Goal: Task Accomplishment & Management: Manage account settings

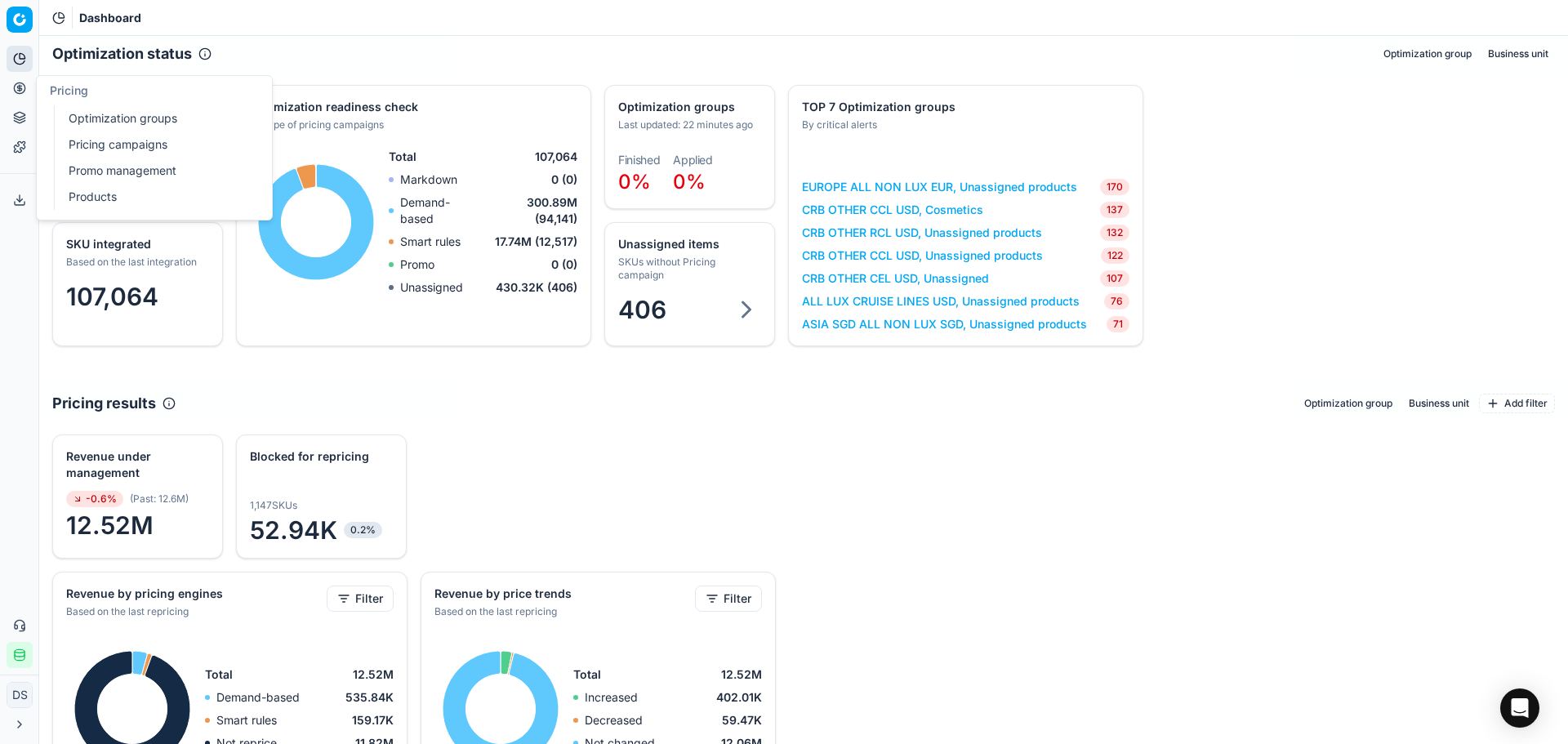
click at [18, 86] on icon at bounding box center [19, 88] width 13 height 13
click at [112, 114] on link "Optimization groups" at bounding box center [157, 118] width 190 height 23
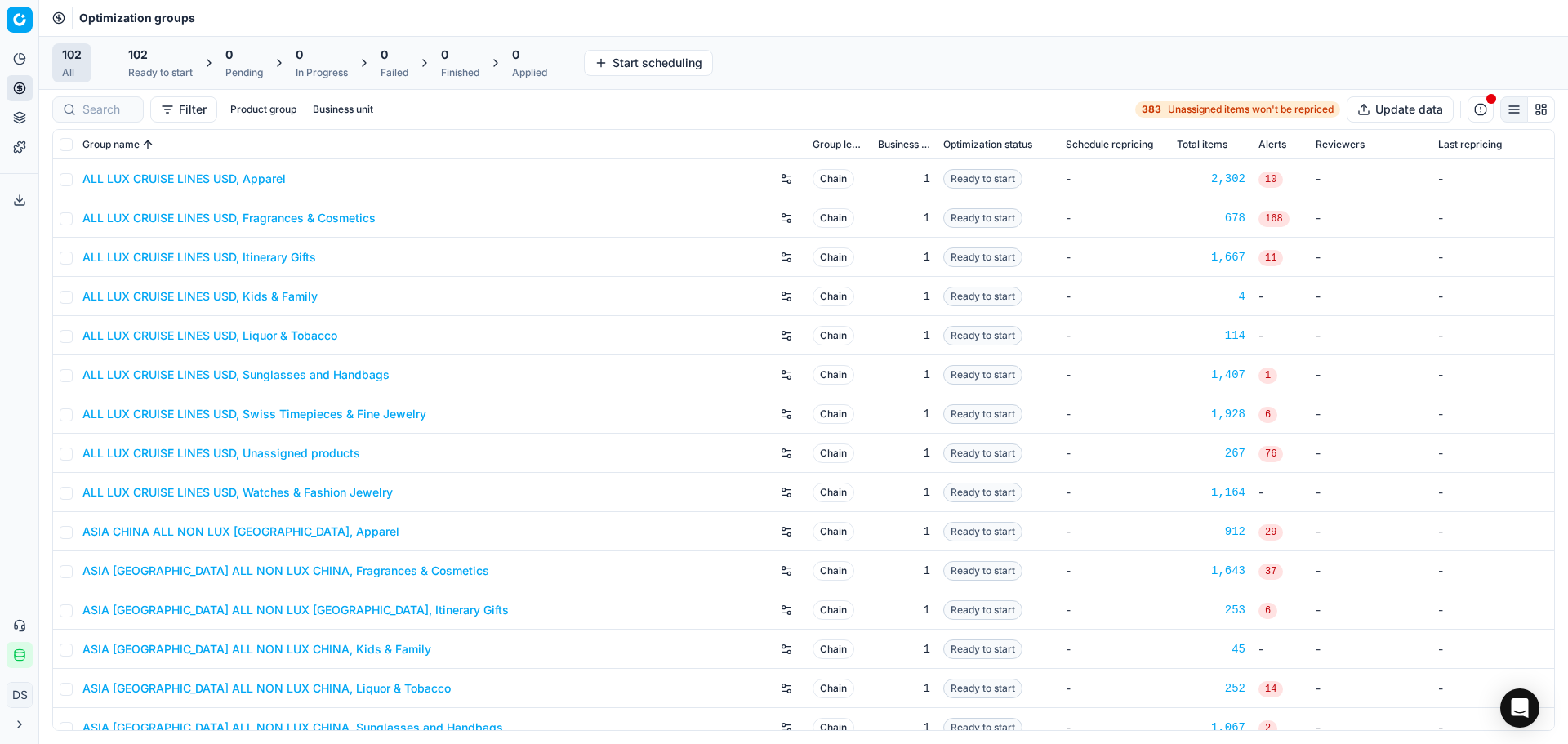
click at [135, 56] on span "102" at bounding box center [137, 54] width 19 height 17
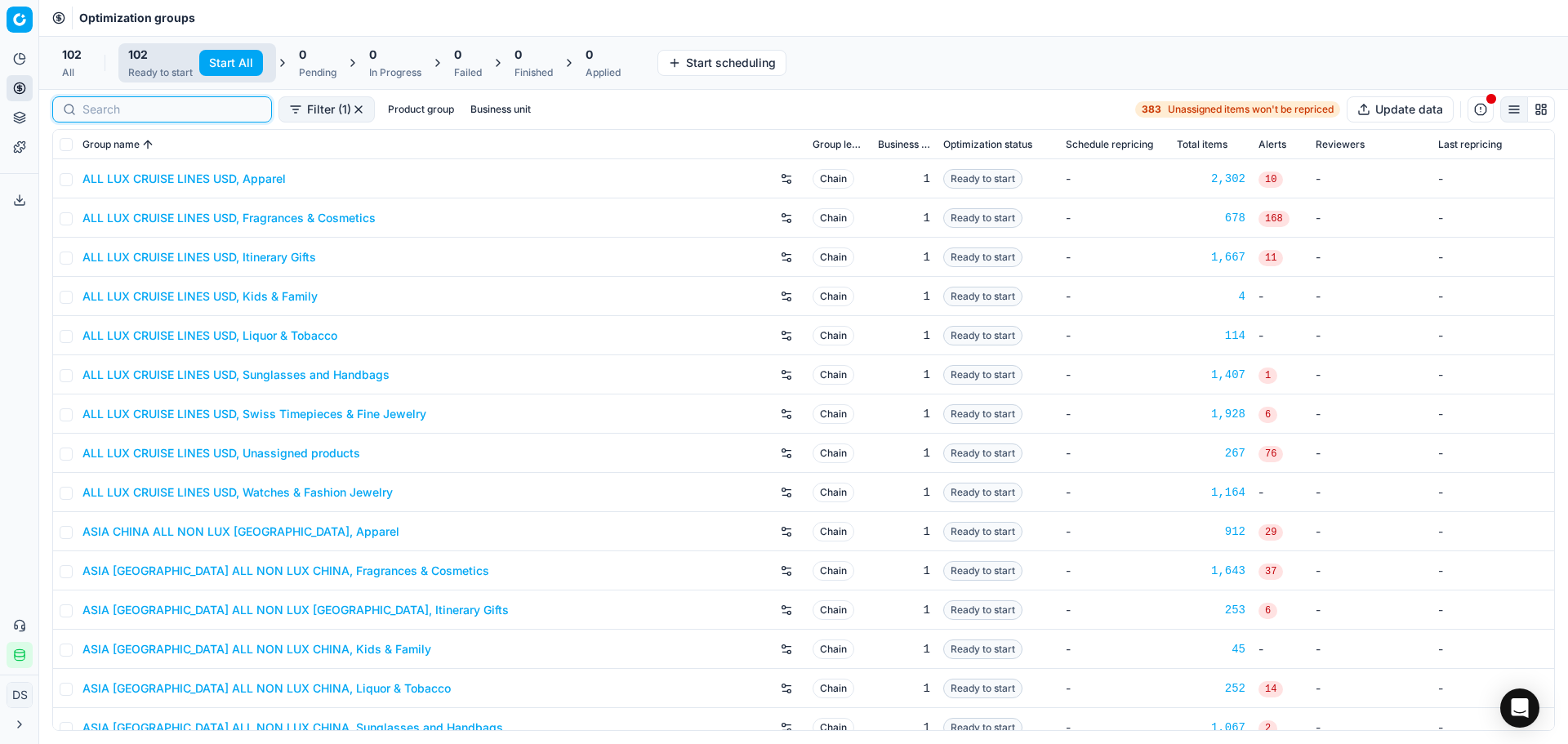
click at [109, 114] on input at bounding box center [172, 109] width 179 height 17
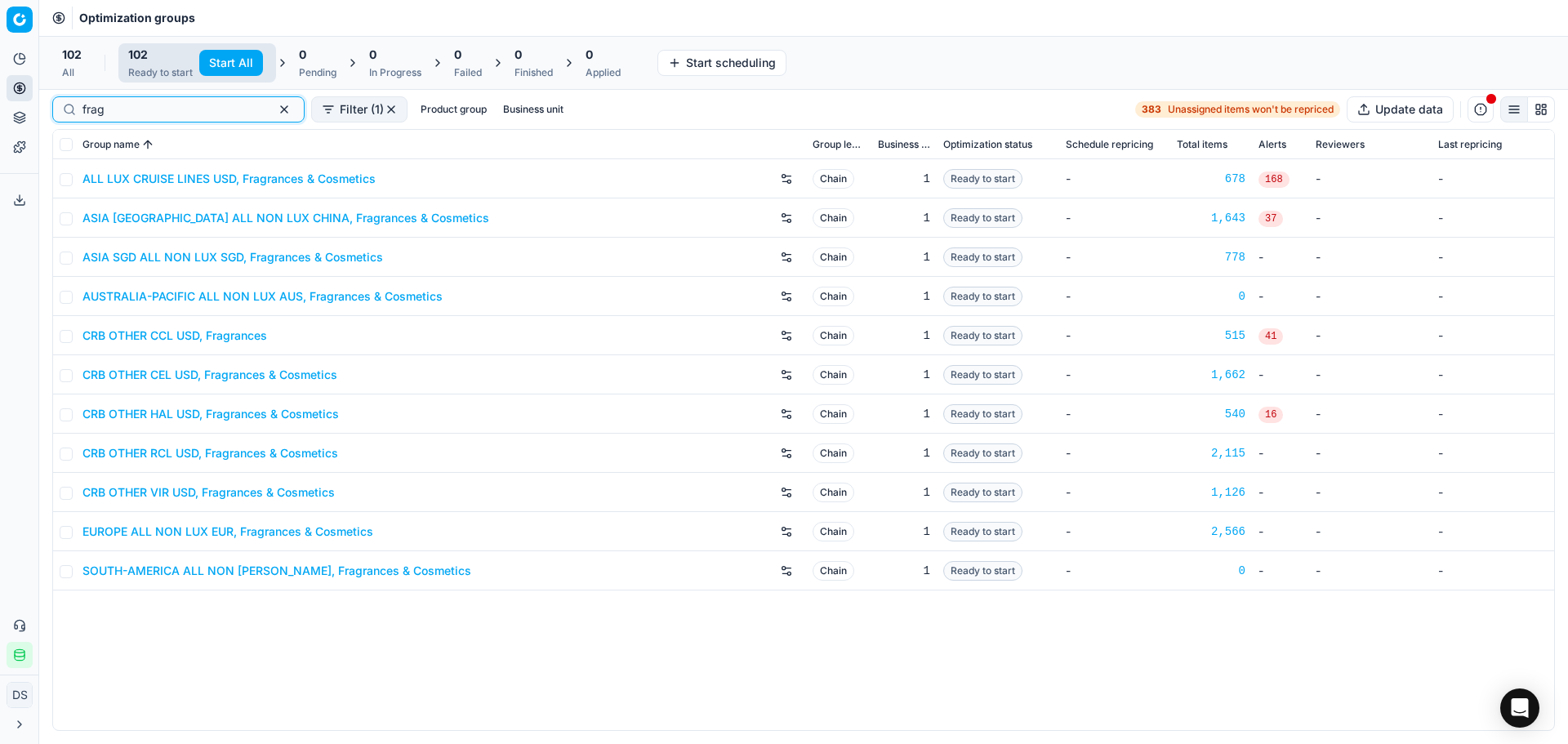
type input "frag"
click at [200, 371] on link "CRB OTHER CEL USD, Fragrances & Cosmetics" at bounding box center [209, 375] width 255 height 17
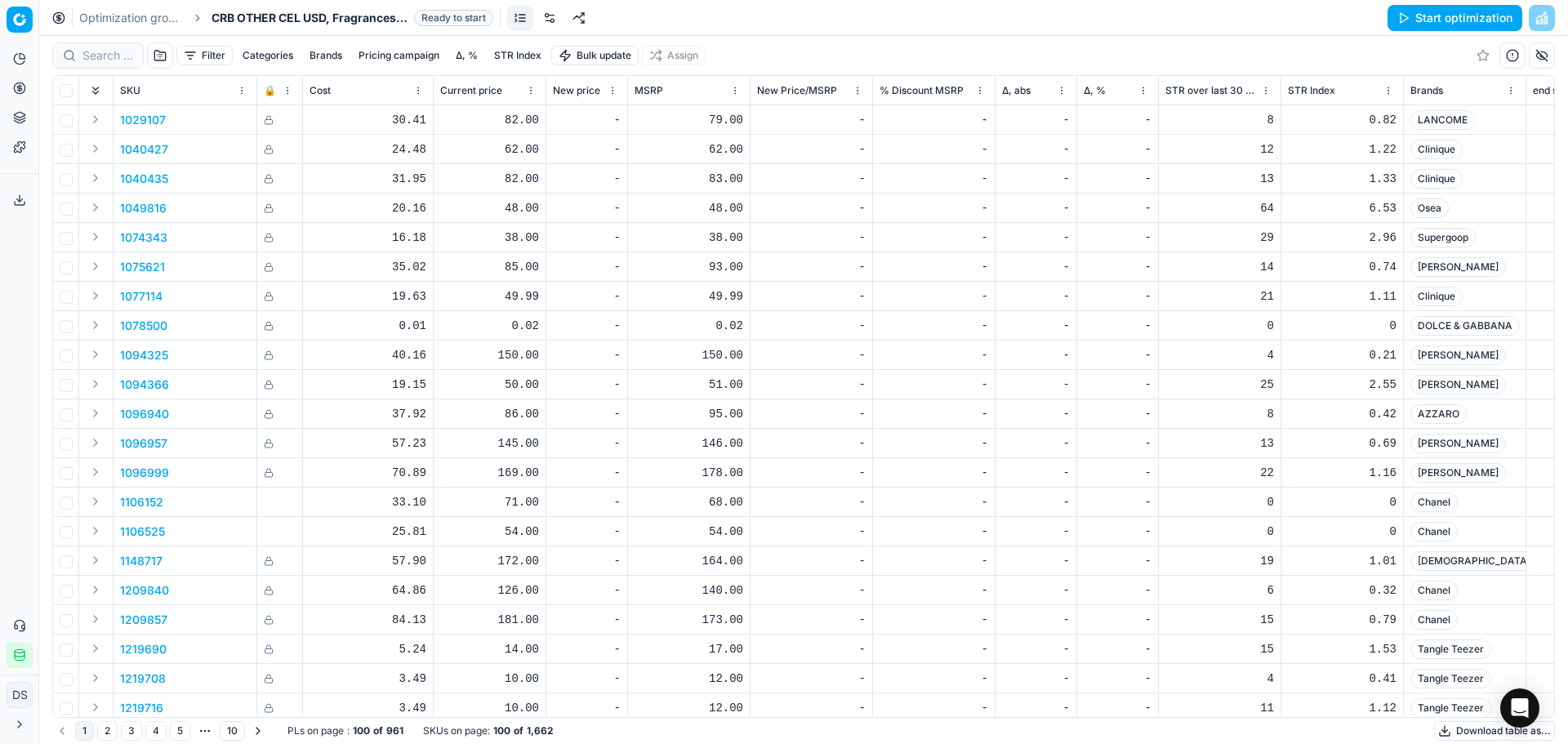
click at [557, 24] on link at bounding box center [550, 18] width 26 height 26
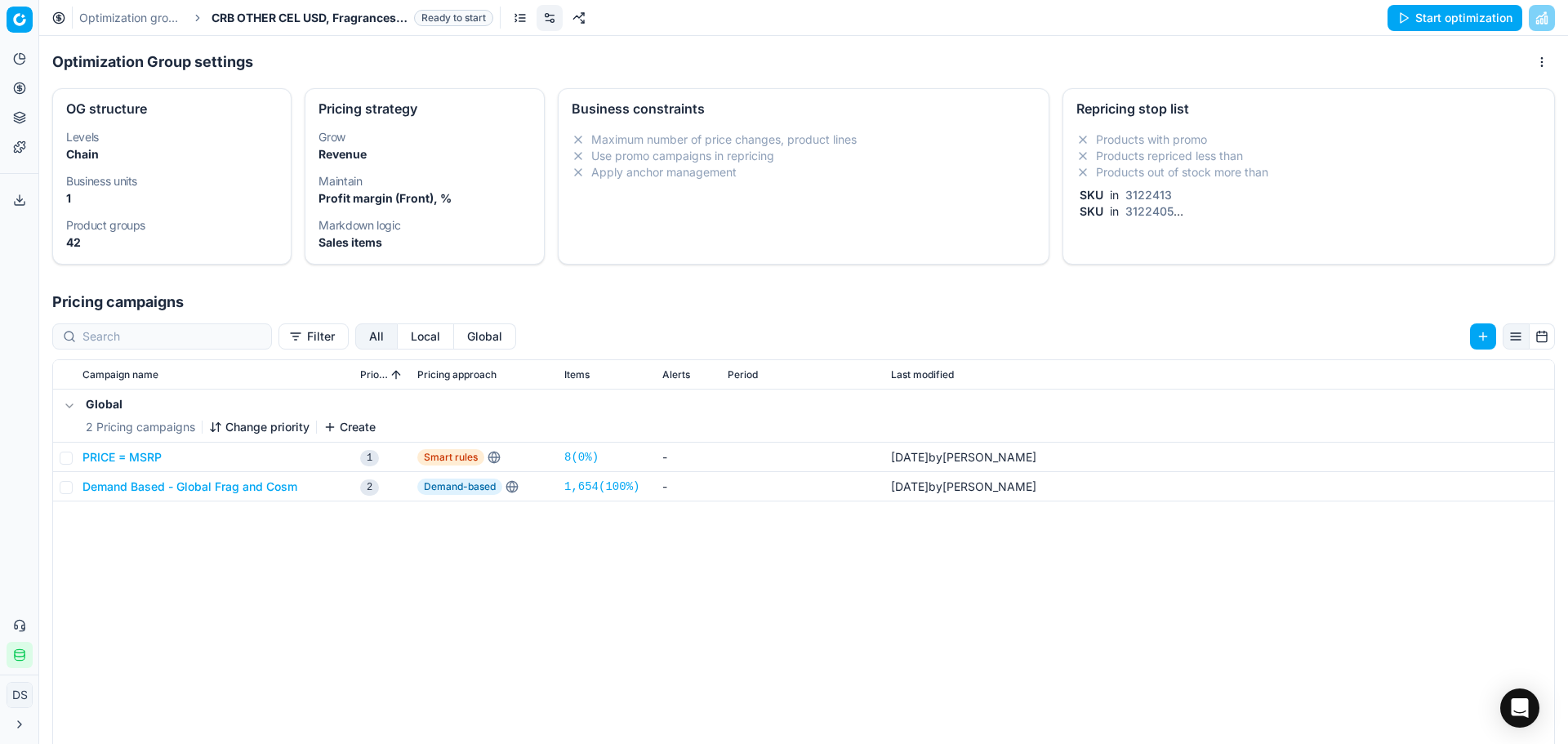
click at [1140, 164] on li "Products repriced less than" at bounding box center [1309, 156] width 465 height 17
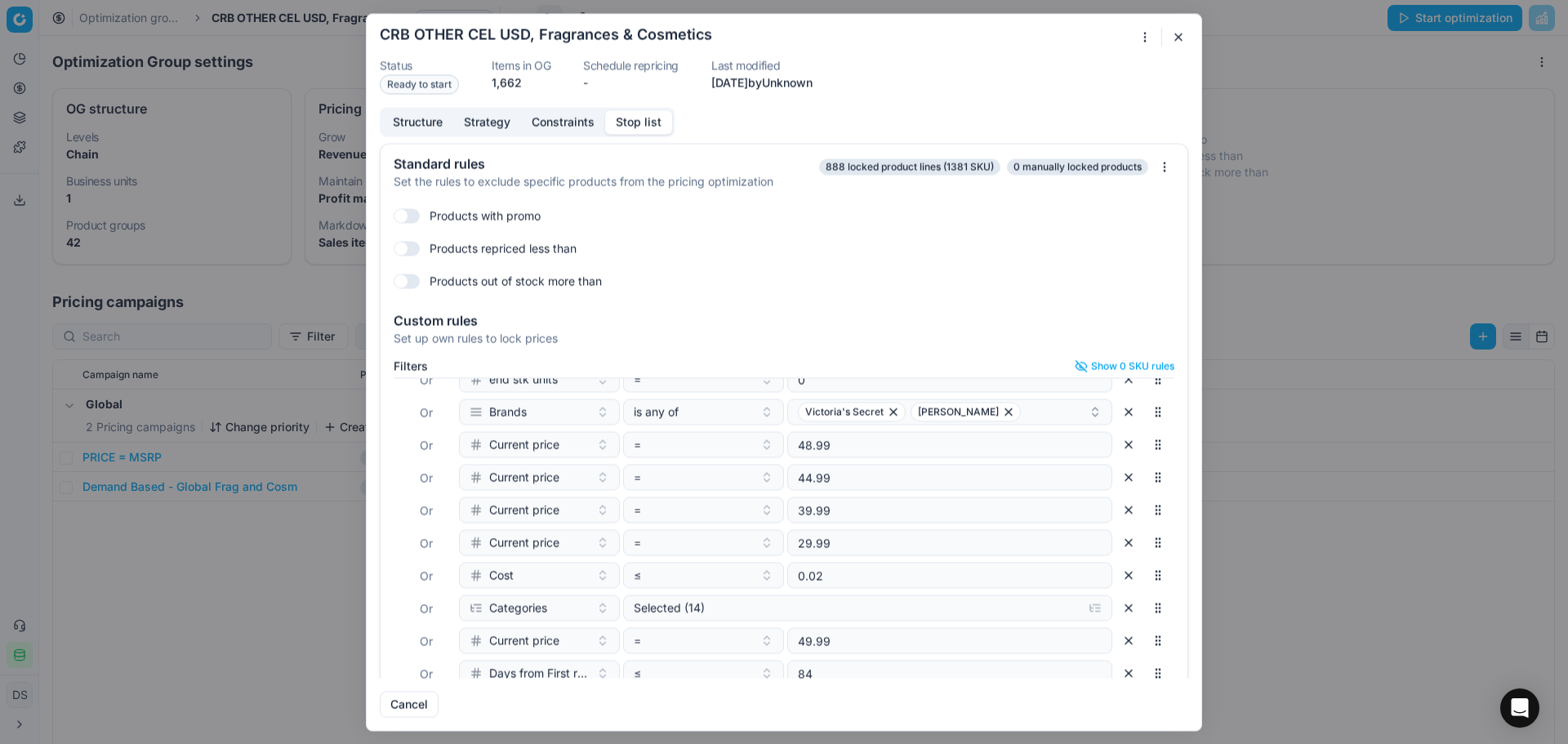
scroll to position [164, 0]
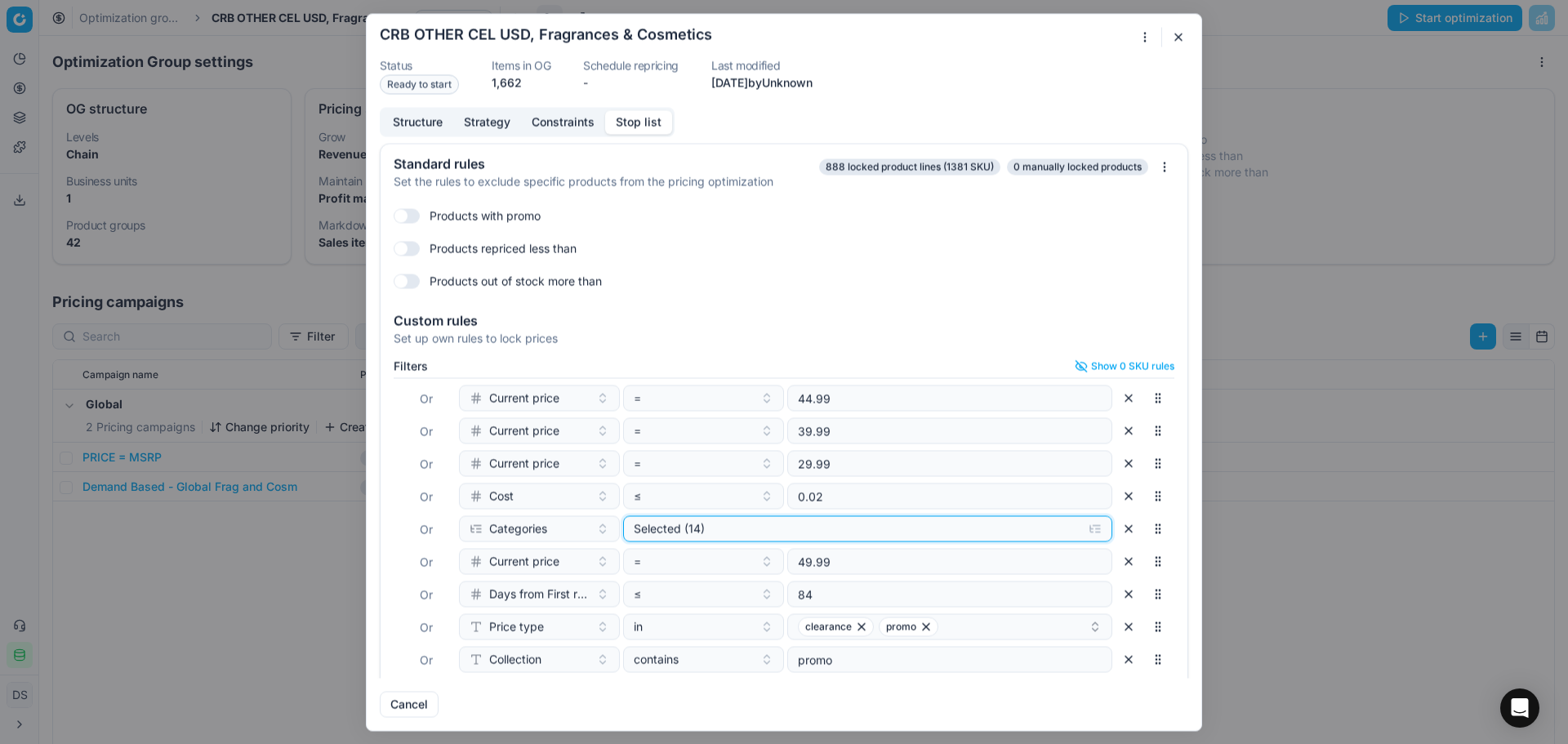
click at [792, 531] on div "Selected (14)" at bounding box center [854, 528] width 442 height 17
drag, startPoint x: 646, startPoint y: 593, endPoint x: 650, endPoint y: 614, distance: 21.4
click at [648, 593] on input "Cosmetics" at bounding box center [647, 591] width 13 height 13
checkbox input "true"
click at [650, 612] on input "Fragrances" at bounding box center [647, 613] width 13 height 13
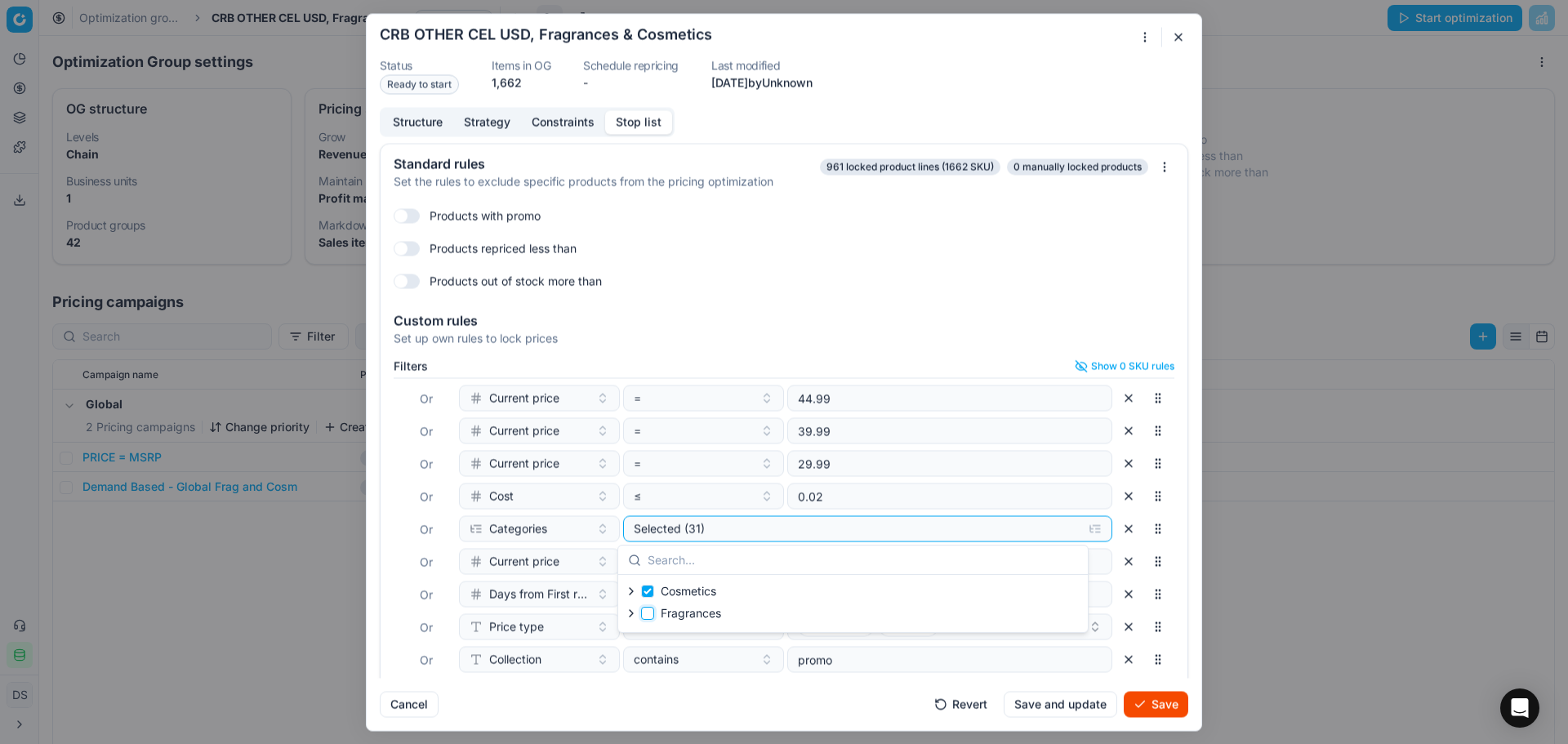
checkbox input "false"
click at [1170, 570] on div "Filters Show 0 SKU rules Where SKU in 3122413 Or SKU in 3122405 Or end stk unit…" at bounding box center [784, 551] width 807 height 396
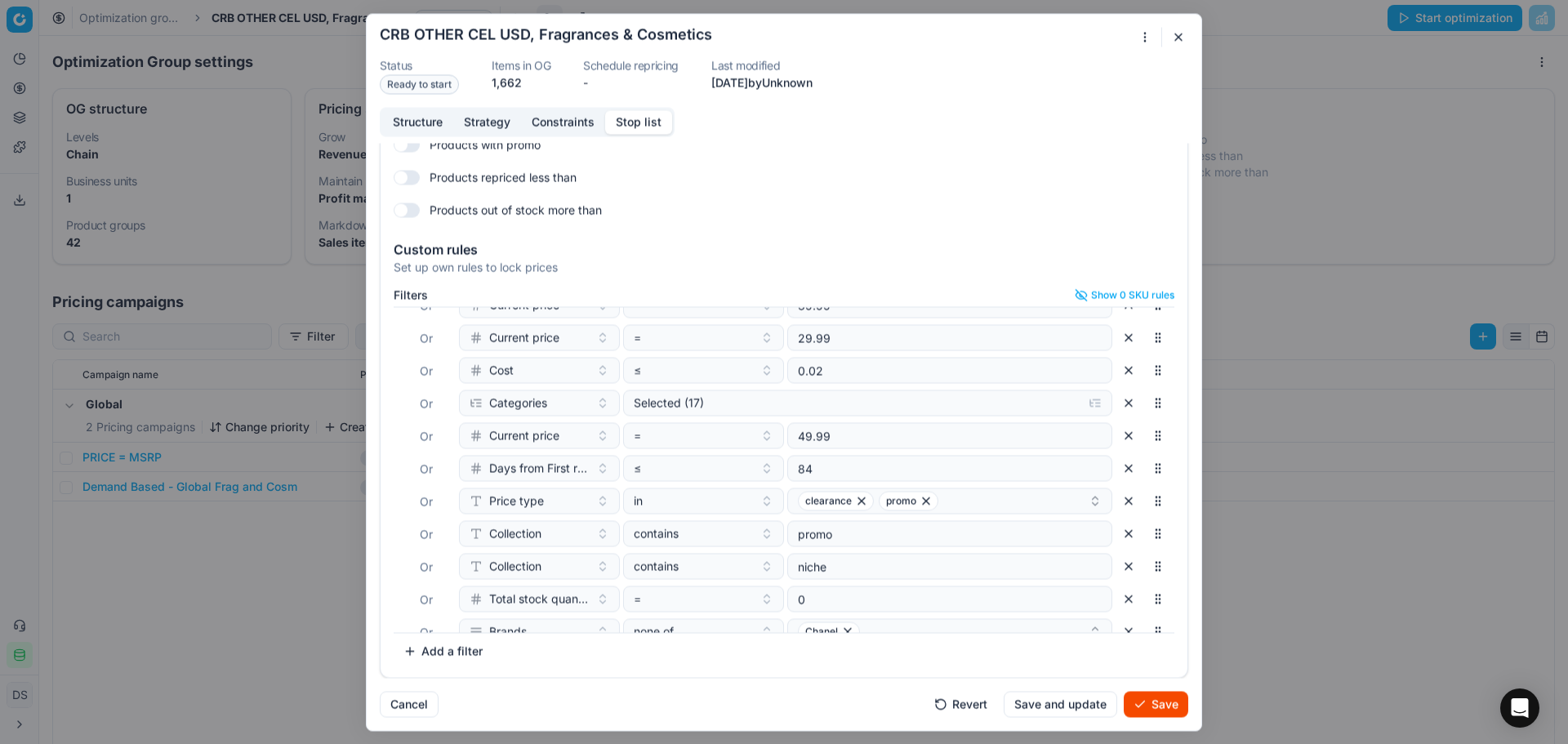
scroll to position [237, 0]
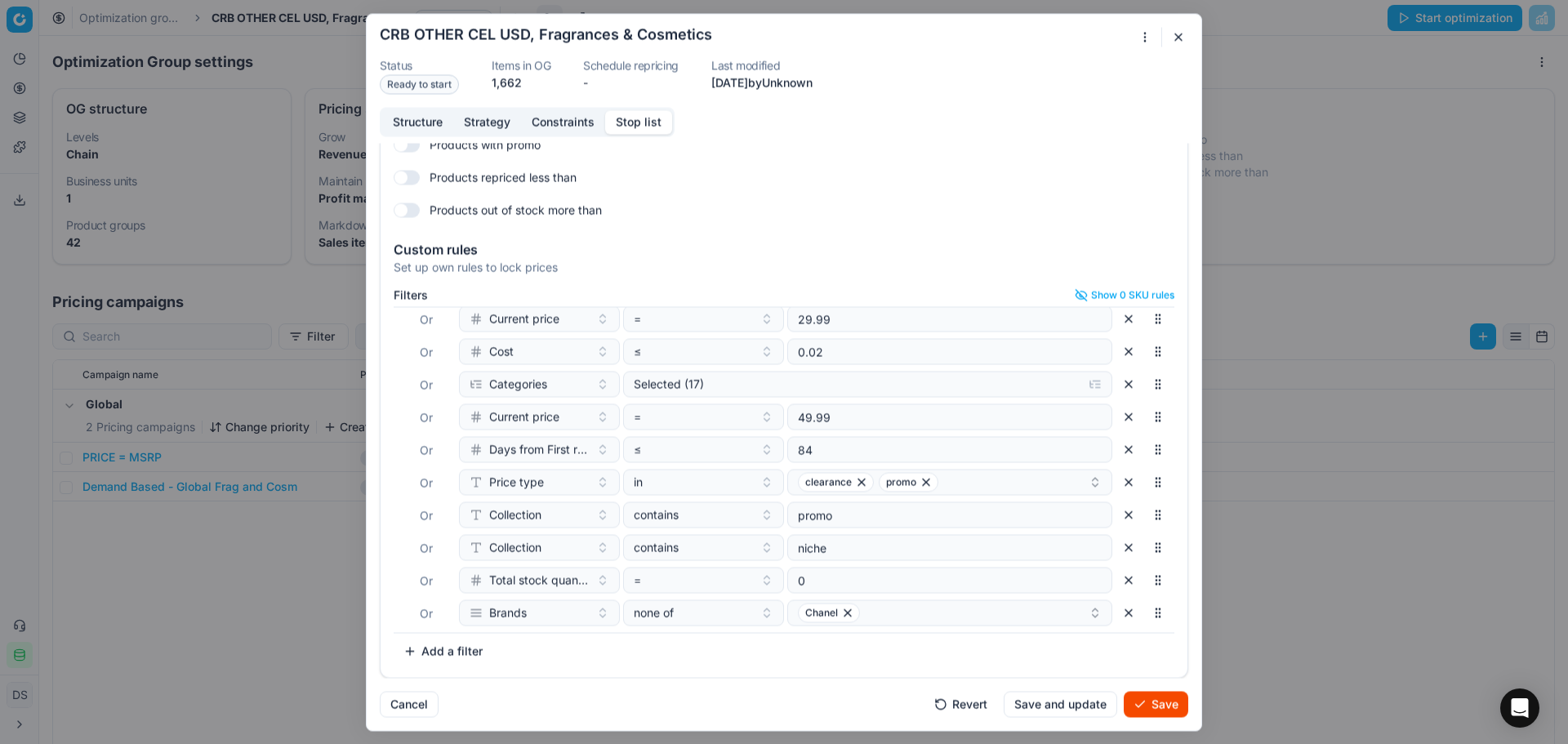
click at [1115, 618] on button "button" at bounding box center [1129, 613] width 26 height 26
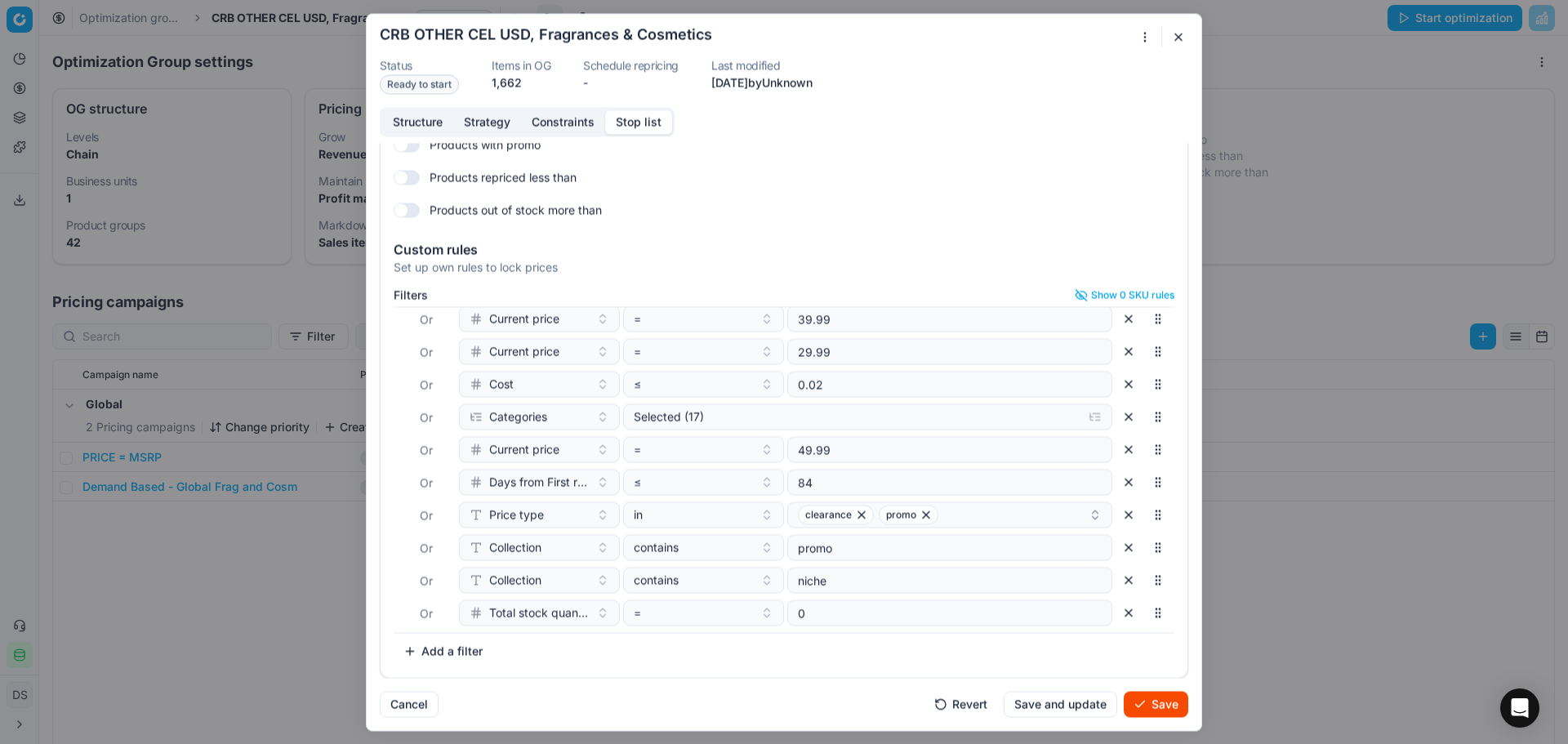
click at [1169, 704] on button "Save" at bounding box center [1157, 704] width 65 height 26
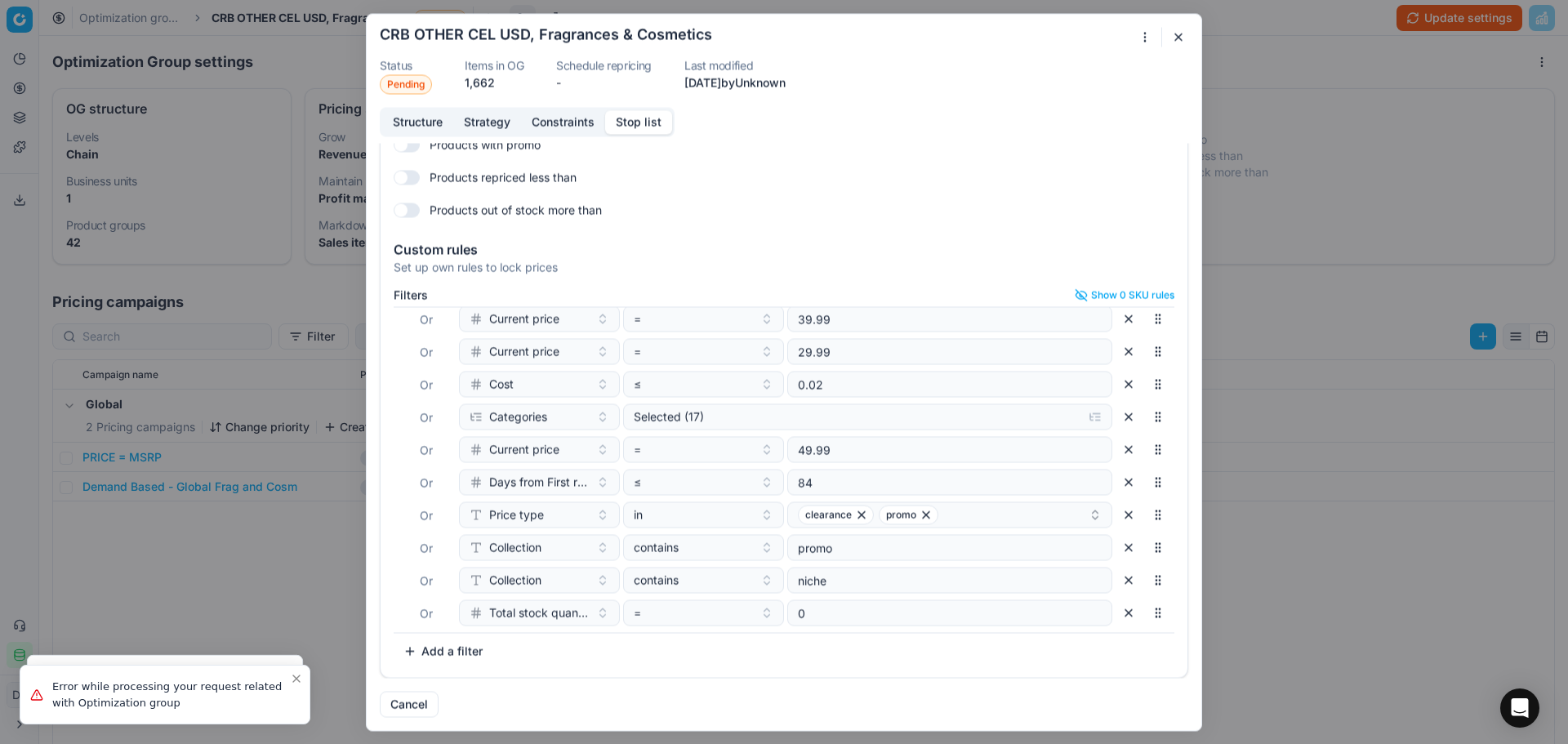
click at [1178, 39] on button "button" at bounding box center [1178, 37] width 19 height 19
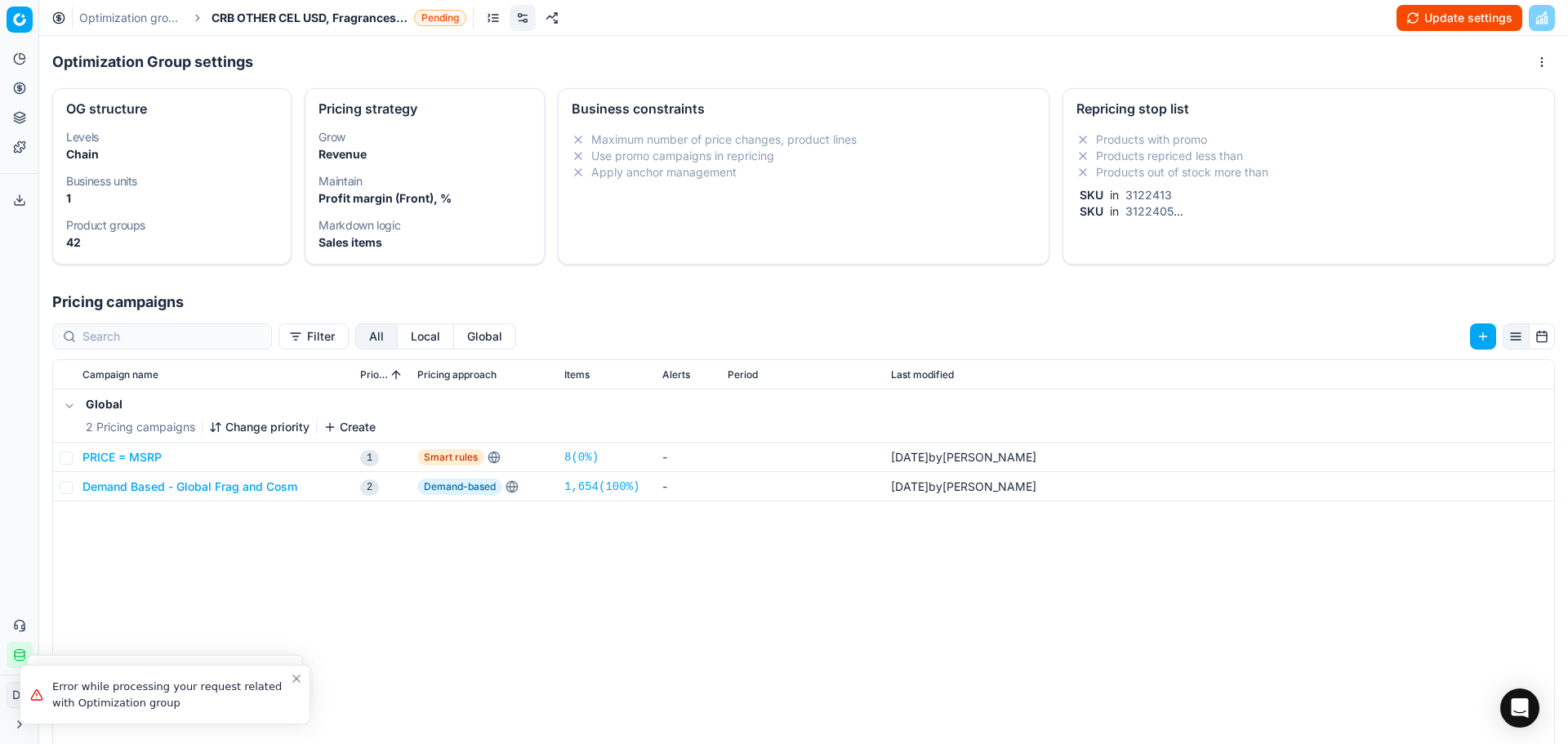
click at [257, 11] on span "CRB OTHER CEL USD, Fragrances & Cosmetics" at bounding box center [310, 18] width 196 height 17
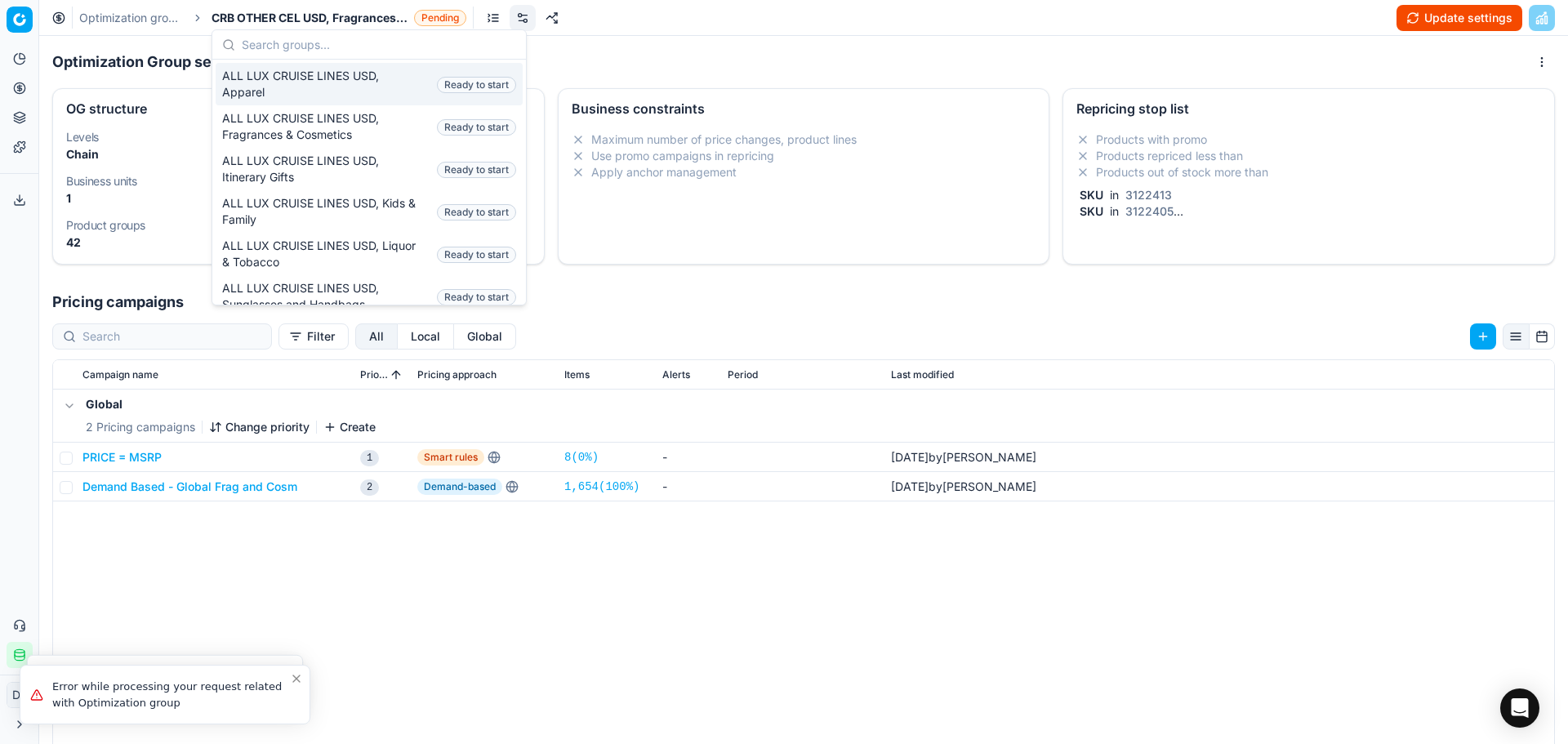
click at [275, 51] on input "text" at bounding box center [378, 45] width 274 height 32
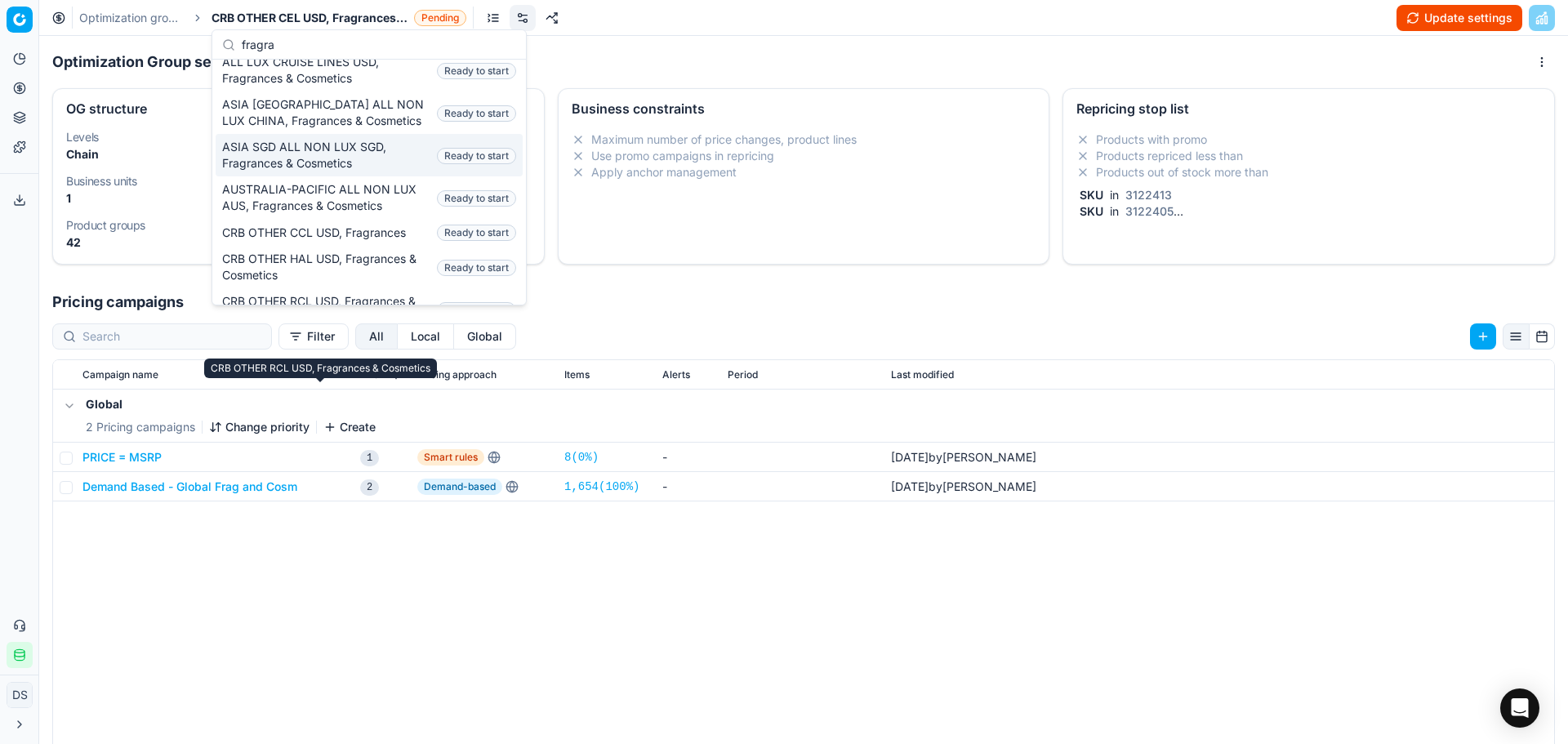
scroll to position [0, 0]
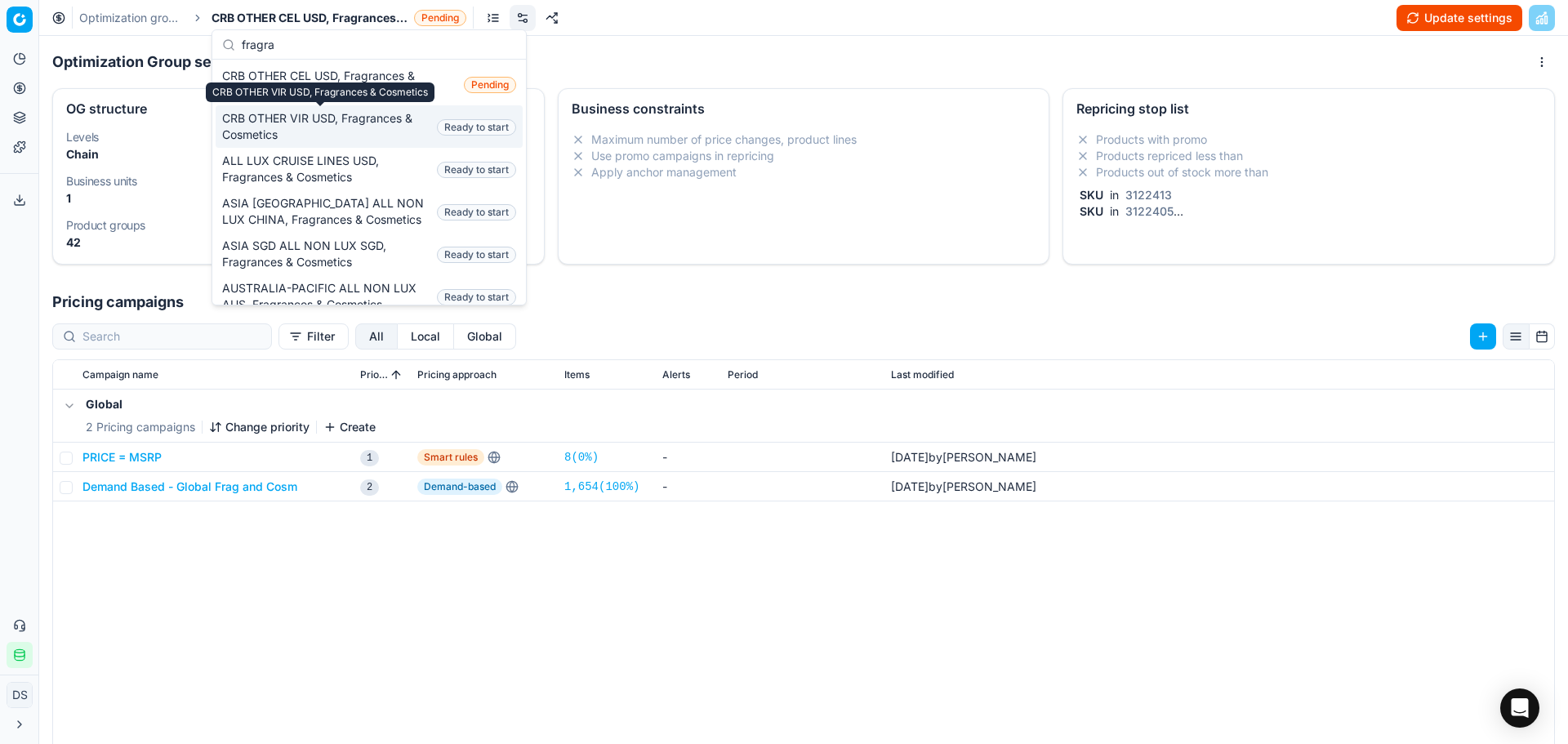
type input "fragra"
click at [364, 132] on span "CRB OTHER VIR USD, Fragrances & Cosmetics" at bounding box center [327, 126] width 208 height 32
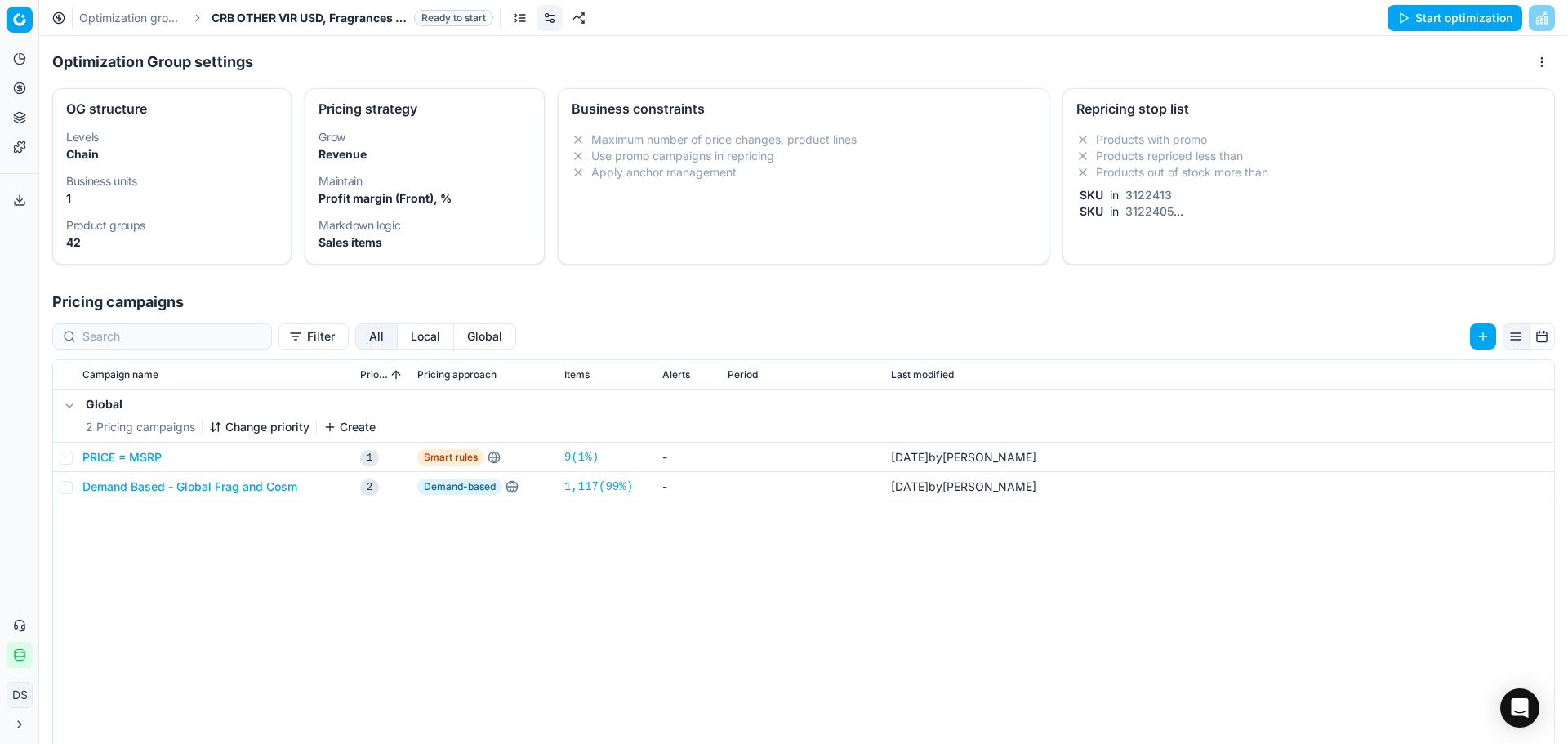
click at [1179, 165] on li "Products out of stock more than" at bounding box center [1309, 172] width 465 height 17
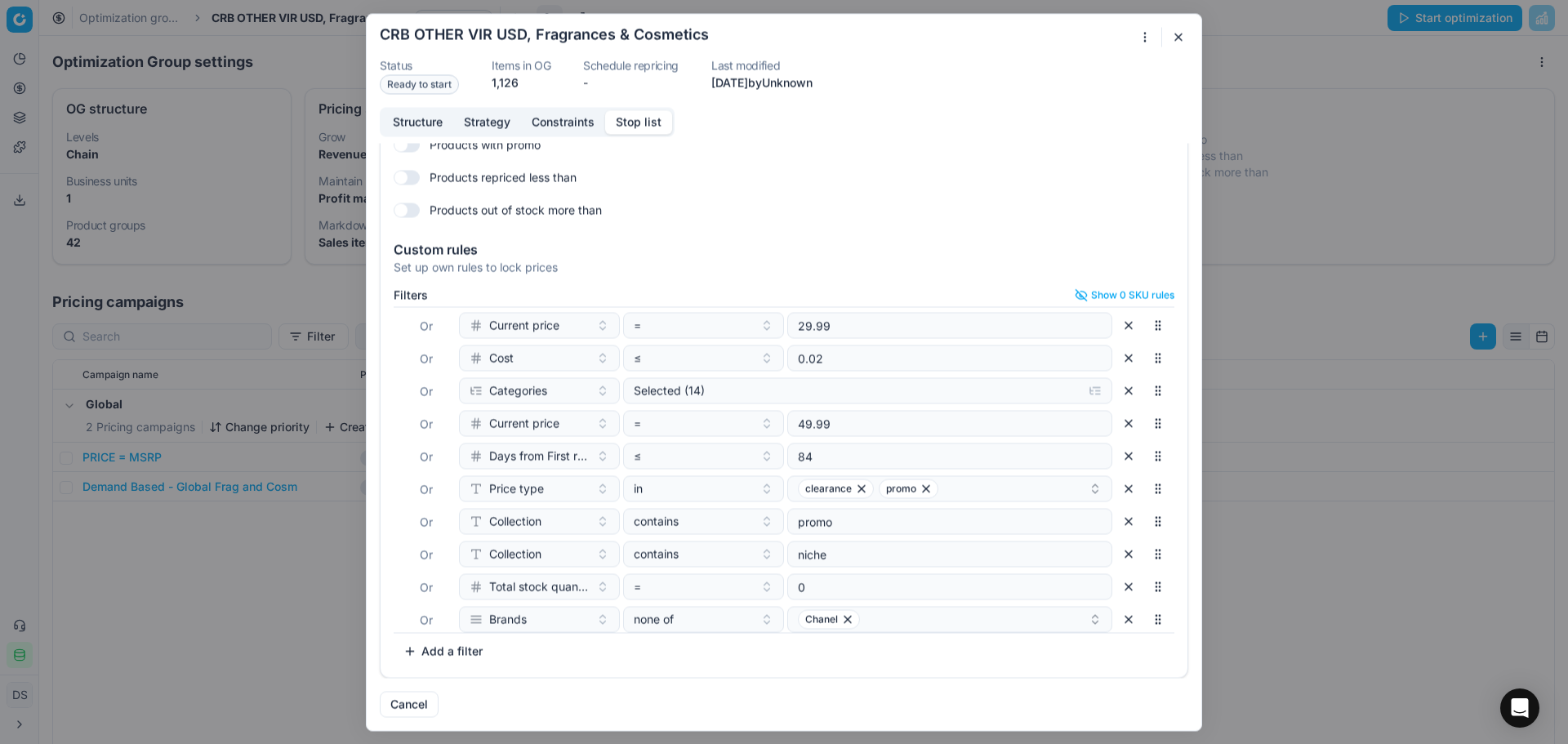
scroll to position [237, 0]
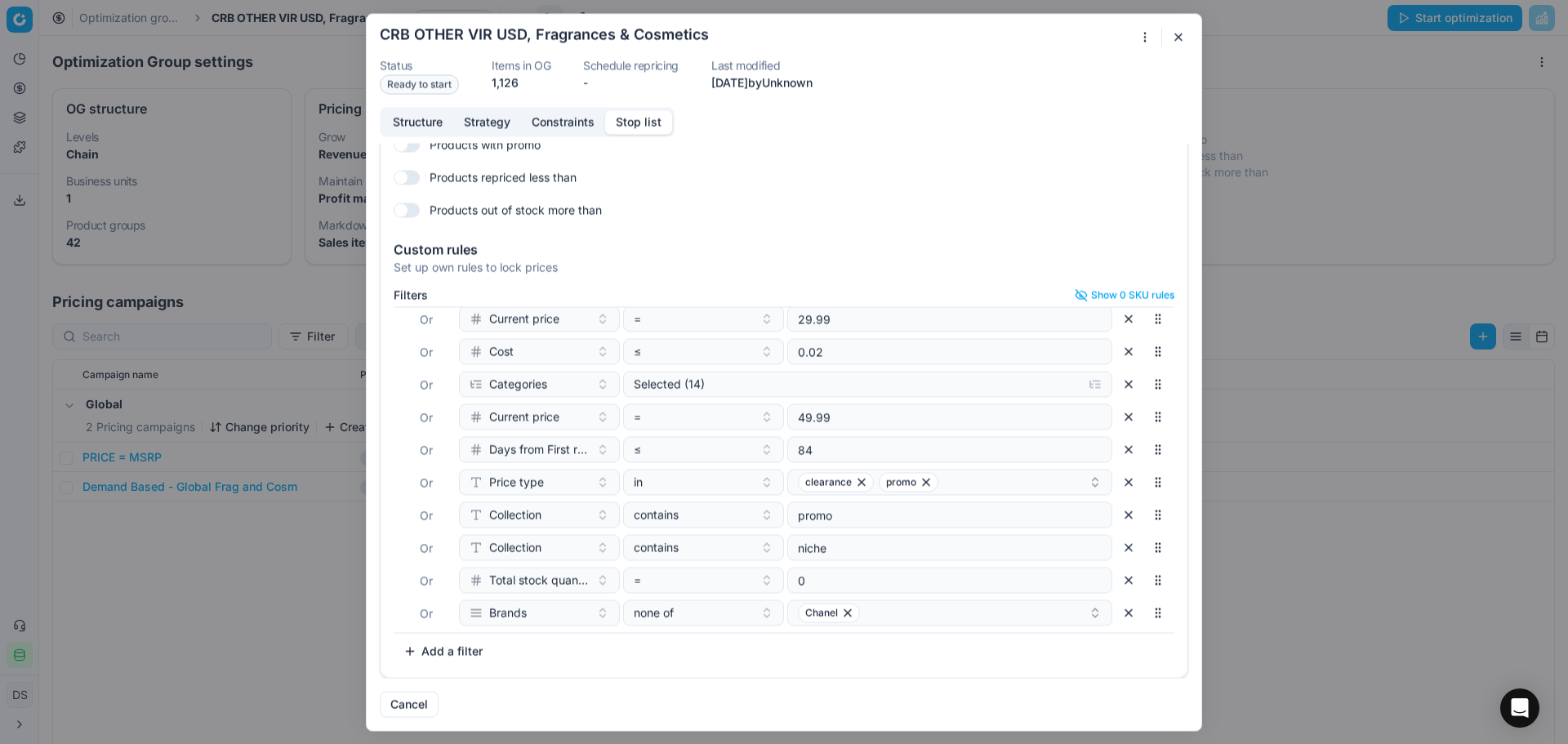
click at [1115, 614] on button "button" at bounding box center [1129, 613] width 26 height 26
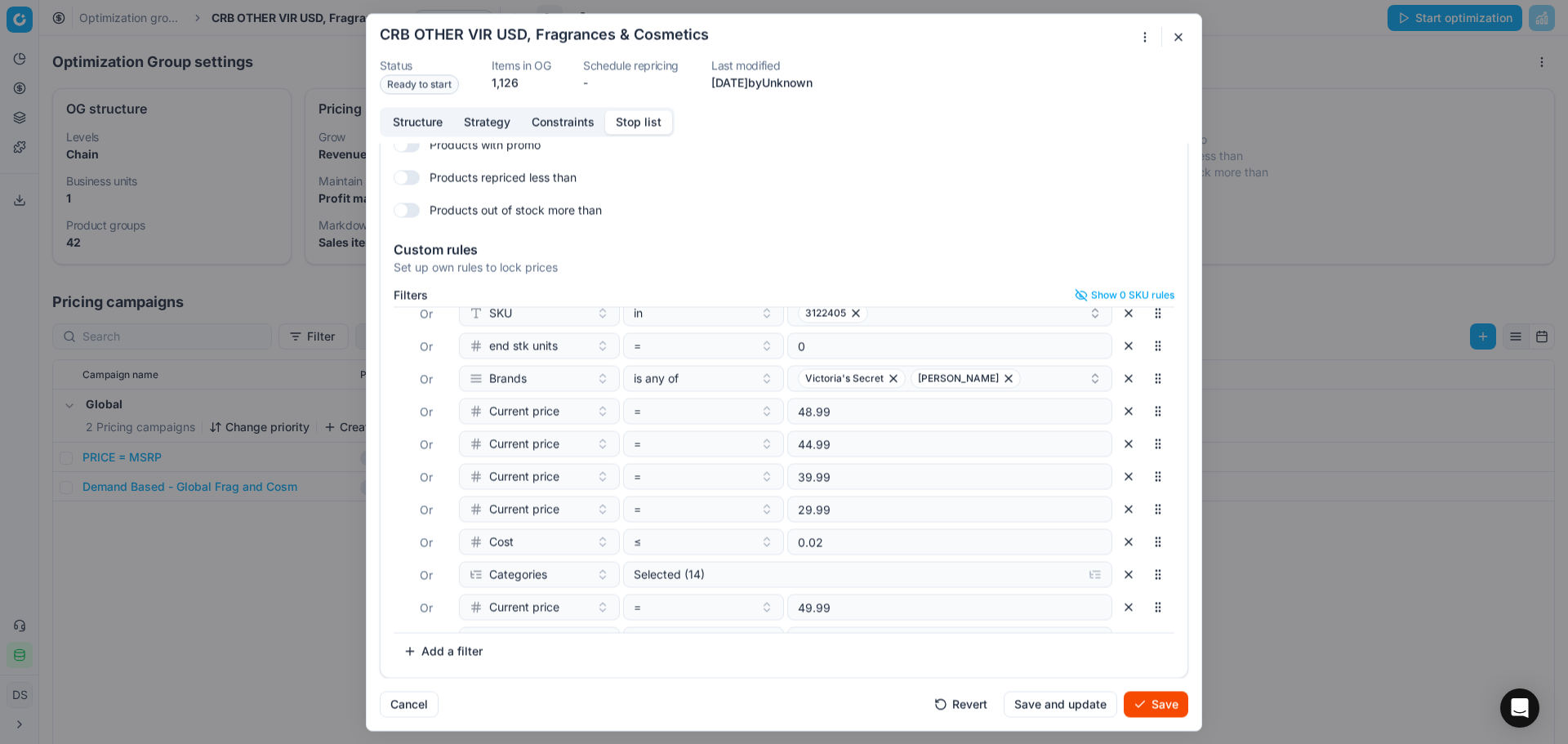
scroll to position [41, 0]
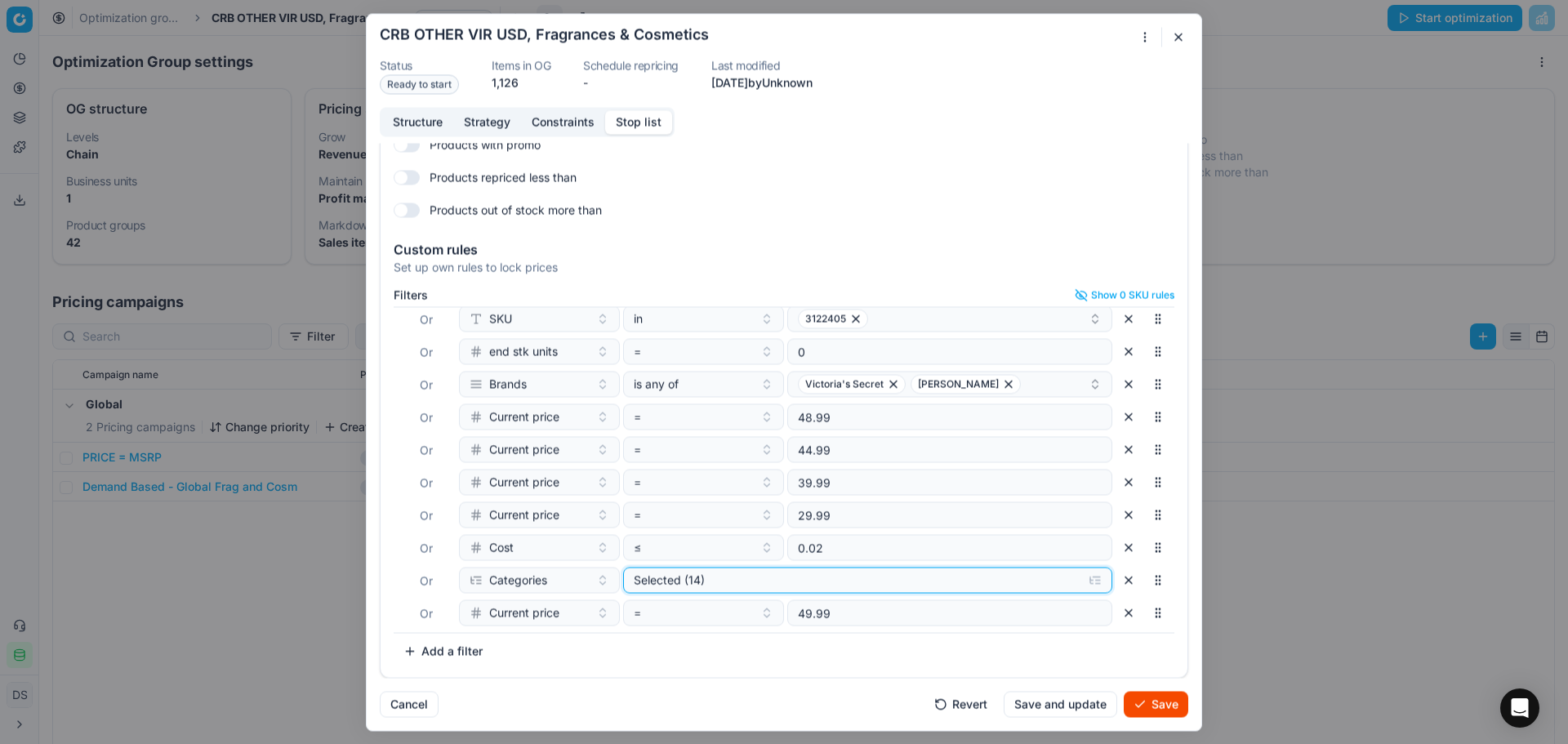
click at [925, 579] on div "Selected (14)" at bounding box center [854, 579] width 442 height 17
click at [646, 643] on input "Cosmetics" at bounding box center [647, 642] width 13 height 13
checkbox input "true"
click at [649, 663] on input "Fragrances" at bounding box center [647, 664] width 13 height 13
checkbox input "false"
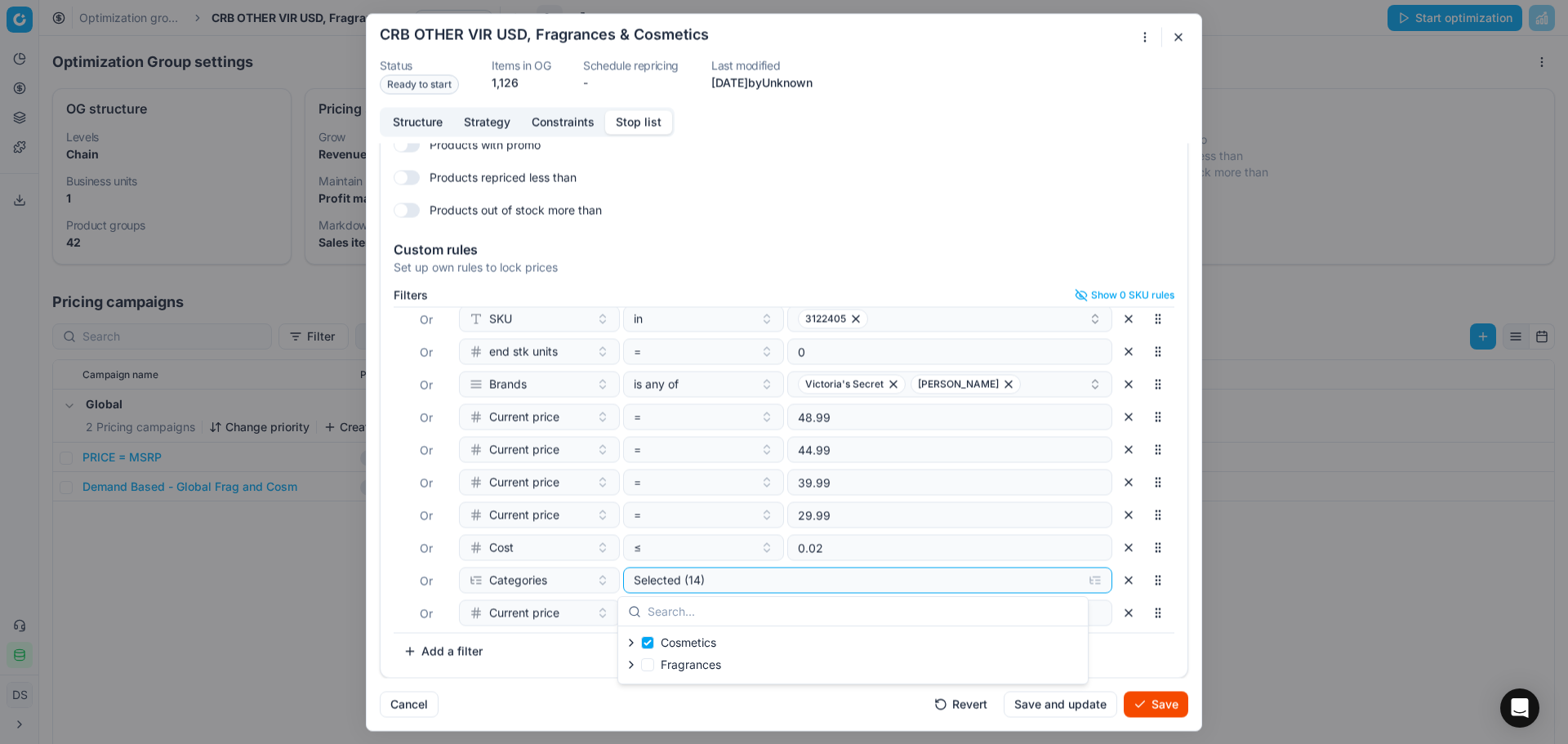
click at [1165, 712] on button "Save" at bounding box center [1157, 704] width 65 height 26
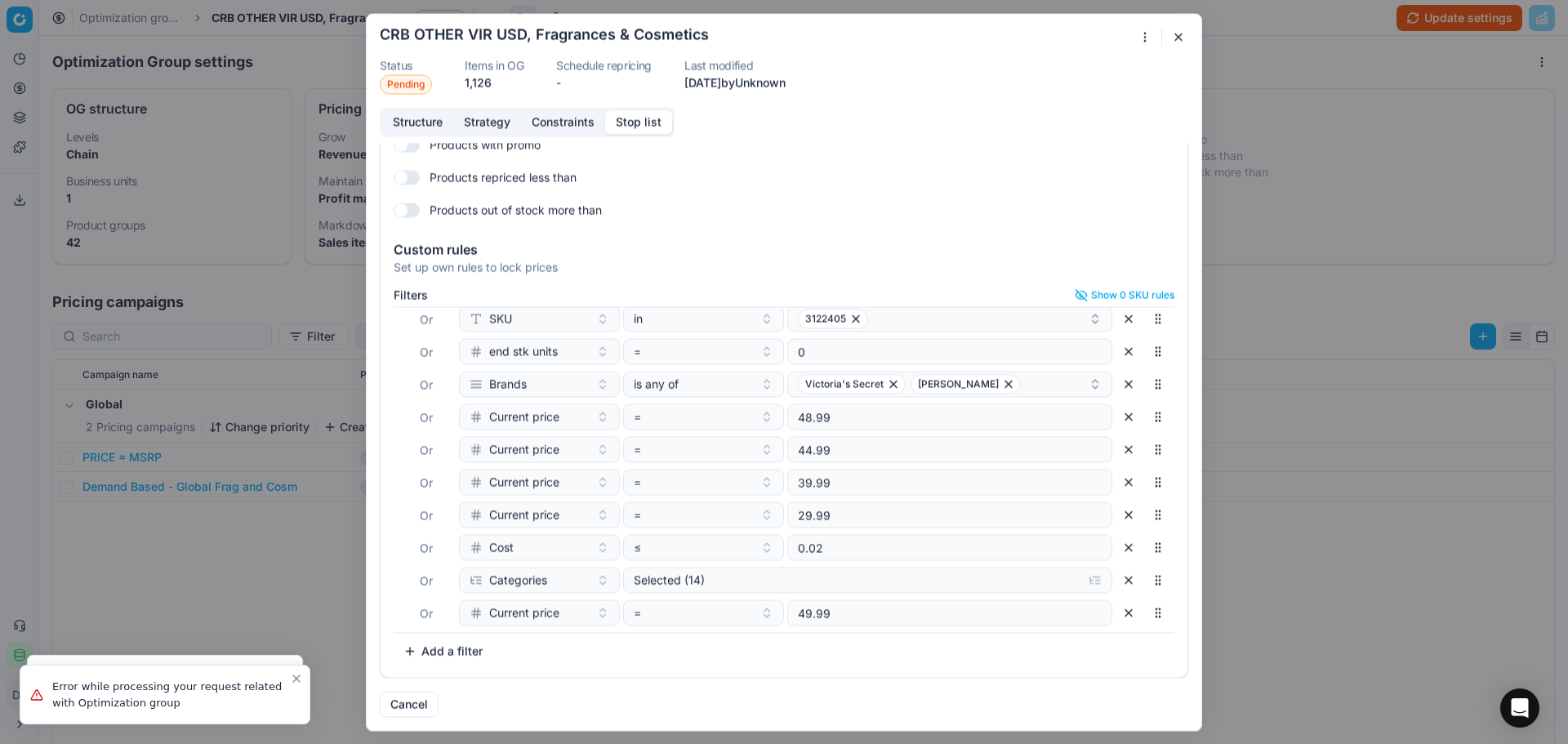
drag, startPoint x: 1183, startPoint y: 38, endPoint x: 1174, endPoint y: 43, distance: 10.3
click at [1177, 43] on button "button" at bounding box center [1178, 37] width 19 height 19
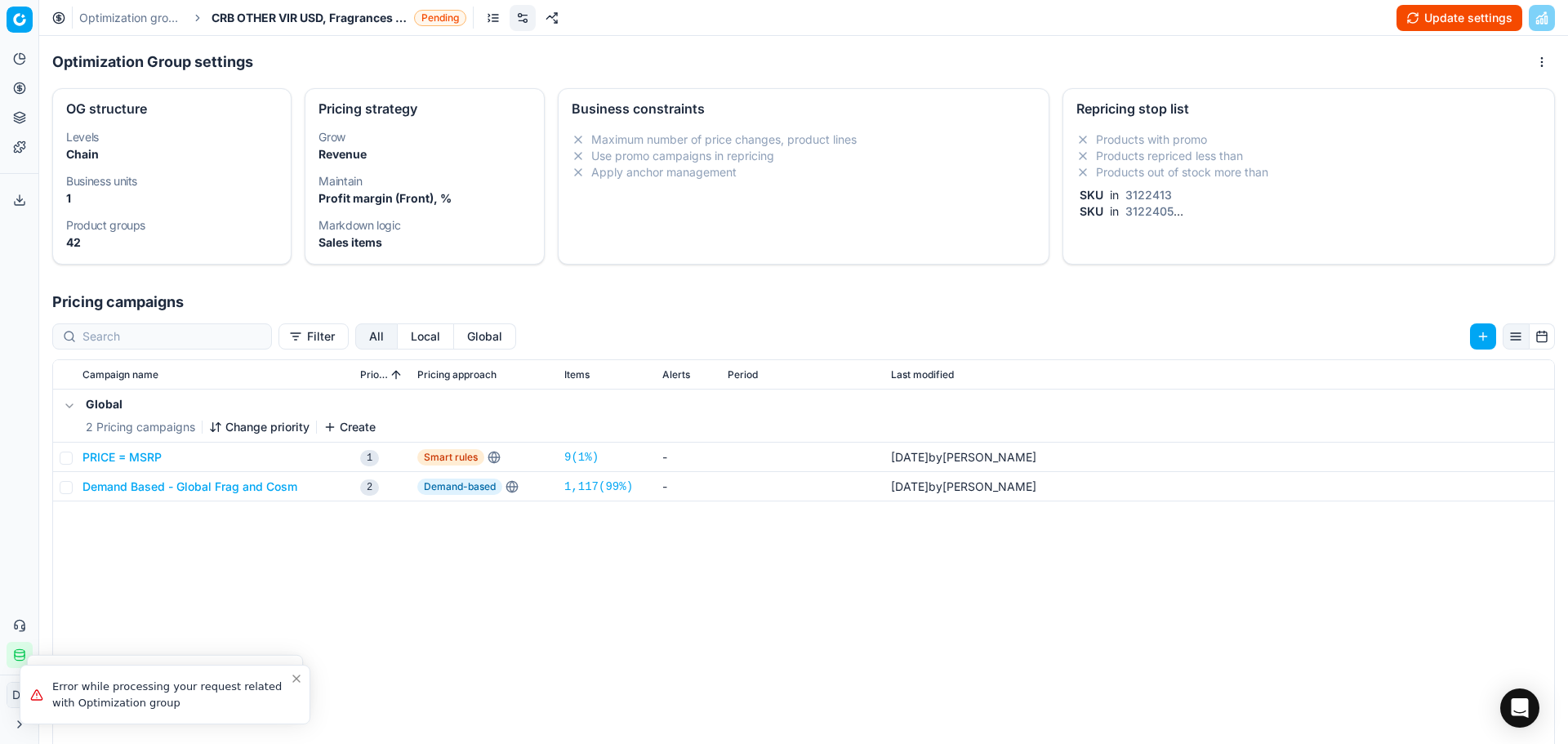
click at [308, 25] on span "CRB OTHER VIR USD, Fragrances & Cosmetics" at bounding box center [310, 18] width 196 height 17
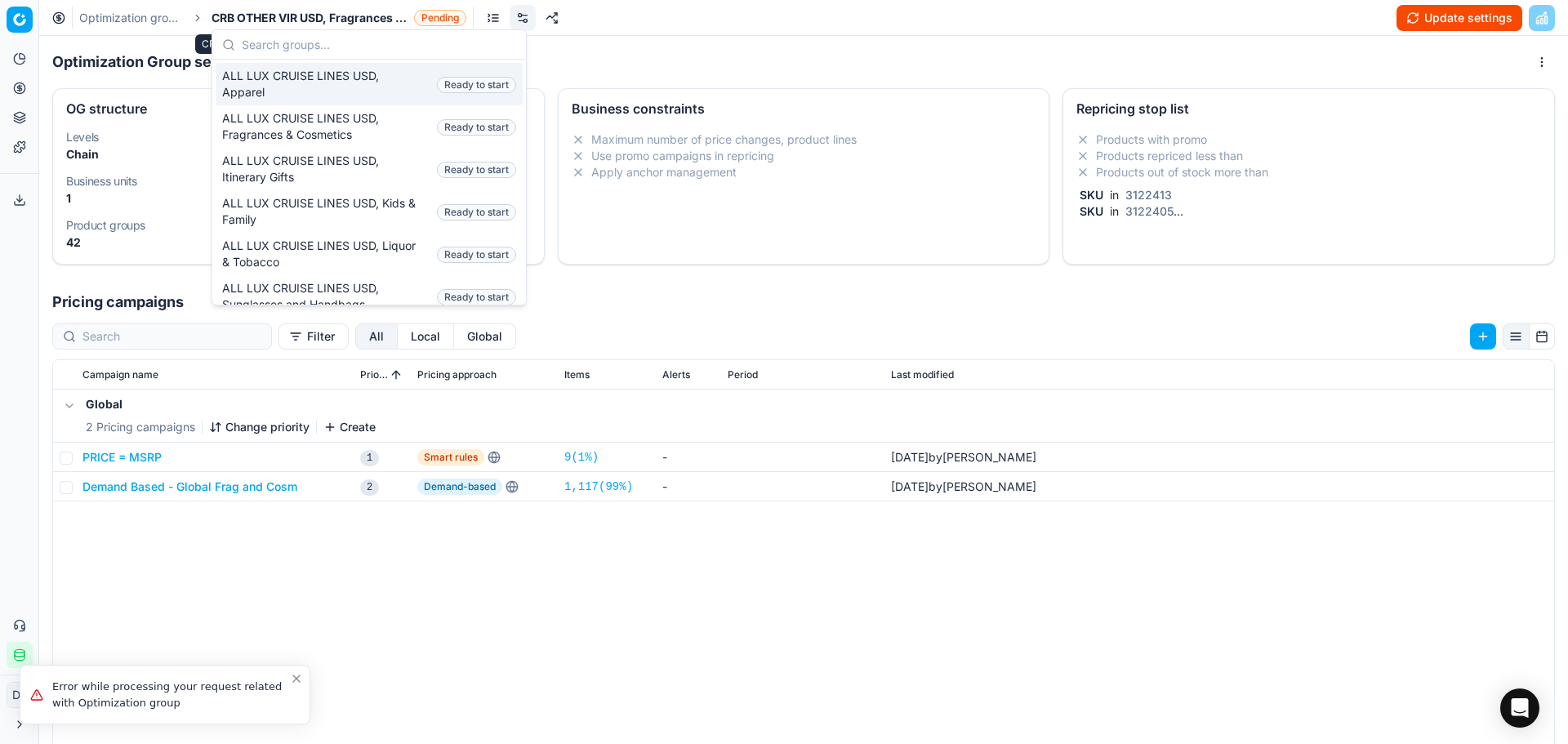
click at [318, 51] on input "text" at bounding box center [378, 45] width 274 height 32
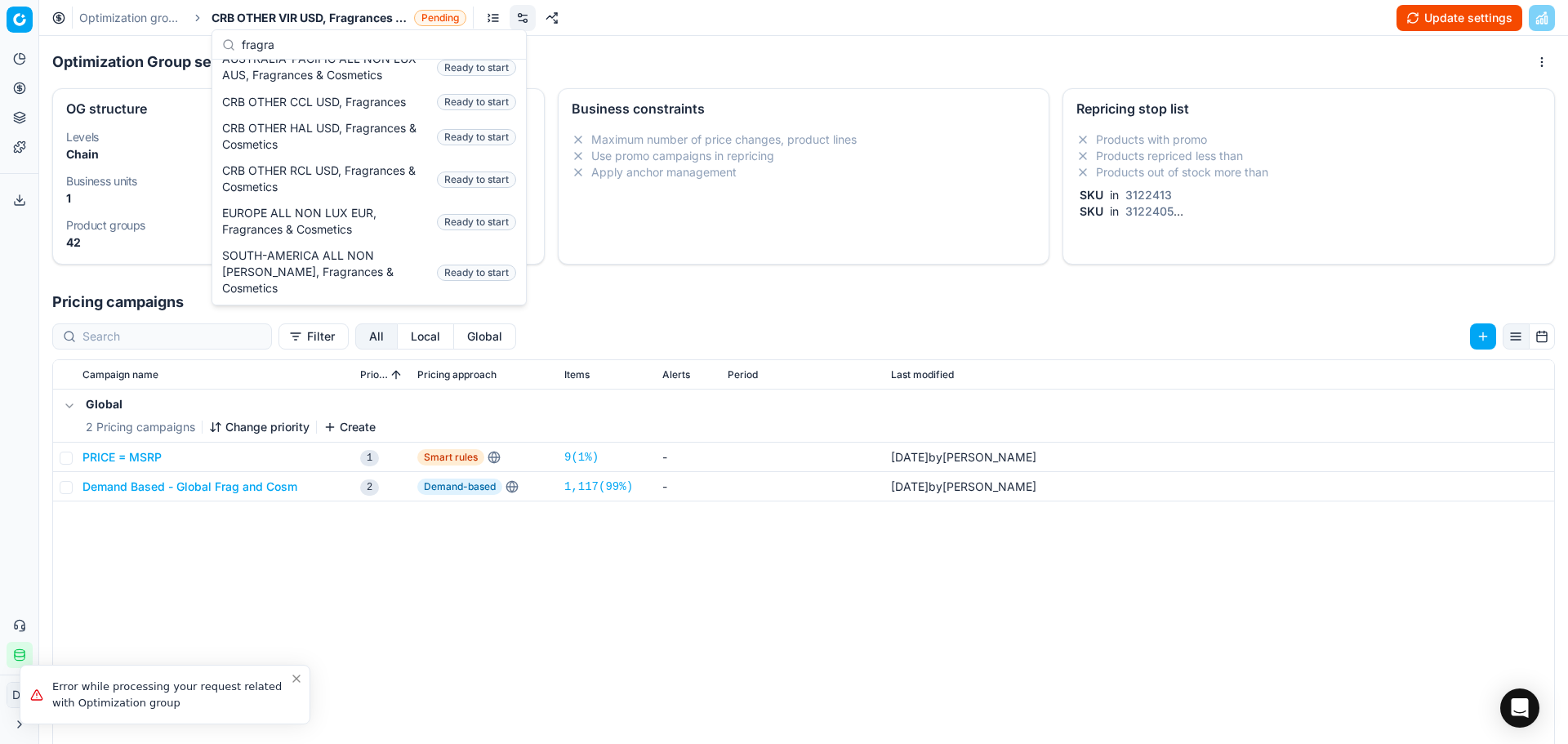
scroll to position [213, 0]
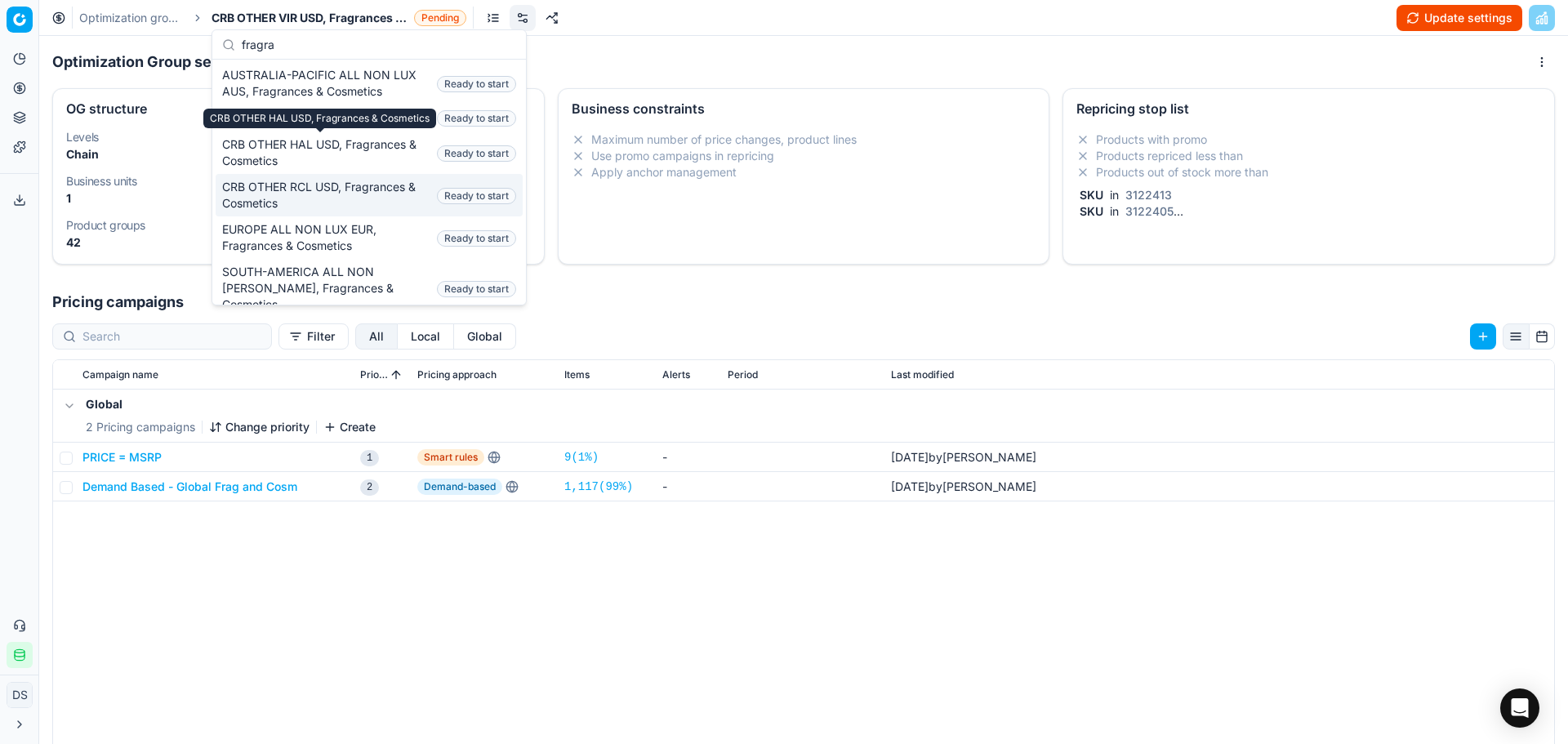
type input "fragra"
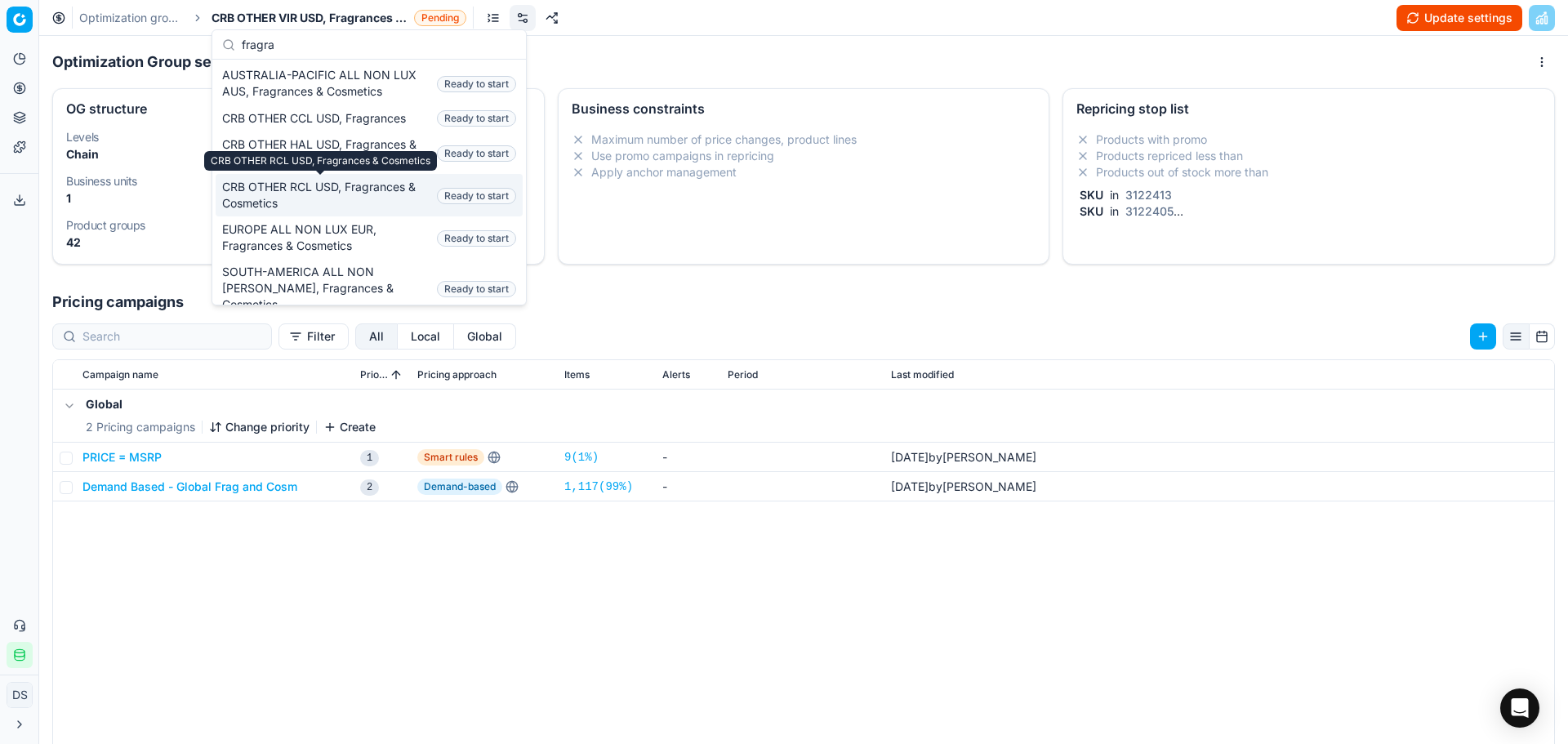
click at [363, 206] on span "CRB OTHER RCL USD, Fragrances & Cosmetics" at bounding box center [327, 194] width 208 height 32
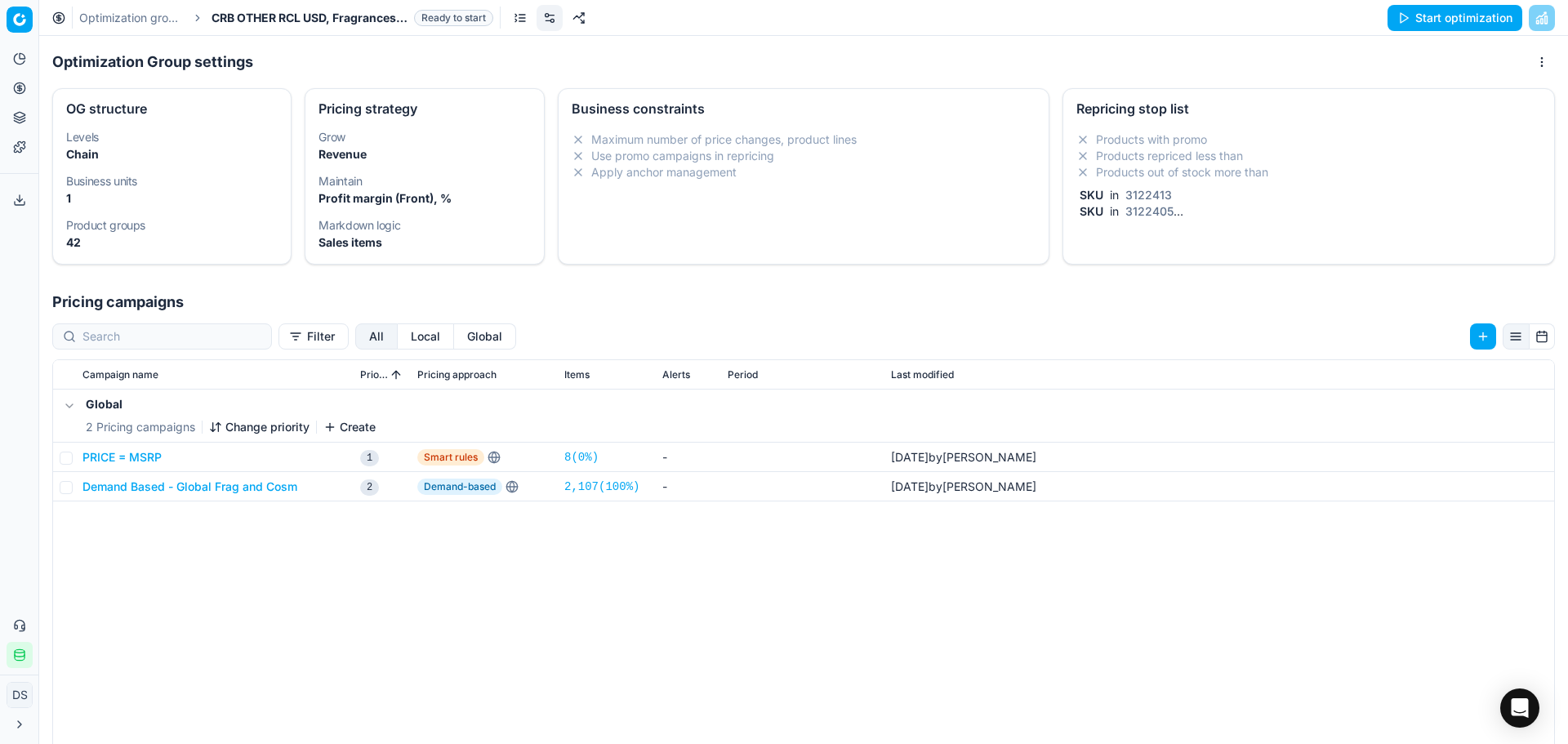
click at [1232, 174] on li "Products out of stock more than" at bounding box center [1309, 172] width 465 height 17
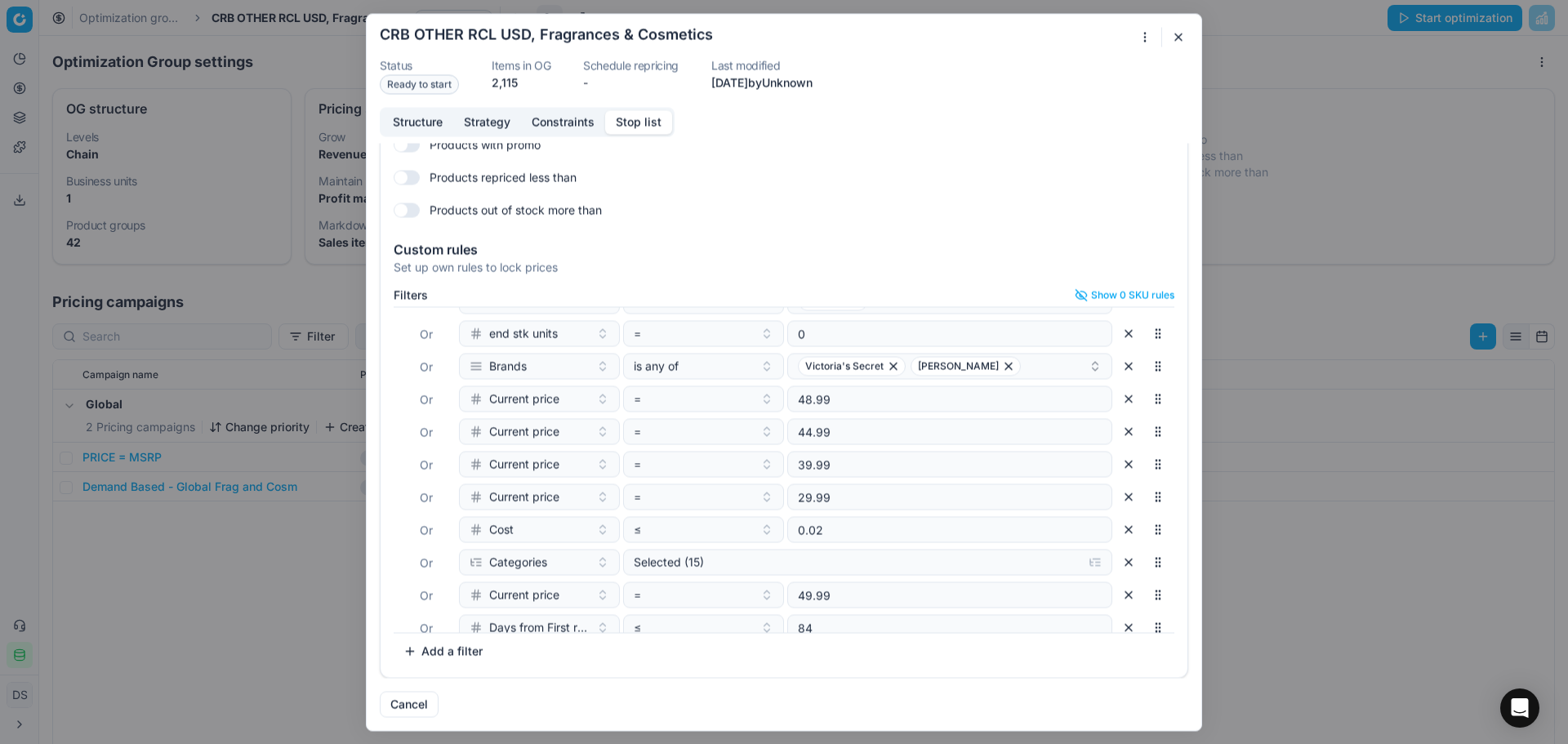
scroll to position [81, 0]
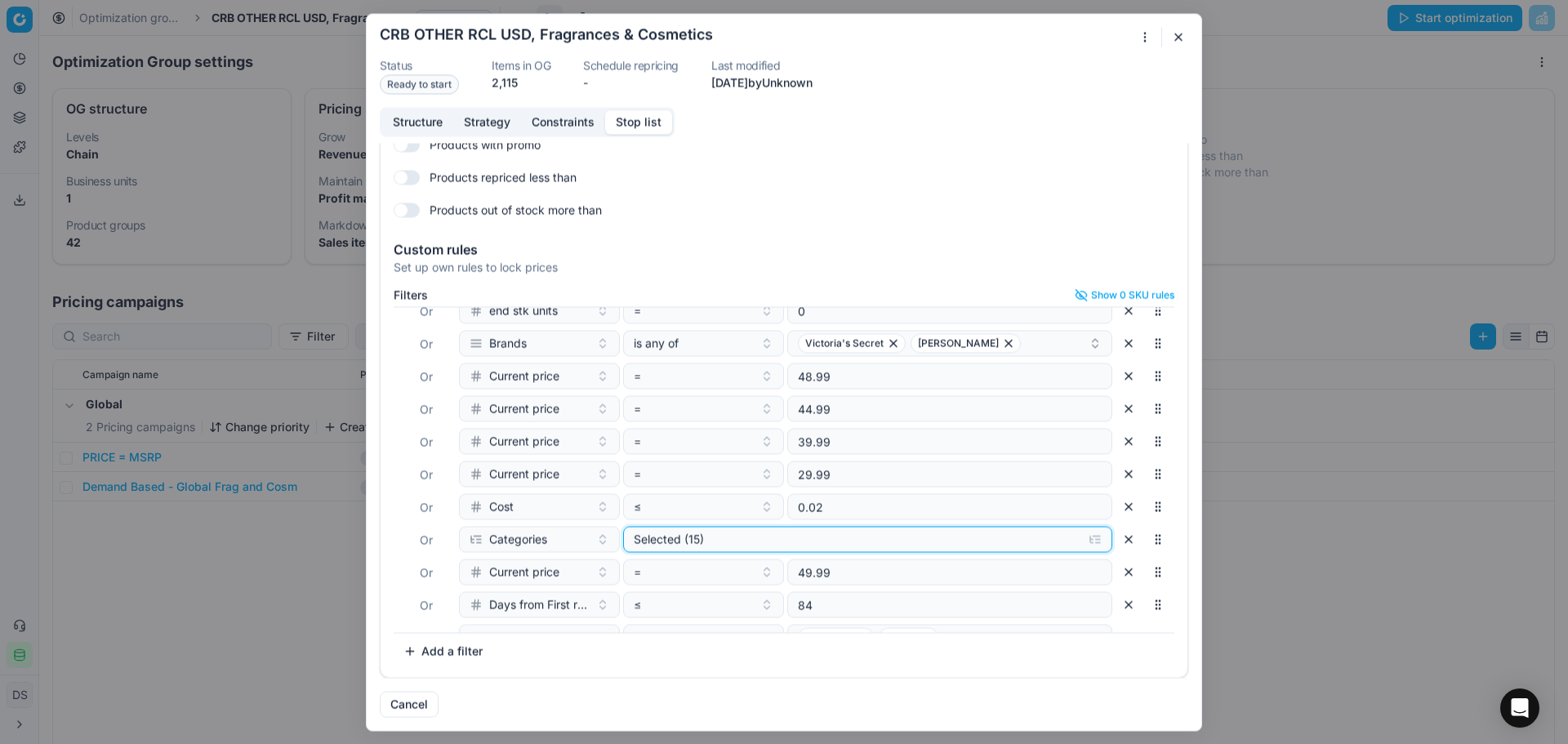
click at [972, 534] on div "Selected (15)" at bounding box center [854, 538] width 442 height 17
click at [647, 603] on input "Cosmetics" at bounding box center [647, 601] width 13 height 13
checkbox input "true"
click at [651, 620] on input "Fragrances" at bounding box center [647, 623] width 13 height 13
checkbox input "false"
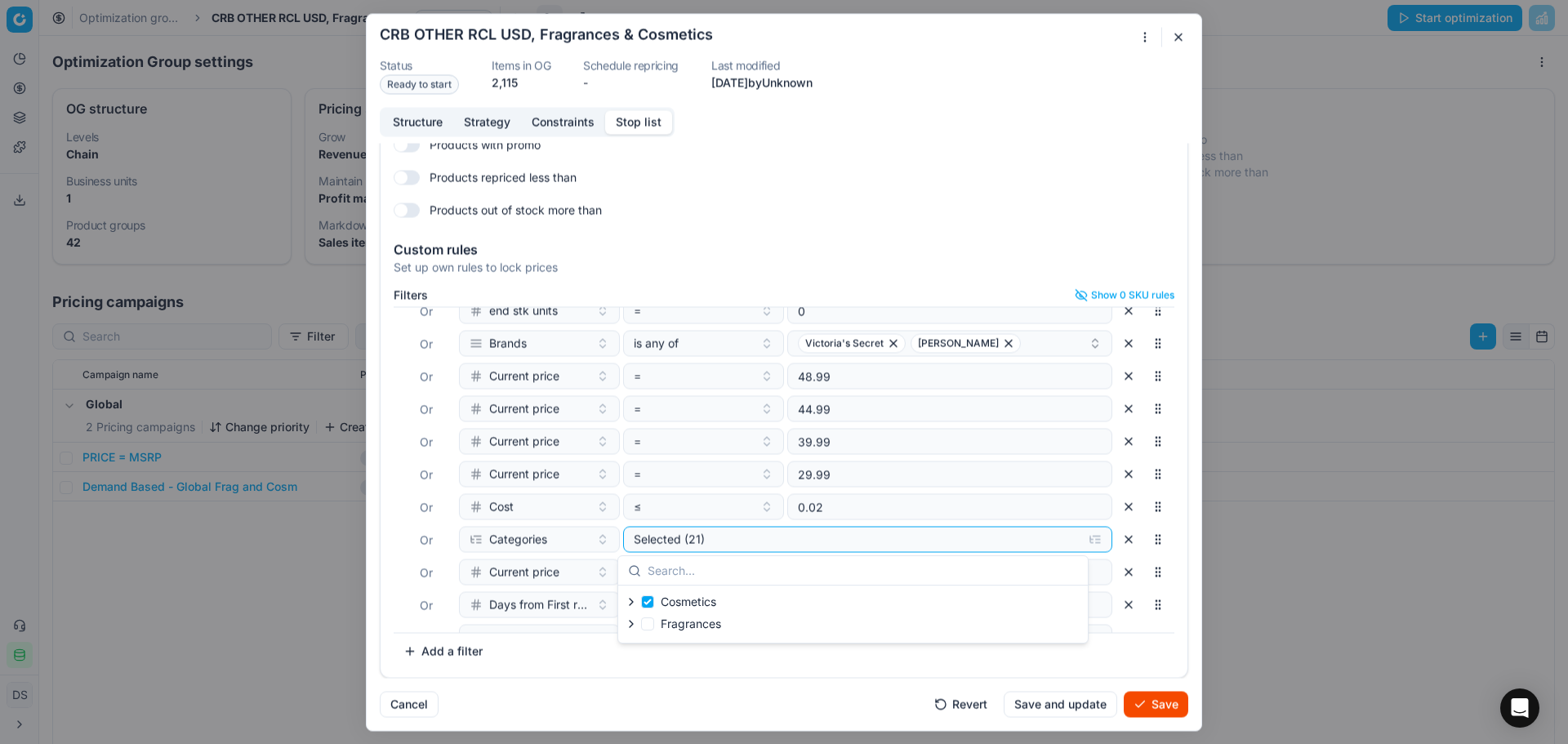
click at [1168, 513] on div "Filters Show 0 SKU rules Where SKU in 3122413 Or SKU in 3122405 Or end stk unit…" at bounding box center [784, 480] width 807 height 396
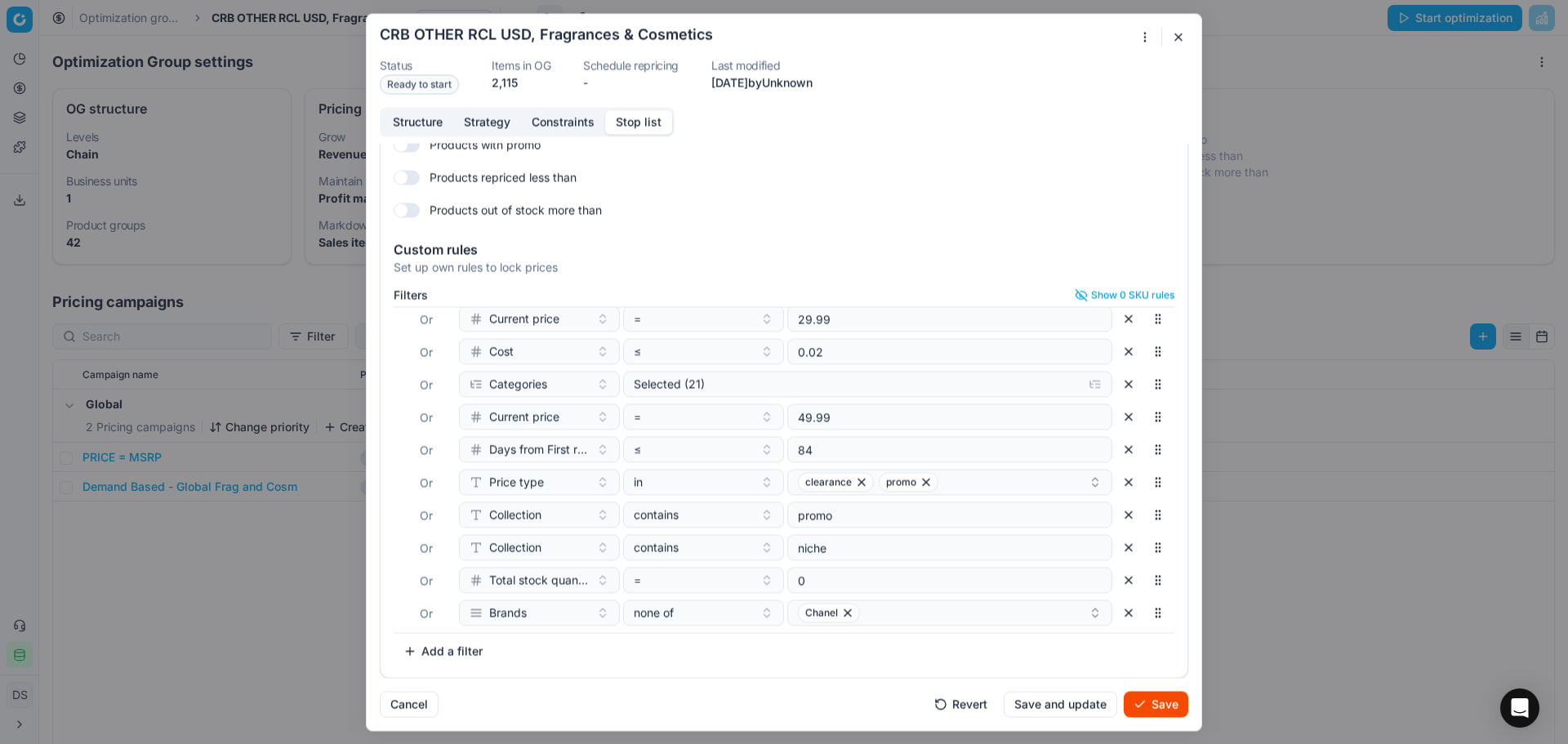
click at [1115, 613] on button "button" at bounding box center [1129, 613] width 26 height 26
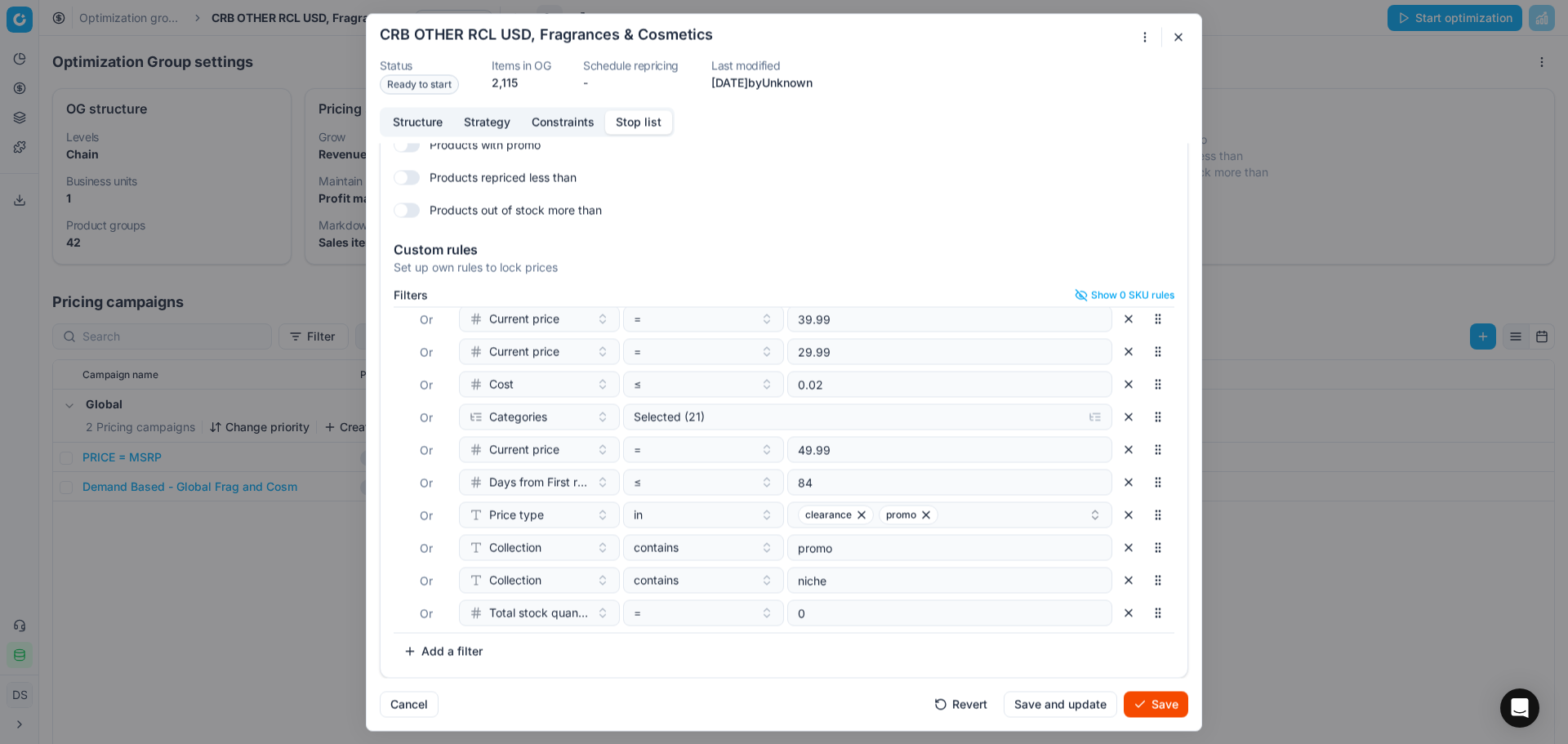
scroll to position [204, 0]
click at [1145, 700] on button "Save" at bounding box center [1157, 704] width 65 height 26
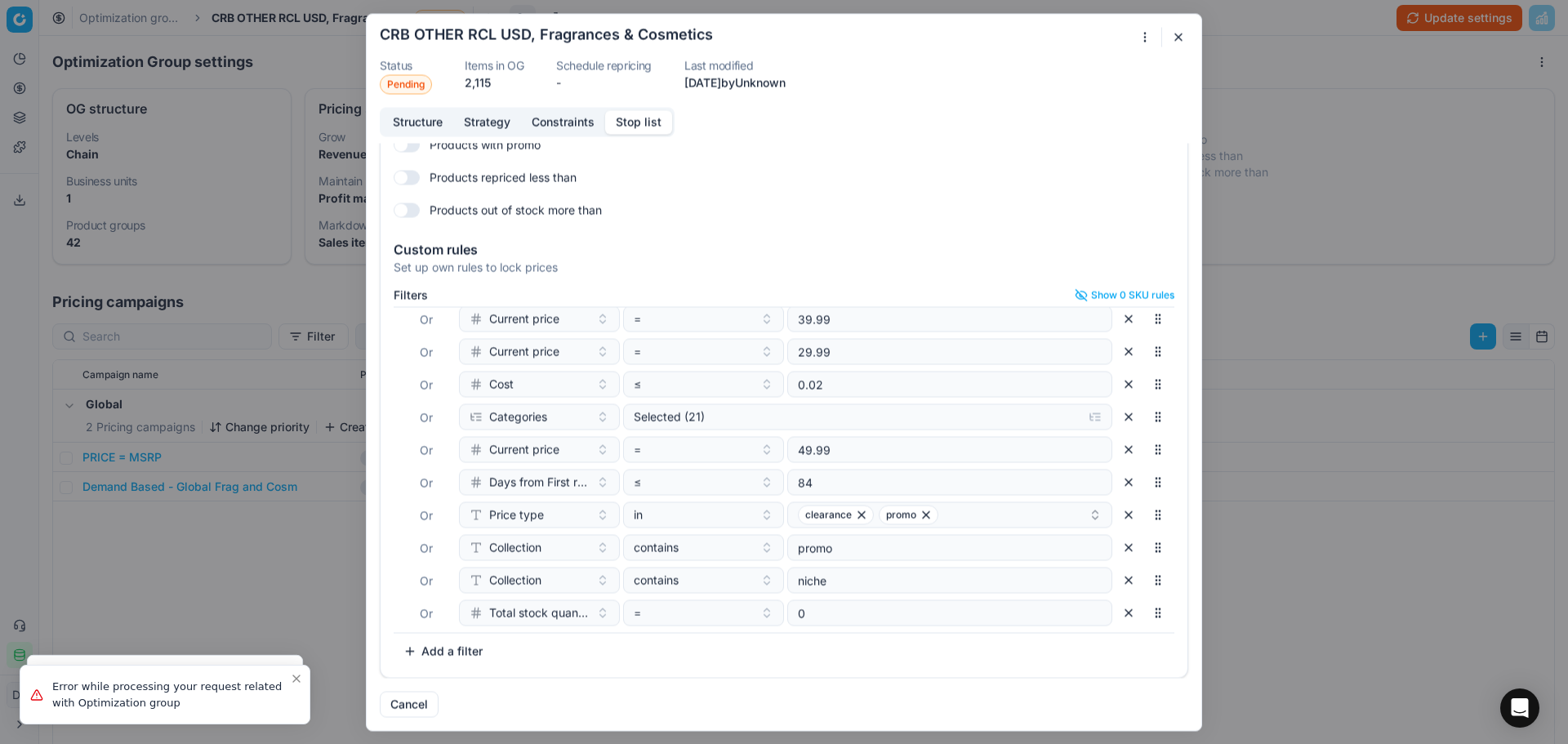
click at [1176, 39] on button "button" at bounding box center [1178, 37] width 19 height 19
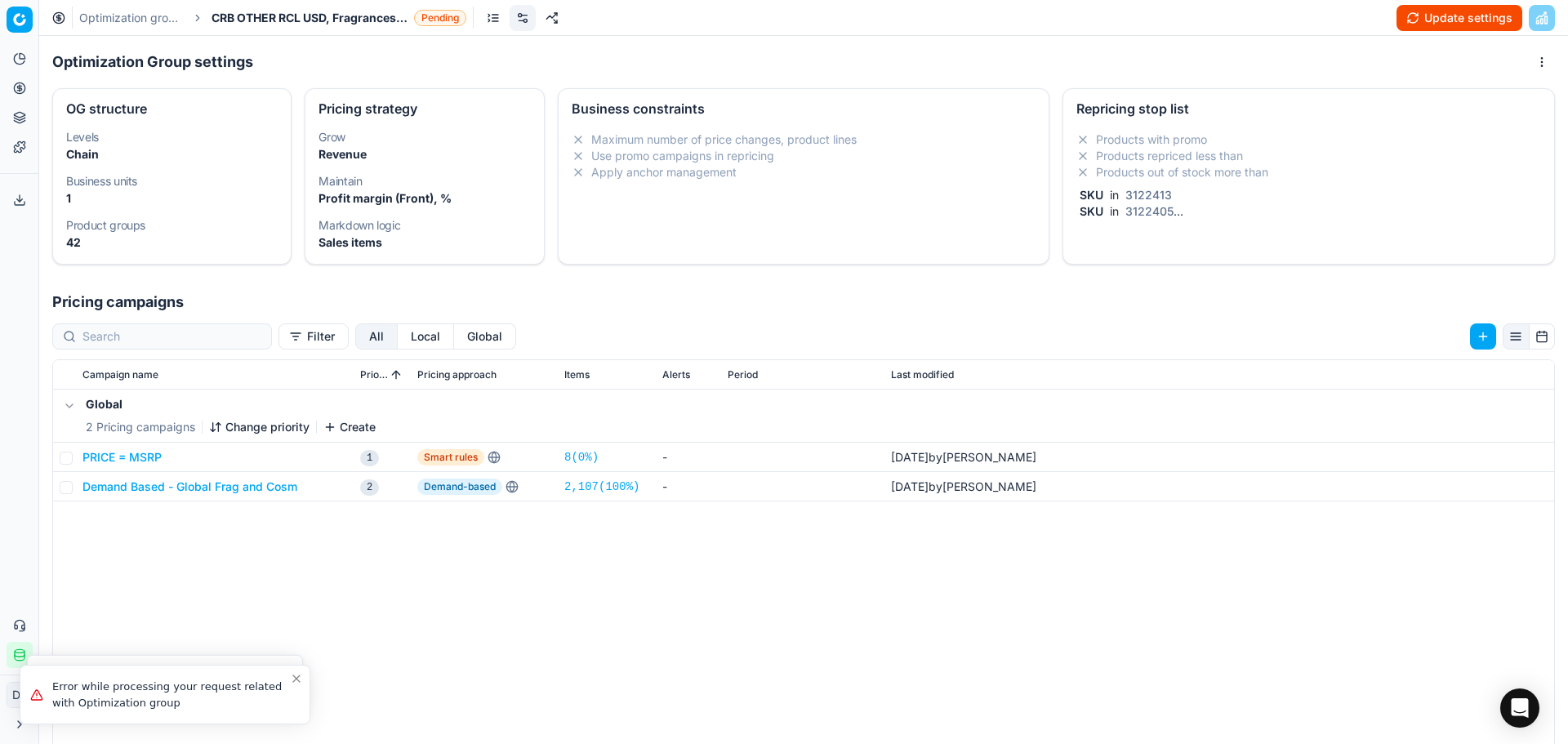
click at [295, 27] on div "Optimization groups CRB OTHER RCL USD, Fragrances & Cosmetics Pending Update se…" at bounding box center [804, 18] width 1529 height 36
click at [299, 24] on span "CRB OTHER RCL USD, Fragrances & Cosmetics" at bounding box center [310, 18] width 196 height 17
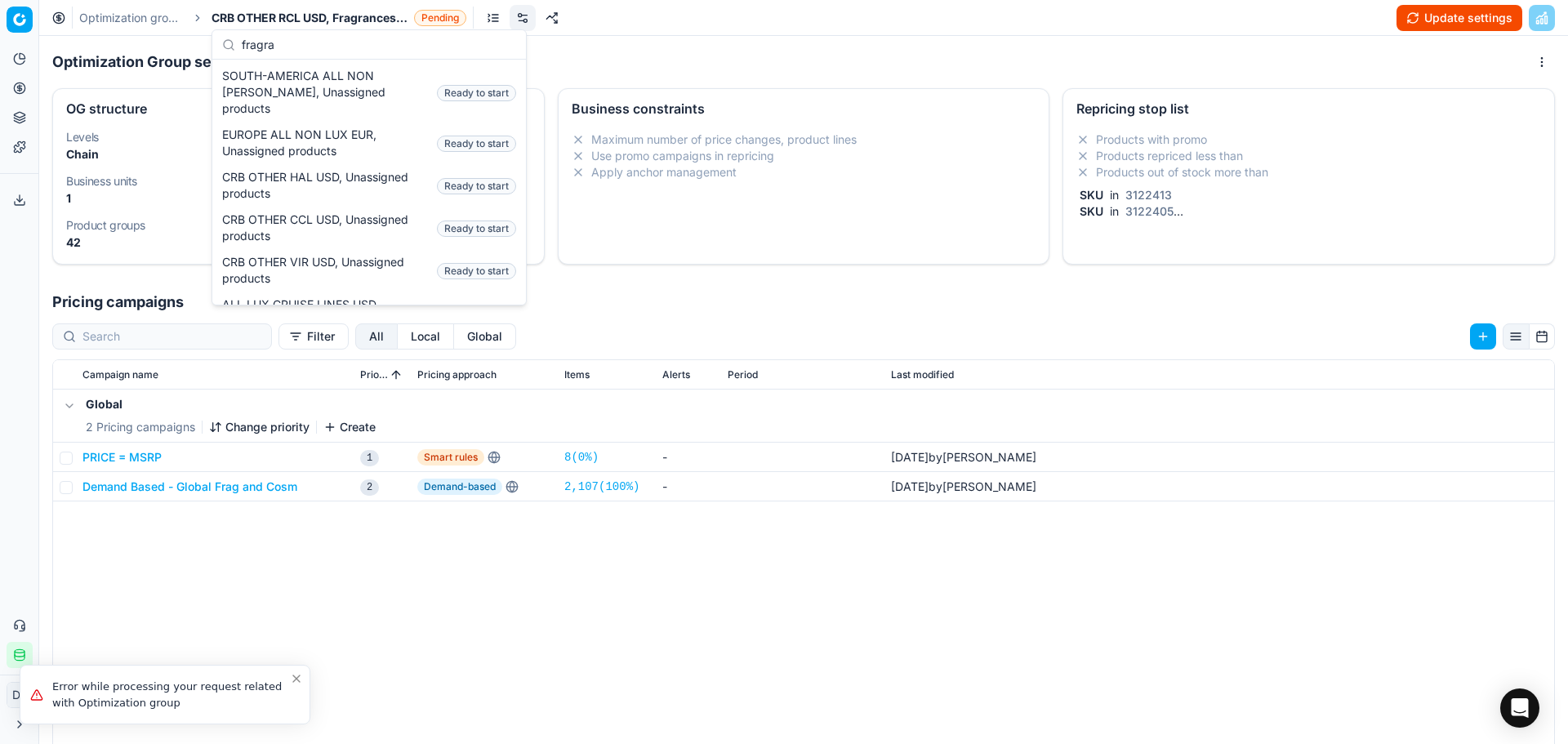
scroll to position [213, 0]
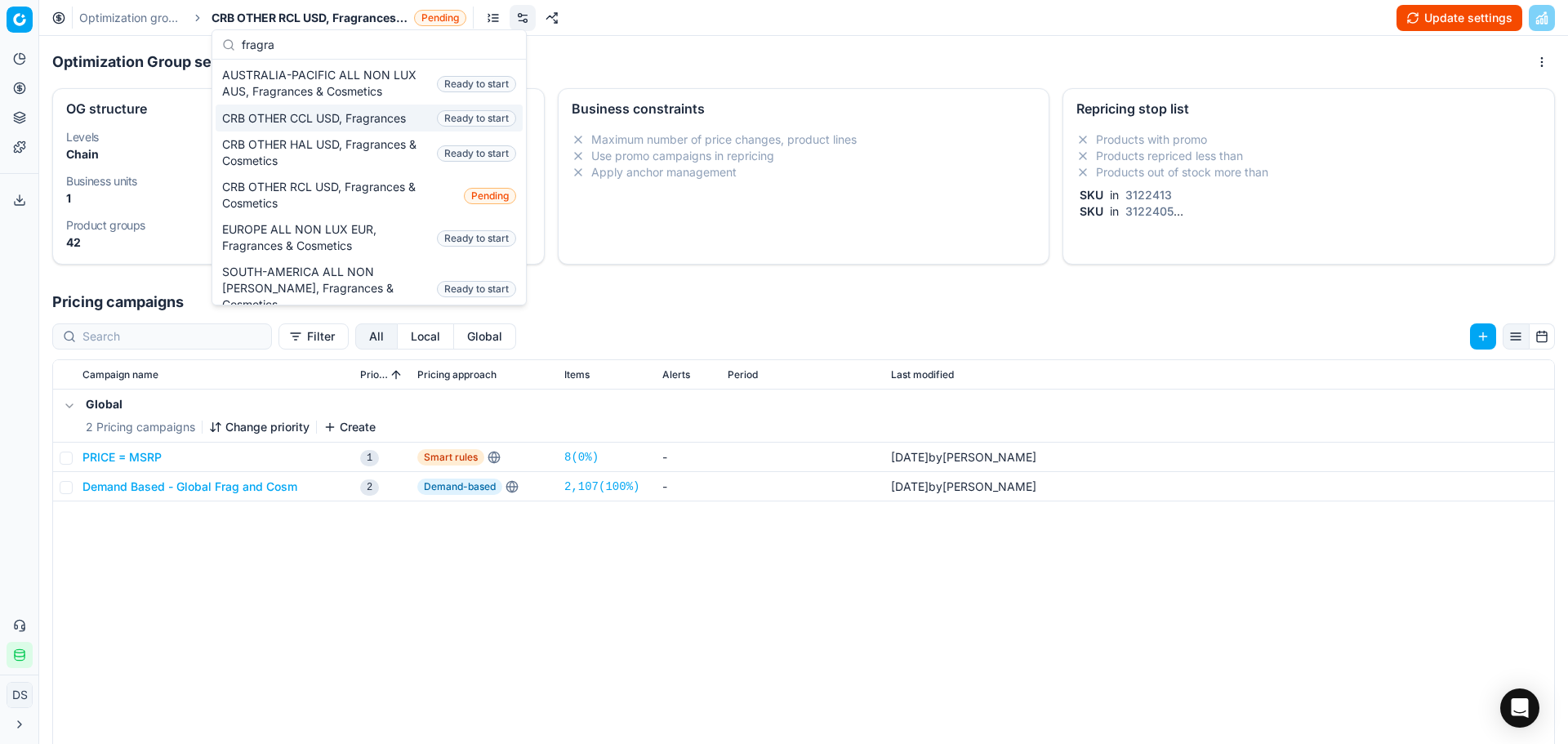
type input "fragra"
click at [349, 119] on span "CRB OTHER CCL USD, Fragrances" at bounding box center [317, 118] width 190 height 17
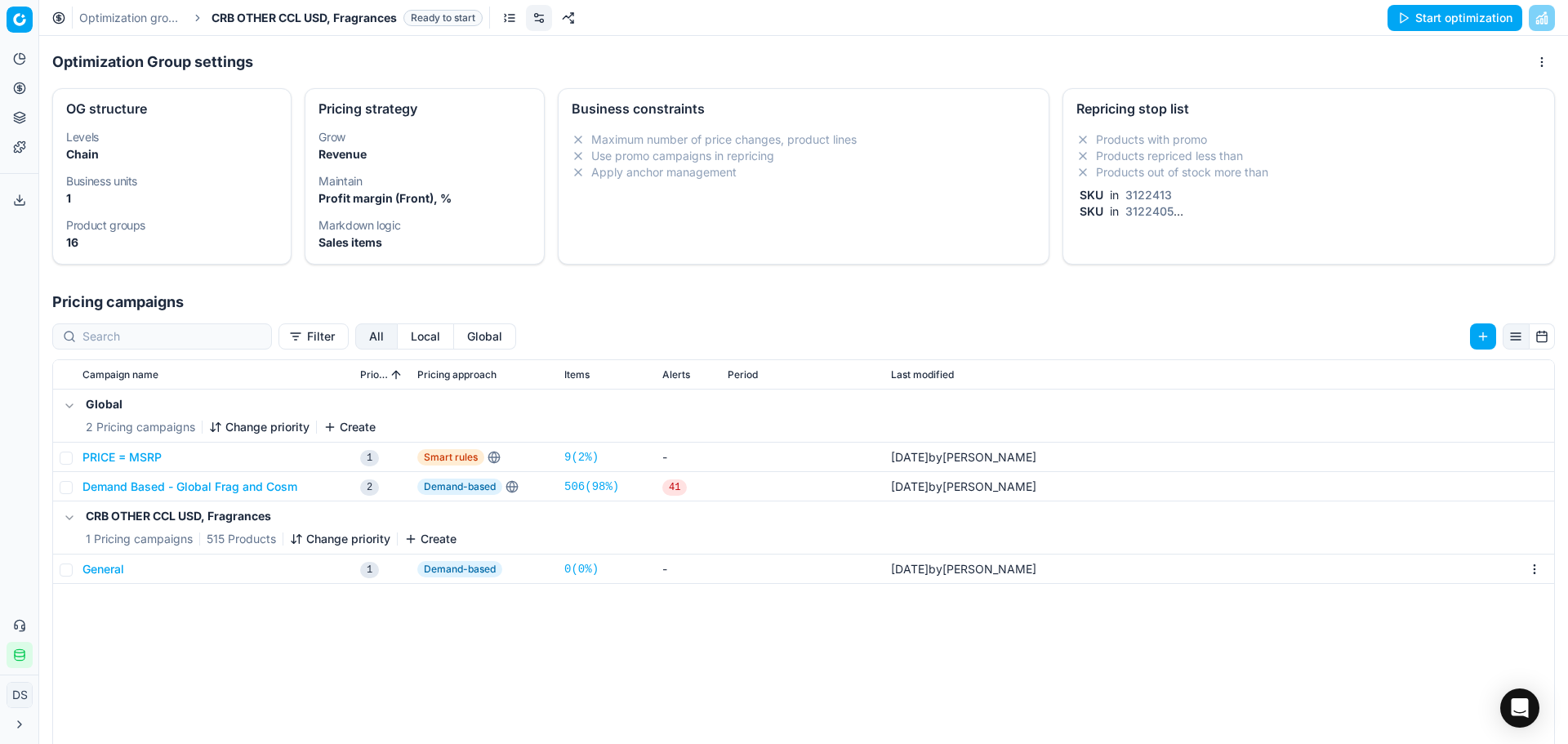
click at [1160, 209] on span "3122405" at bounding box center [1150, 211] width 55 height 14
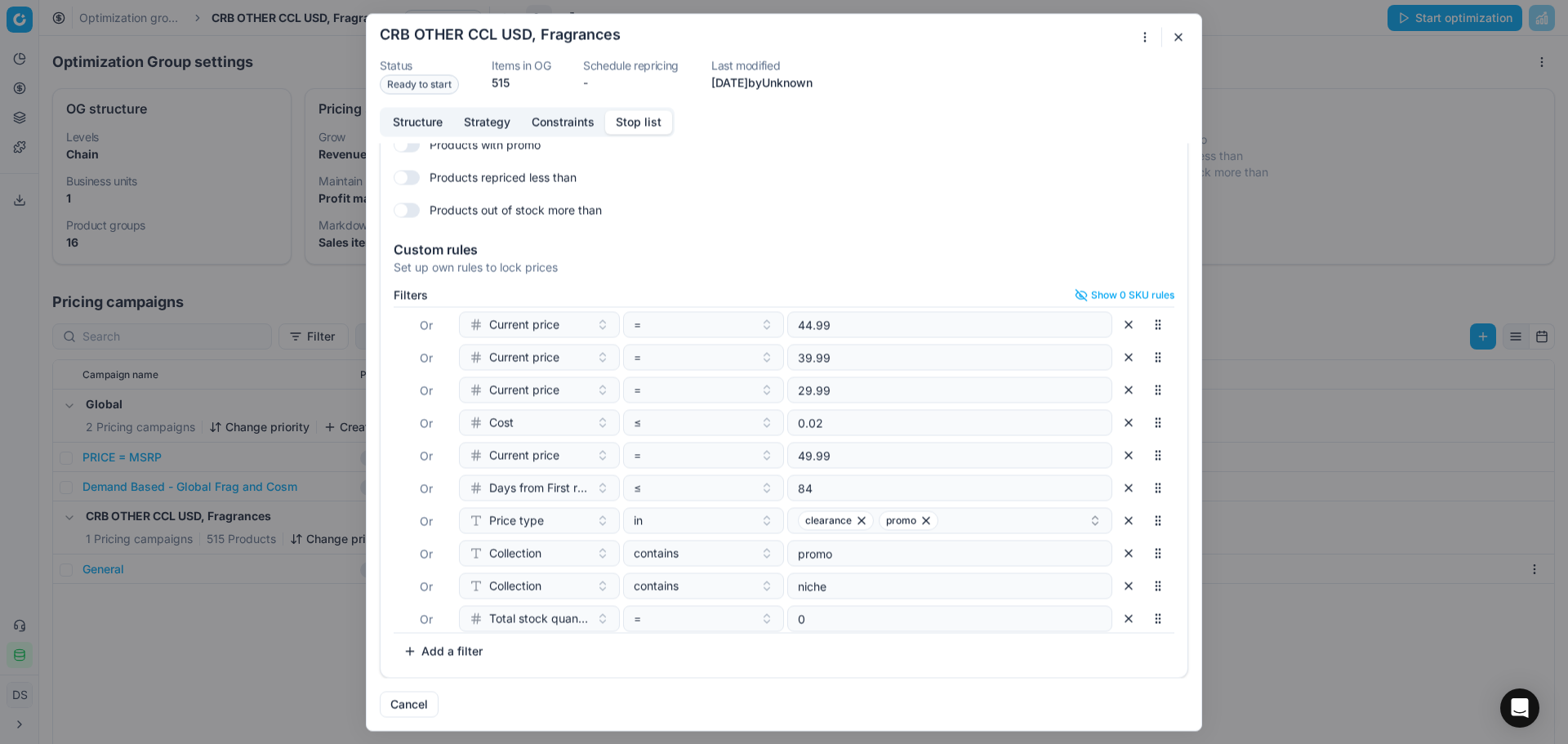
scroll to position [172, 0]
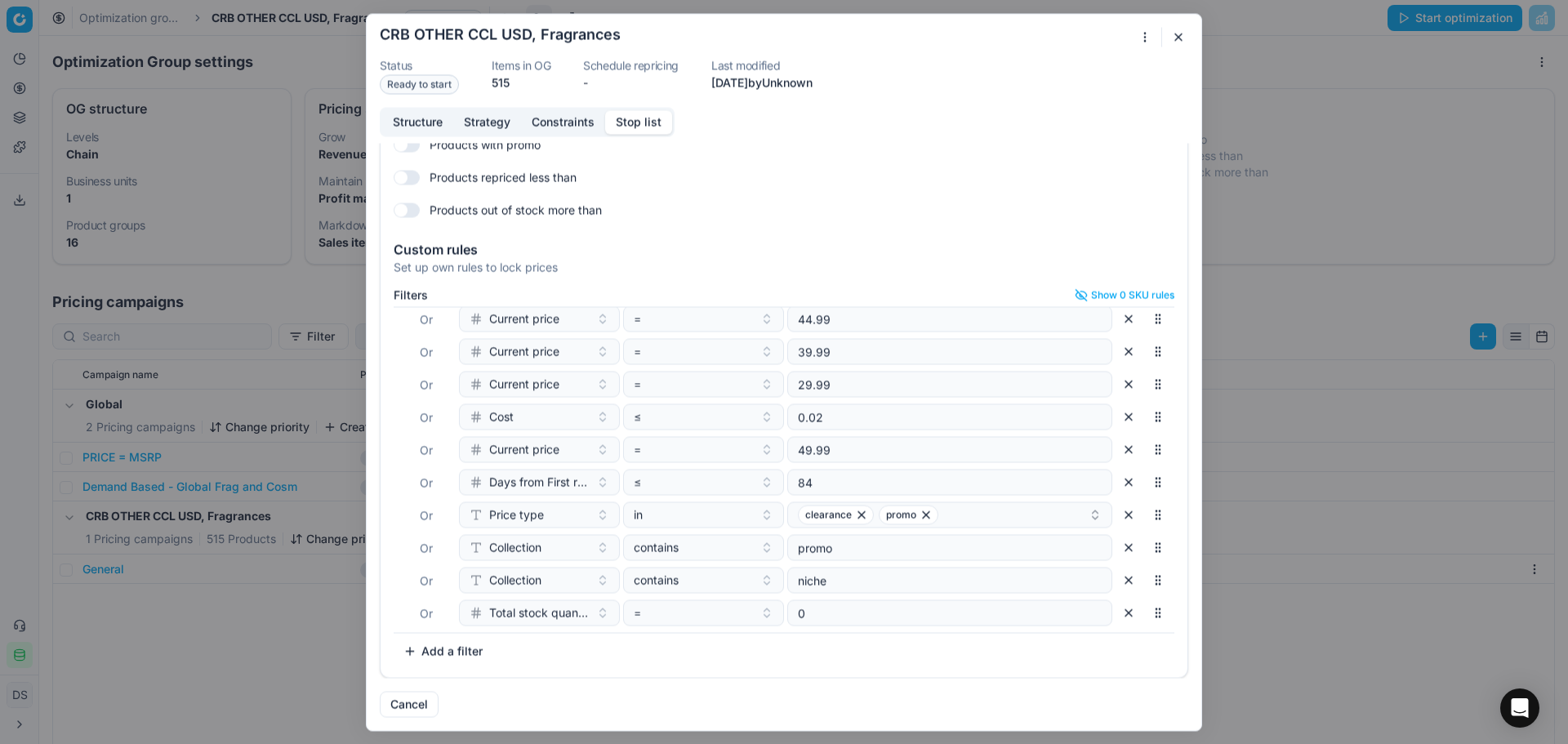
click at [1361, 115] on div "Oprimization group is saving... CRB OTHER CCL USD, Fragrances Status Ready to s…" at bounding box center [784, 372] width 1568 height 744
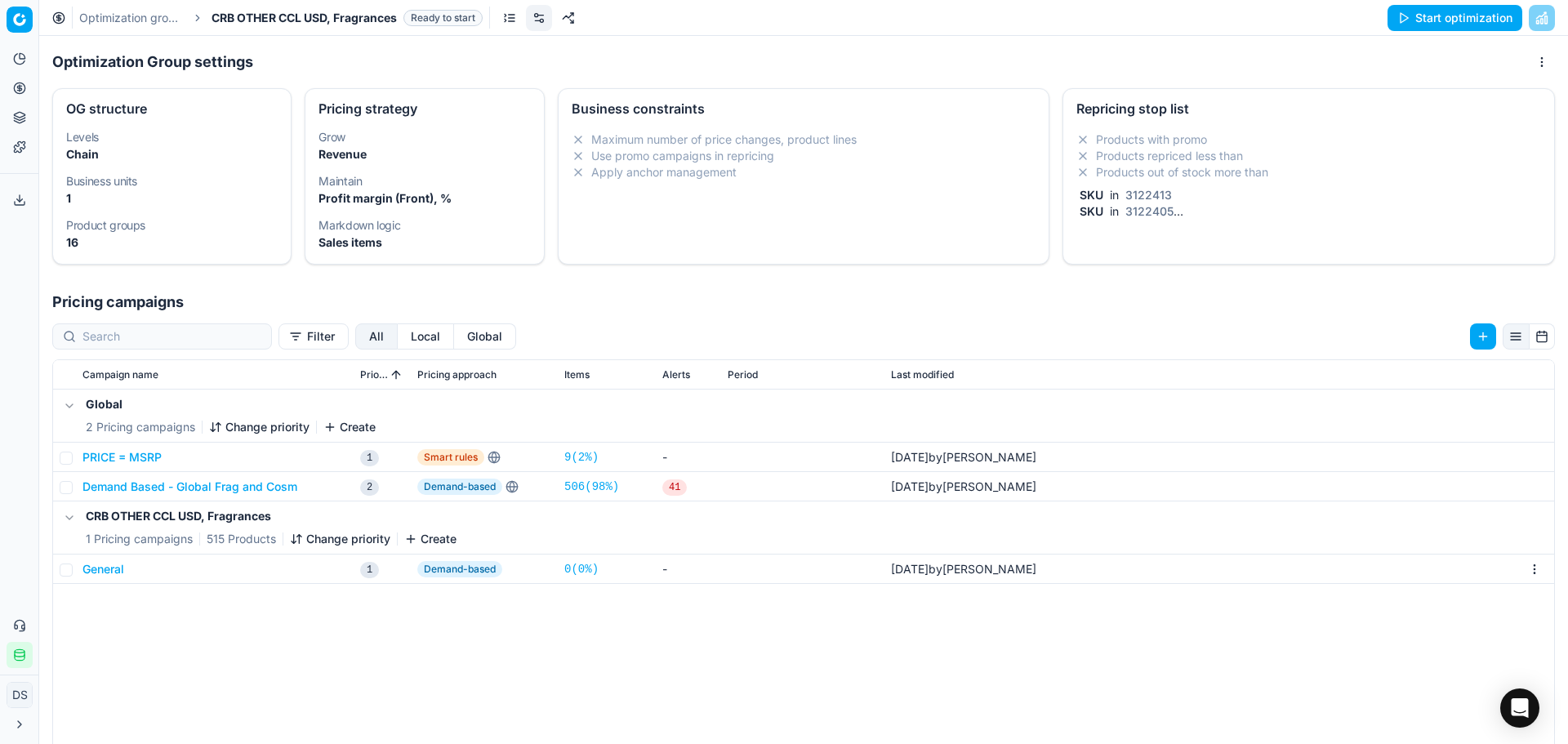
click at [1431, 15] on button "Start optimization" at bounding box center [1455, 18] width 135 height 26
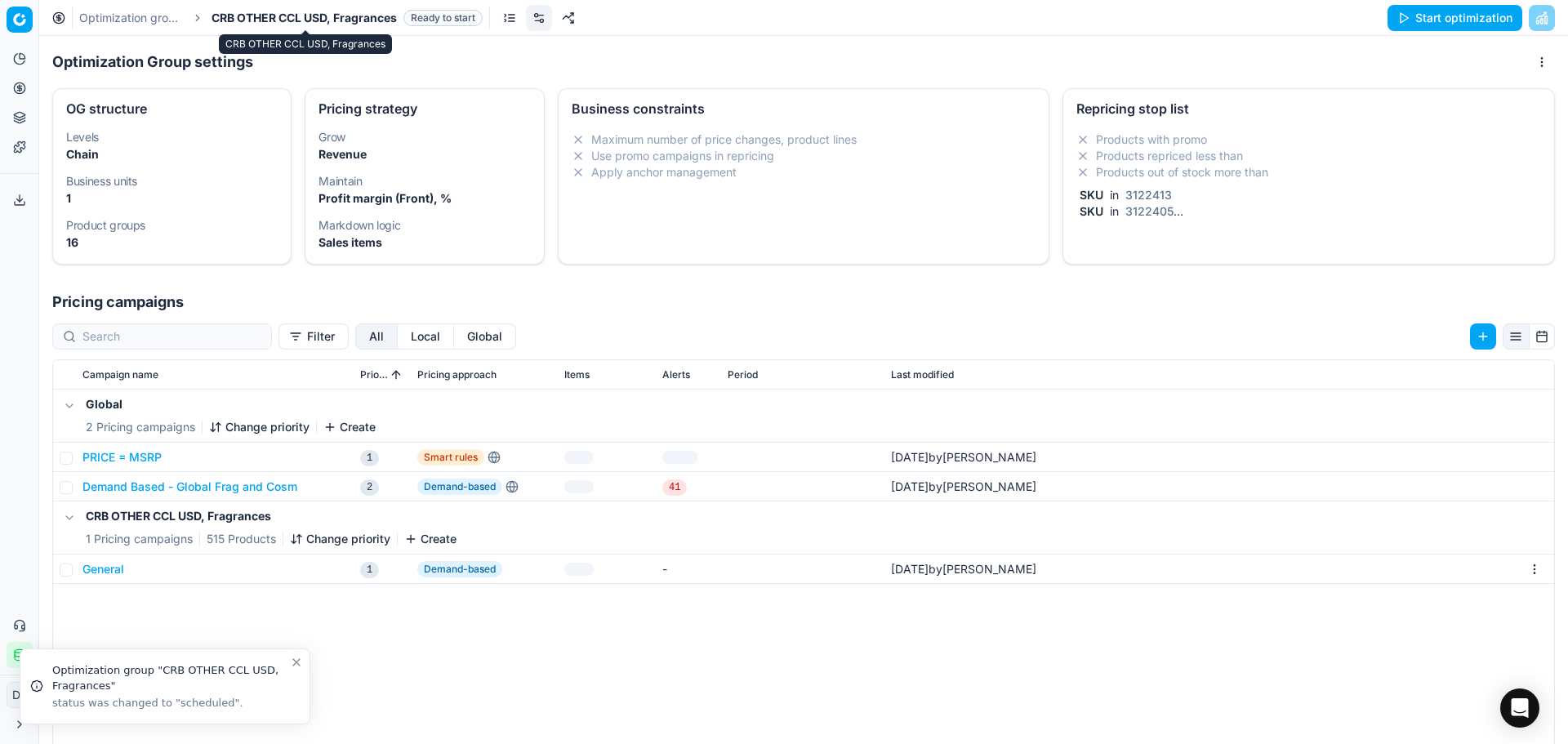
click at [317, 18] on span "CRB OTHER CCL USD, Fragrances" at bounding box center [305, 18] width 186 height 17
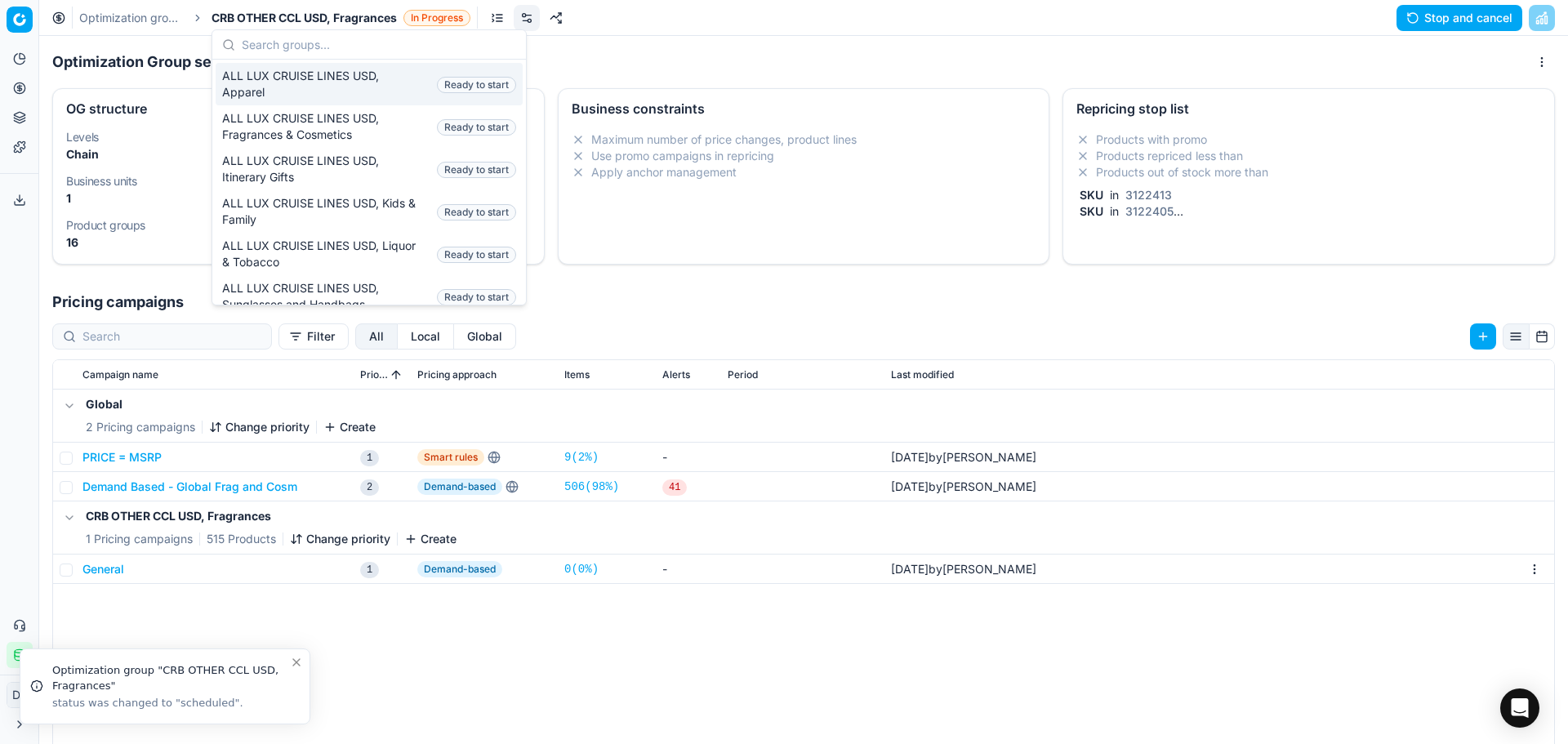
click at [165, 11] on link "Optimization groups" at bounding box center [130, 18] width 104 height 17
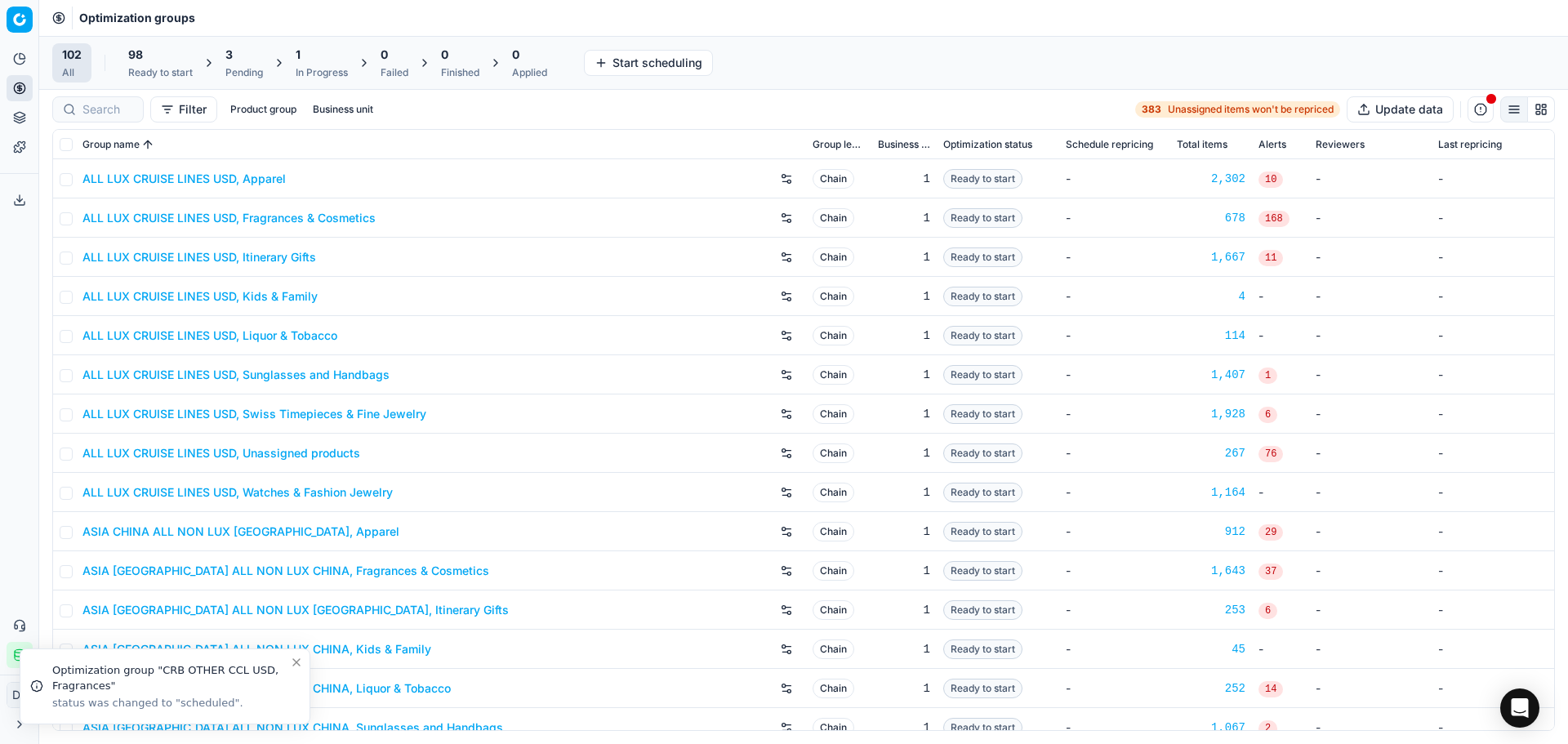
click at [229, 72] on div "Pending" at bounding box center [243, 73] width 38 height 13
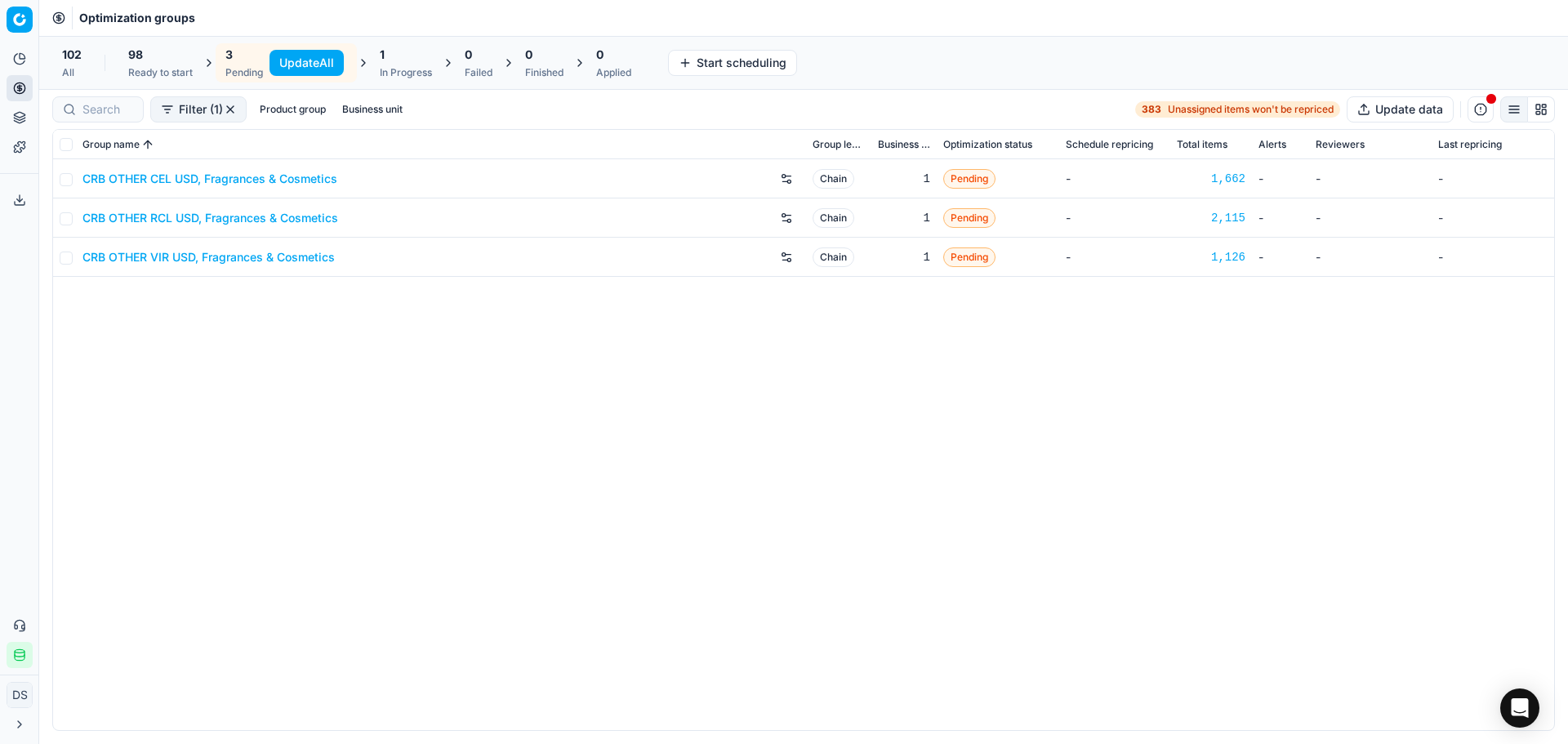
click at [244, 219] on link "CRB OTHER RCL USD, Fragrances & Cosmetics" at bounding box center [210, 218] width 256 height 17
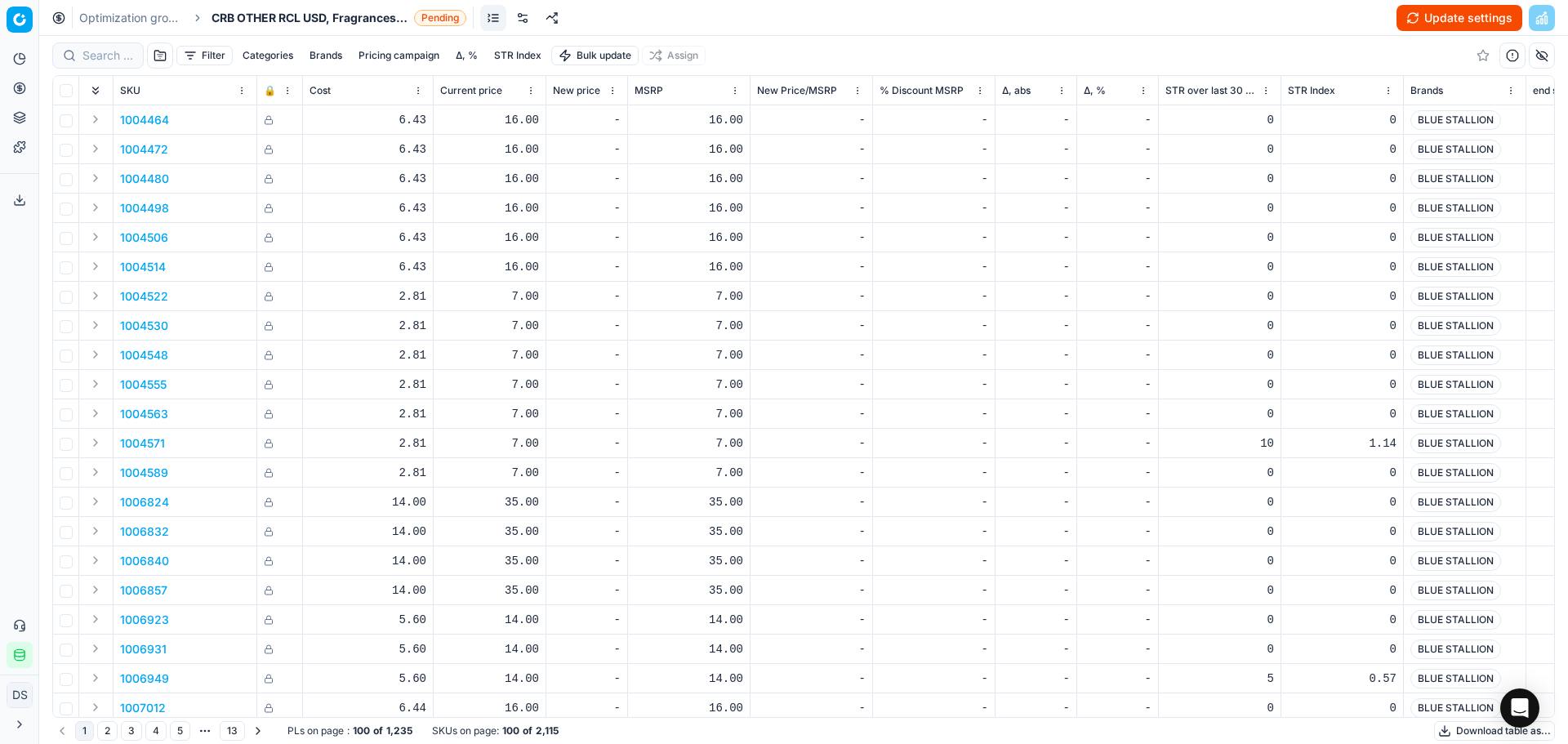
click at [1461, 23] on button "Update settings" at bounding box center [1459, 18] width 126 height 26
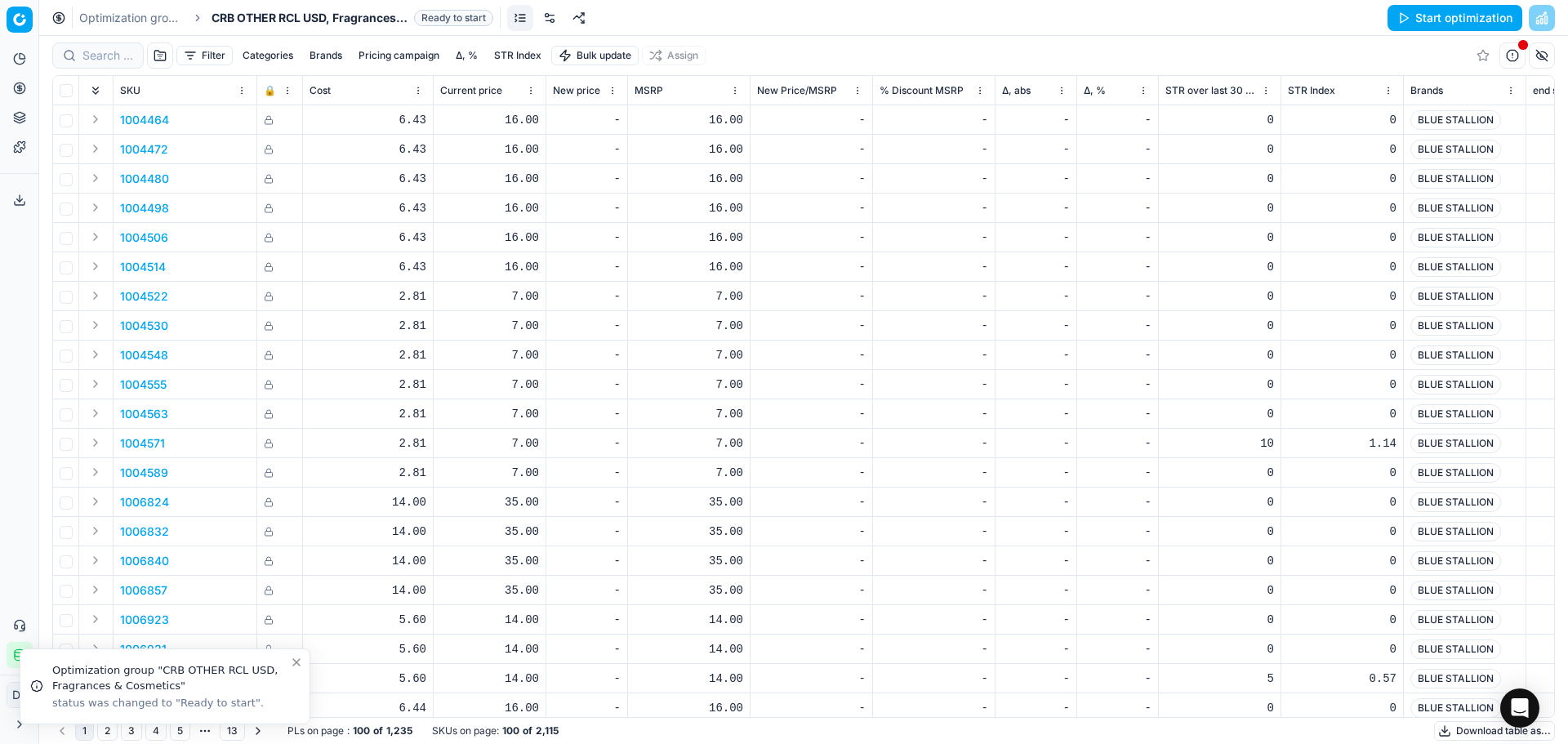
click at [1449, 20] on button "Start optimization" at bounding box center [1455, 18] width 135 height 26
click at [124, 22] on link "Optimization groups" at bounding box center [130, 18] width 104 height 17
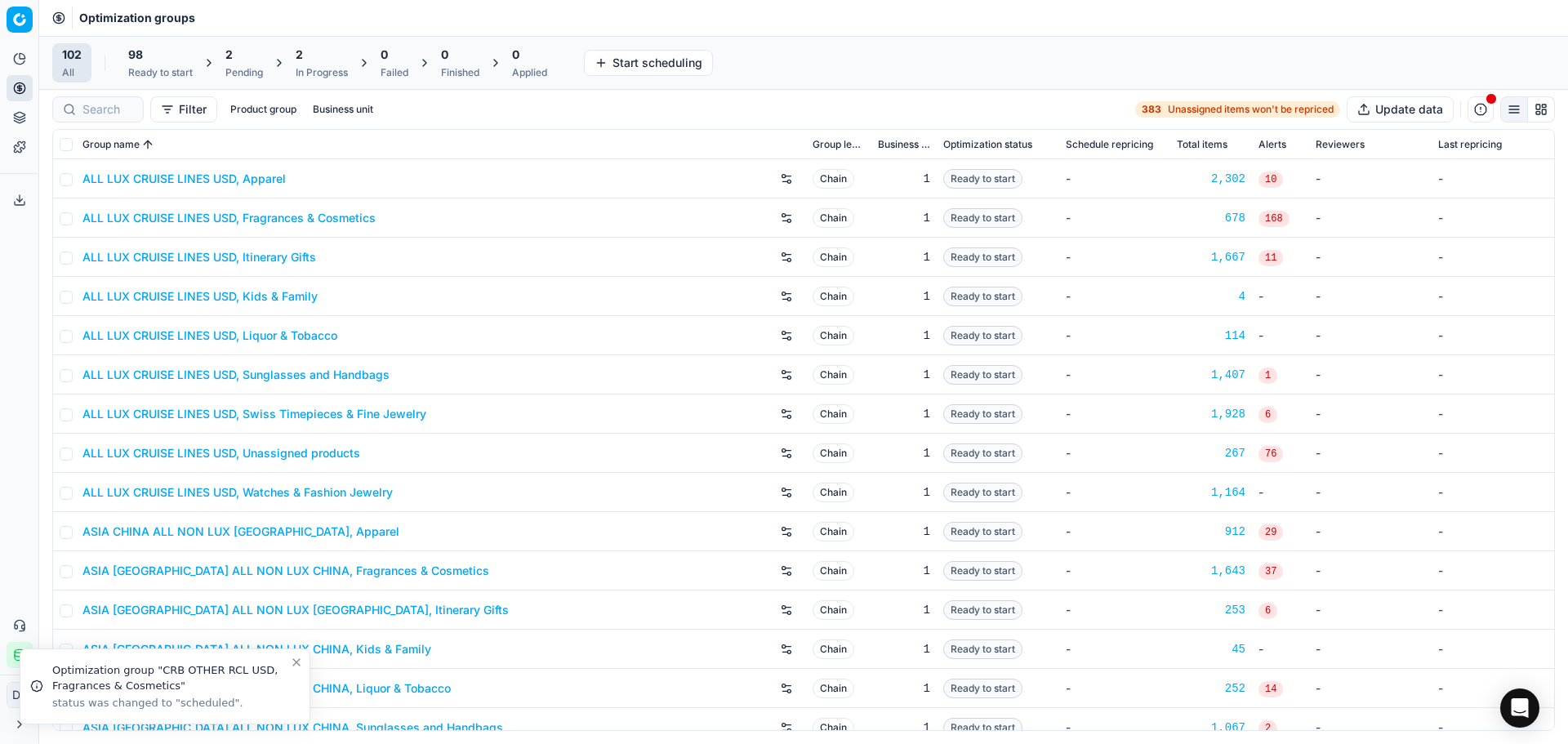
click at [236, 68] on div "Pending" at bounding box center [243, 73] width 38 height 13
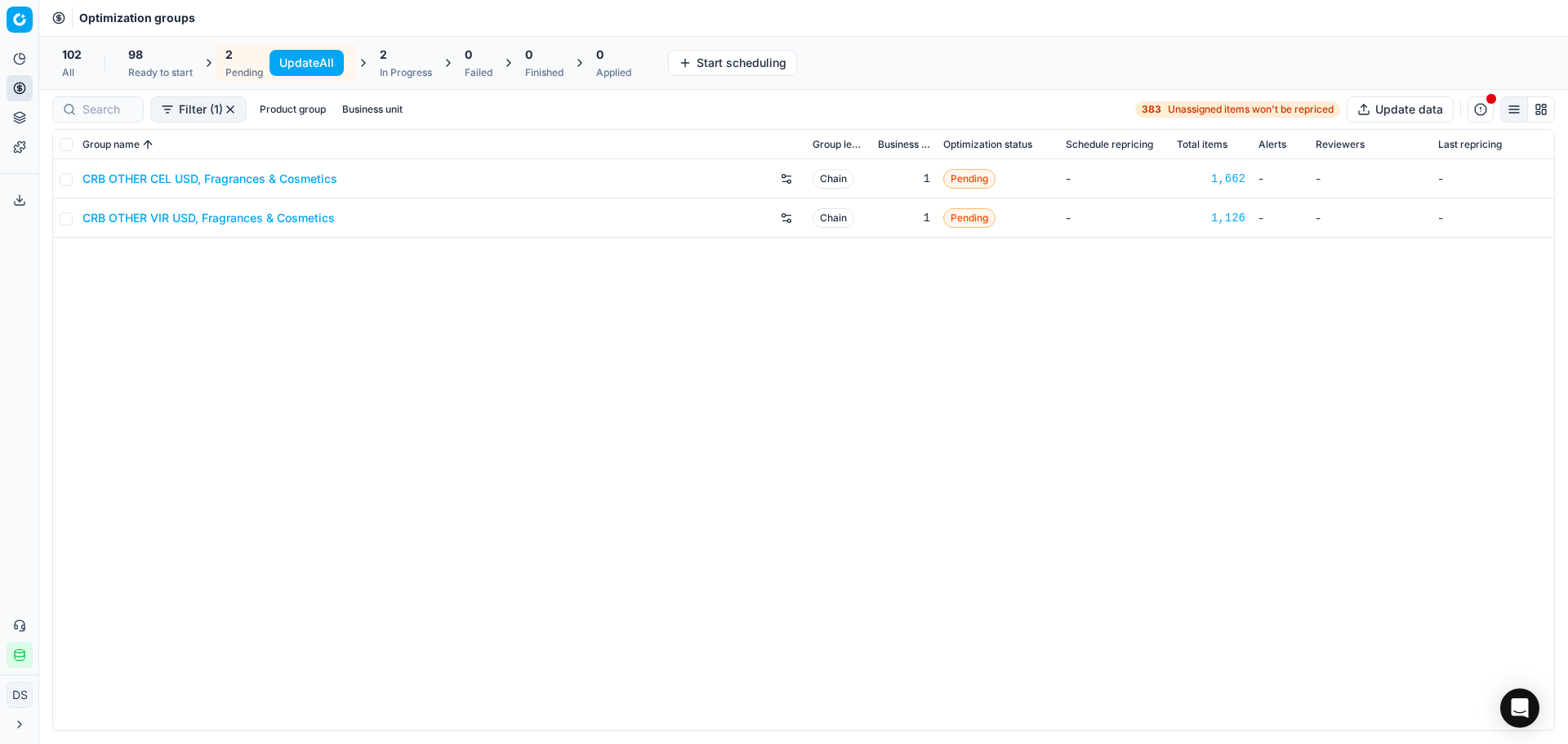
click at [207, 223] on link "CRB OTHER VIR USD, Fragrances & Cosmetics" at bounding box center [208, 218] width 252 height 17
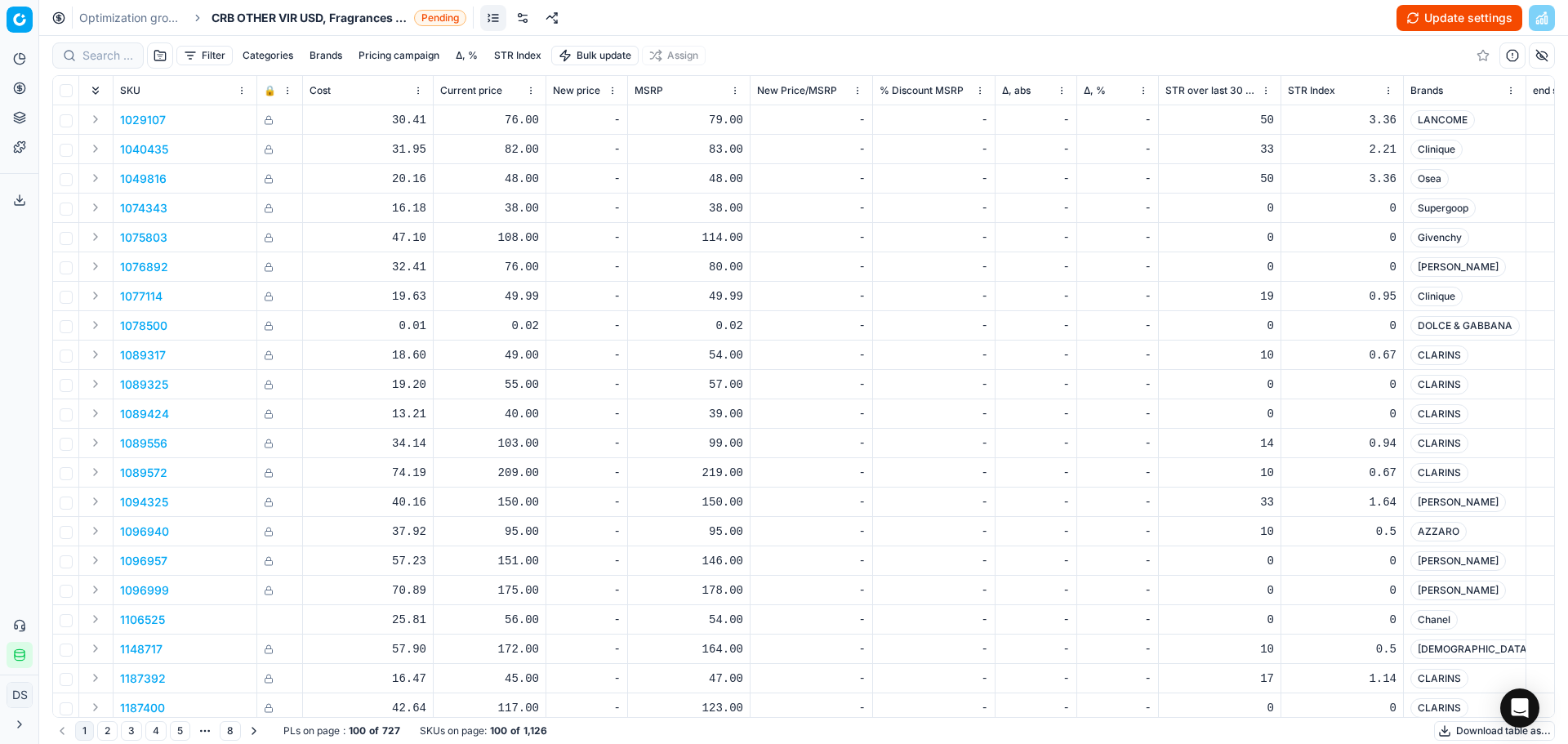
click at [1429, 23] on button "Update settings" at bounding box center [1459, 18] width 126 height 26
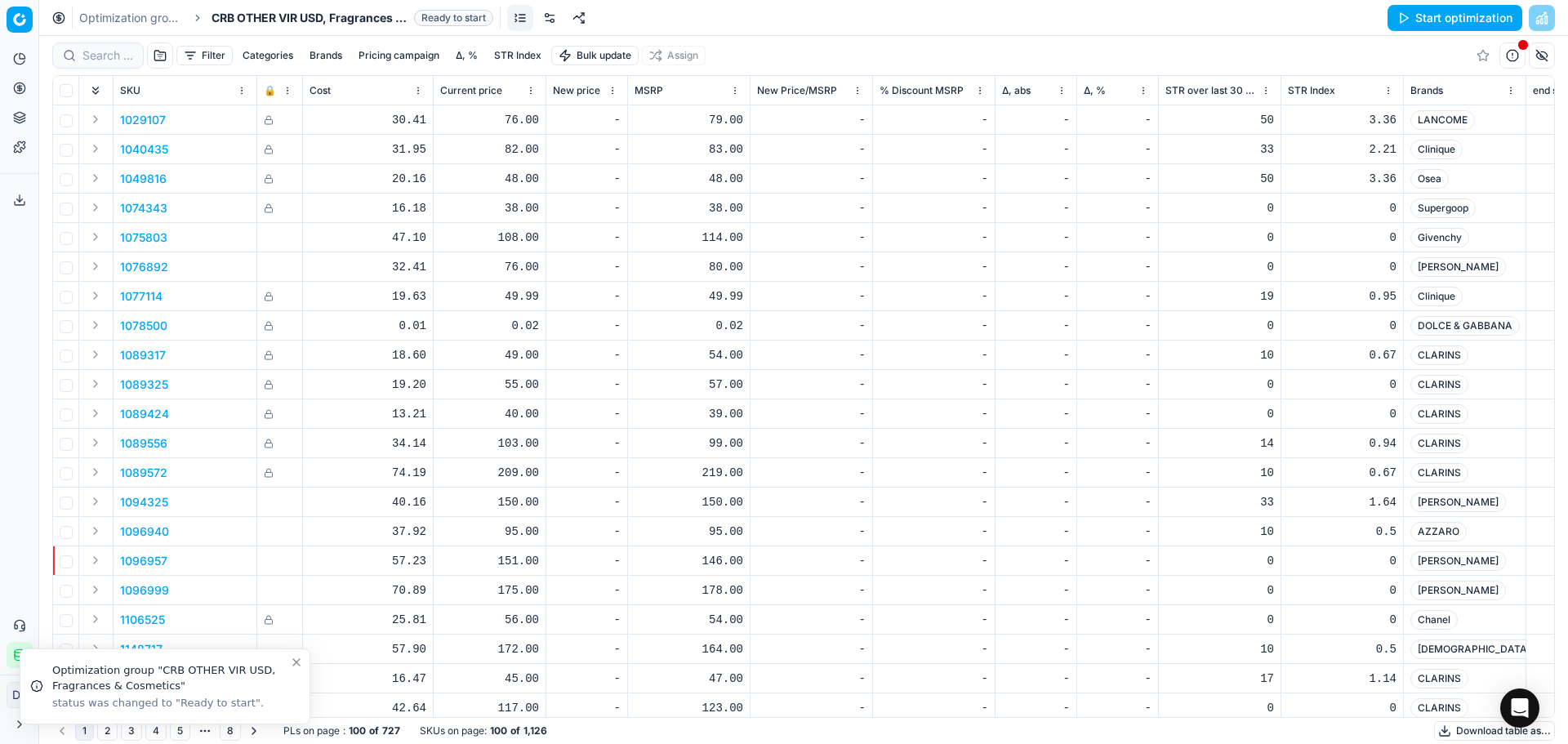
click at [1431, 21] on button "Start optimization" at bounding box center [1455, 18] width 135 height 26
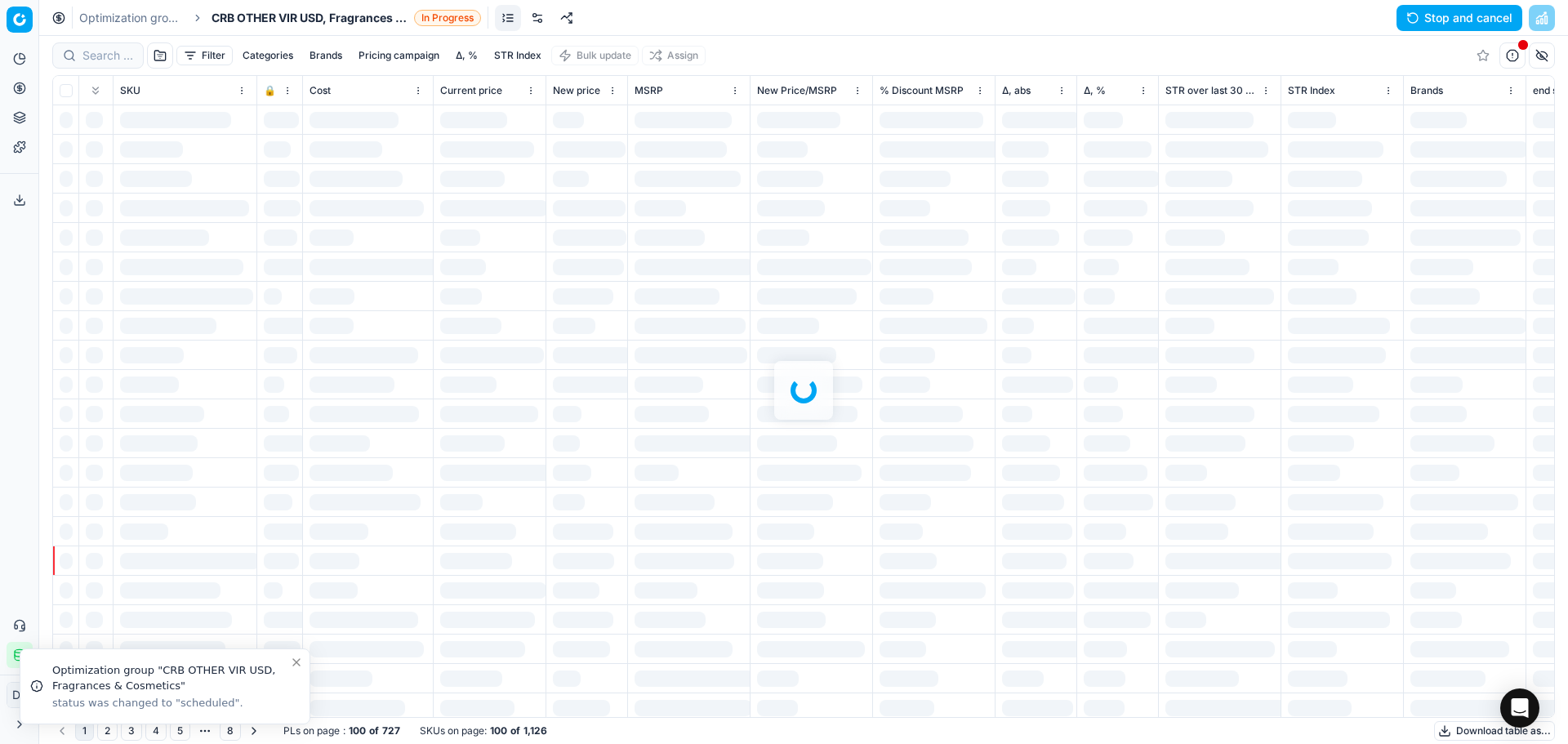
click at [175, 17] on link "Optimization groups" at bounding box center [130, 18] width 104 height 17
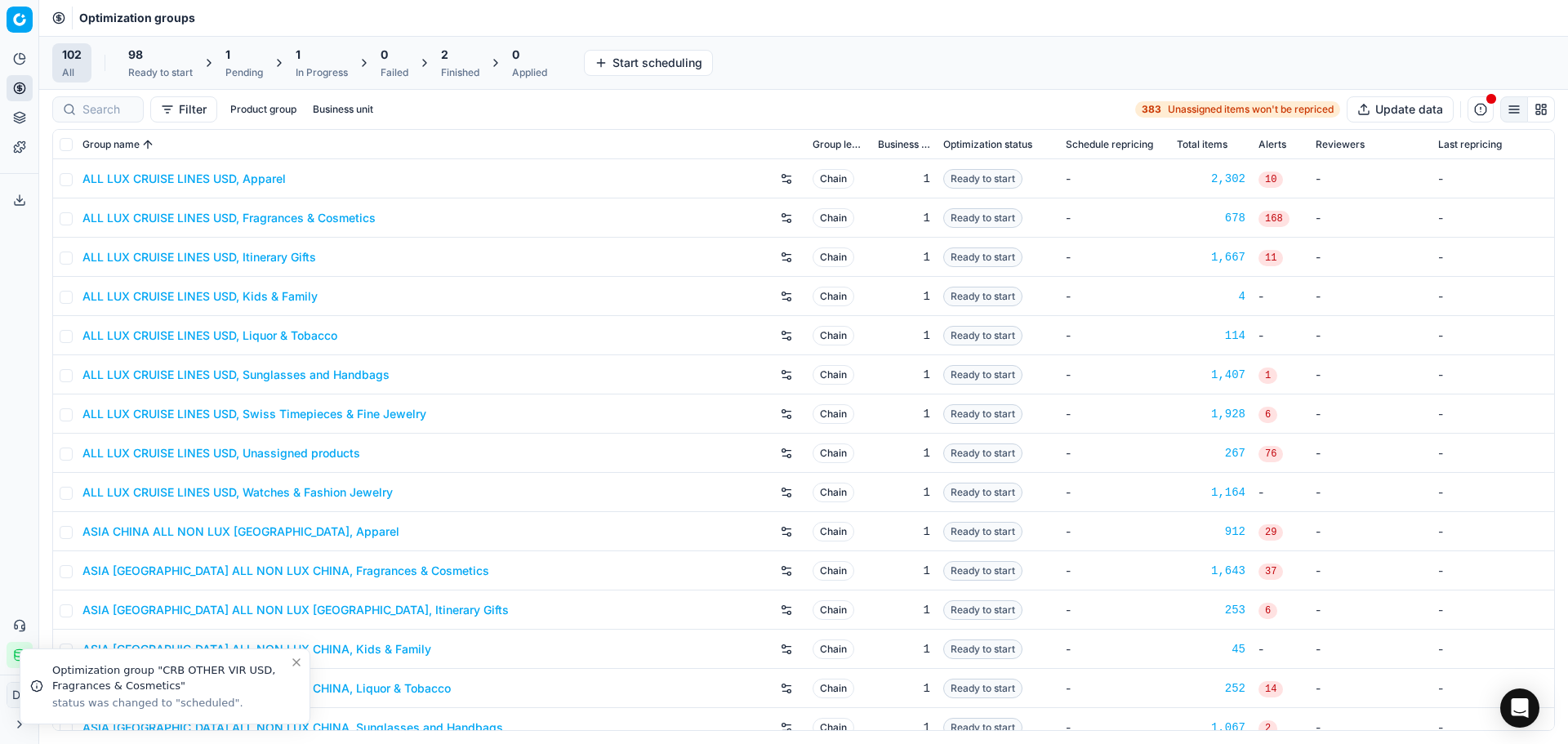
click at [243, 72] on div "Pending" at bounding box center [243, 73] width 38 height 13
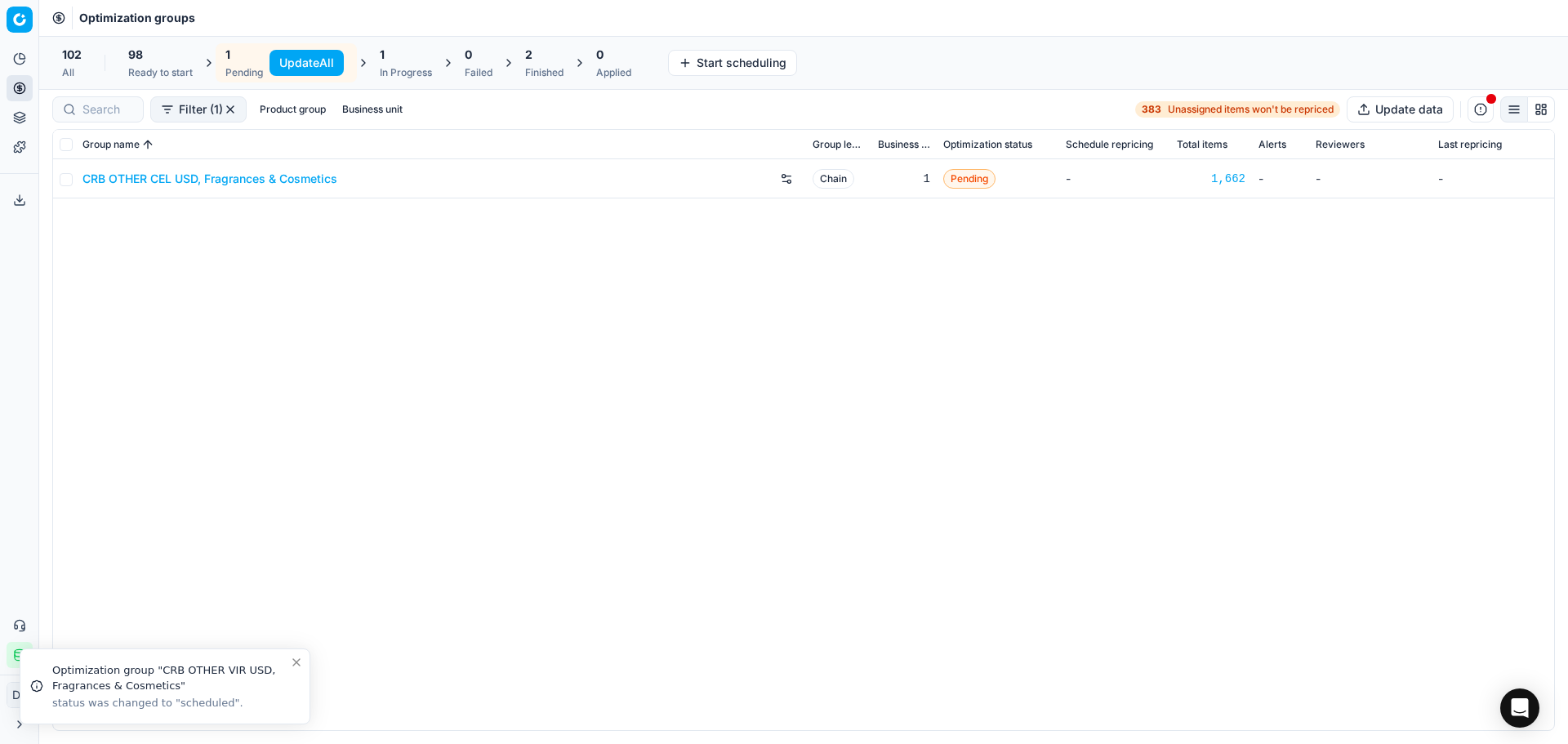
click at [251, 180] on link "CRB OTHER CEL USD, Fragrances & Cosmetics" at bounding box center [209, 179] width 255 height 17
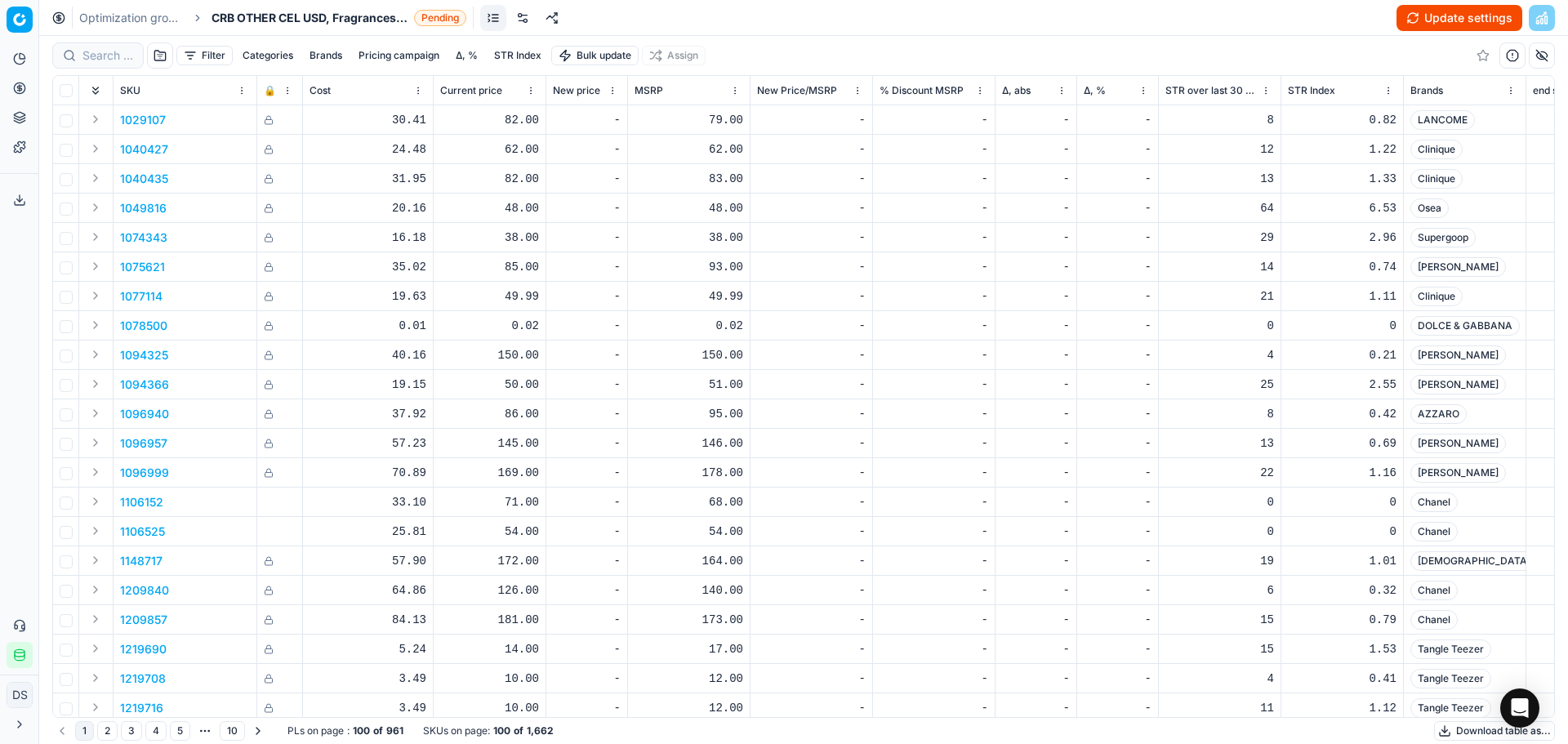
click at [1470, 24] on button "Update settings" at bounding box center [1459, 18] width 126 height 26
click at [1491, 8] on button "Start optimization" at bounding box center [1455, 18] width 135 height 26
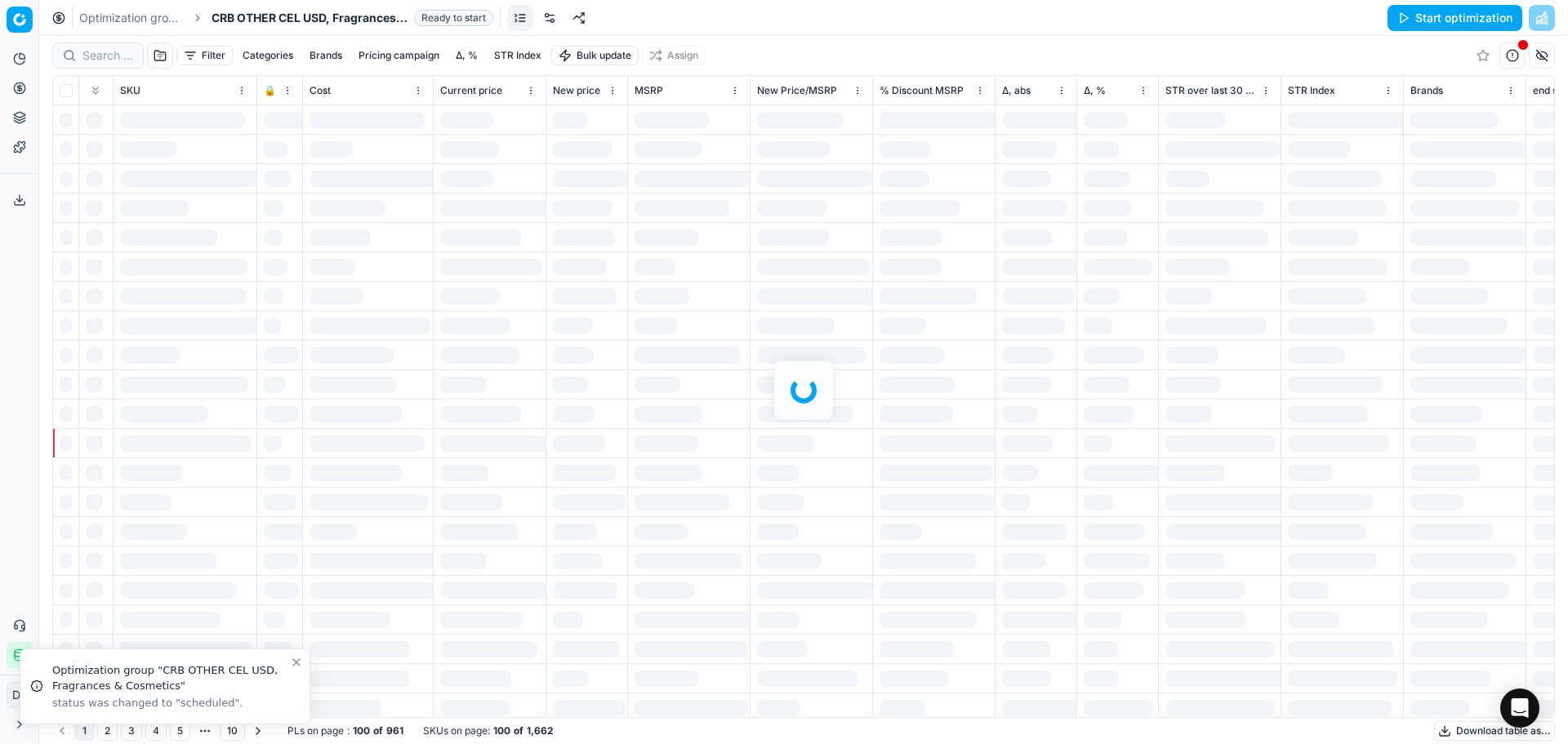
click at [102, 10] on link "Optimization groups" at bounding box center [130, 18] width 104 height 17
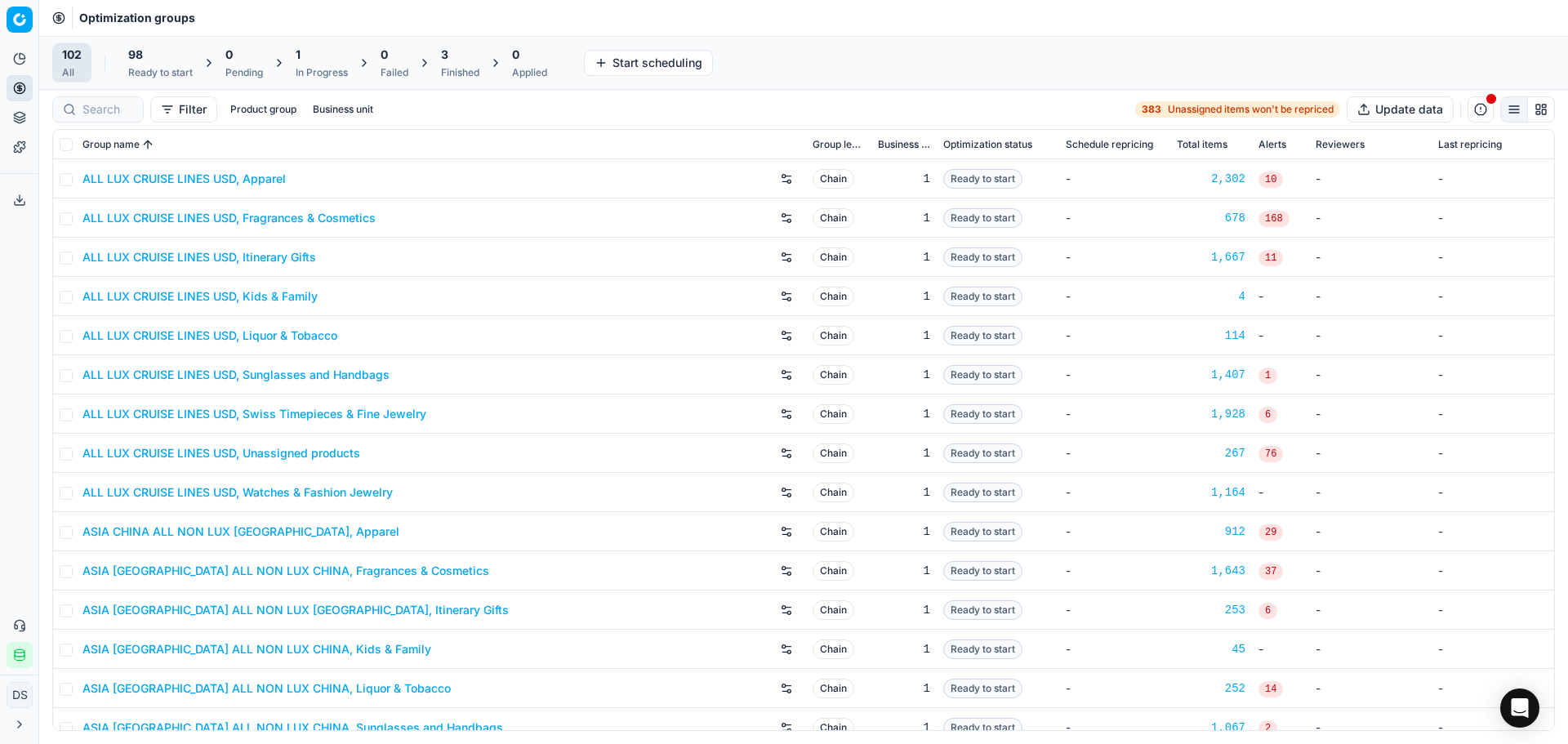
click at [472, 73] on div "Finished" at bounding box center [461, 73] width 39 height 13
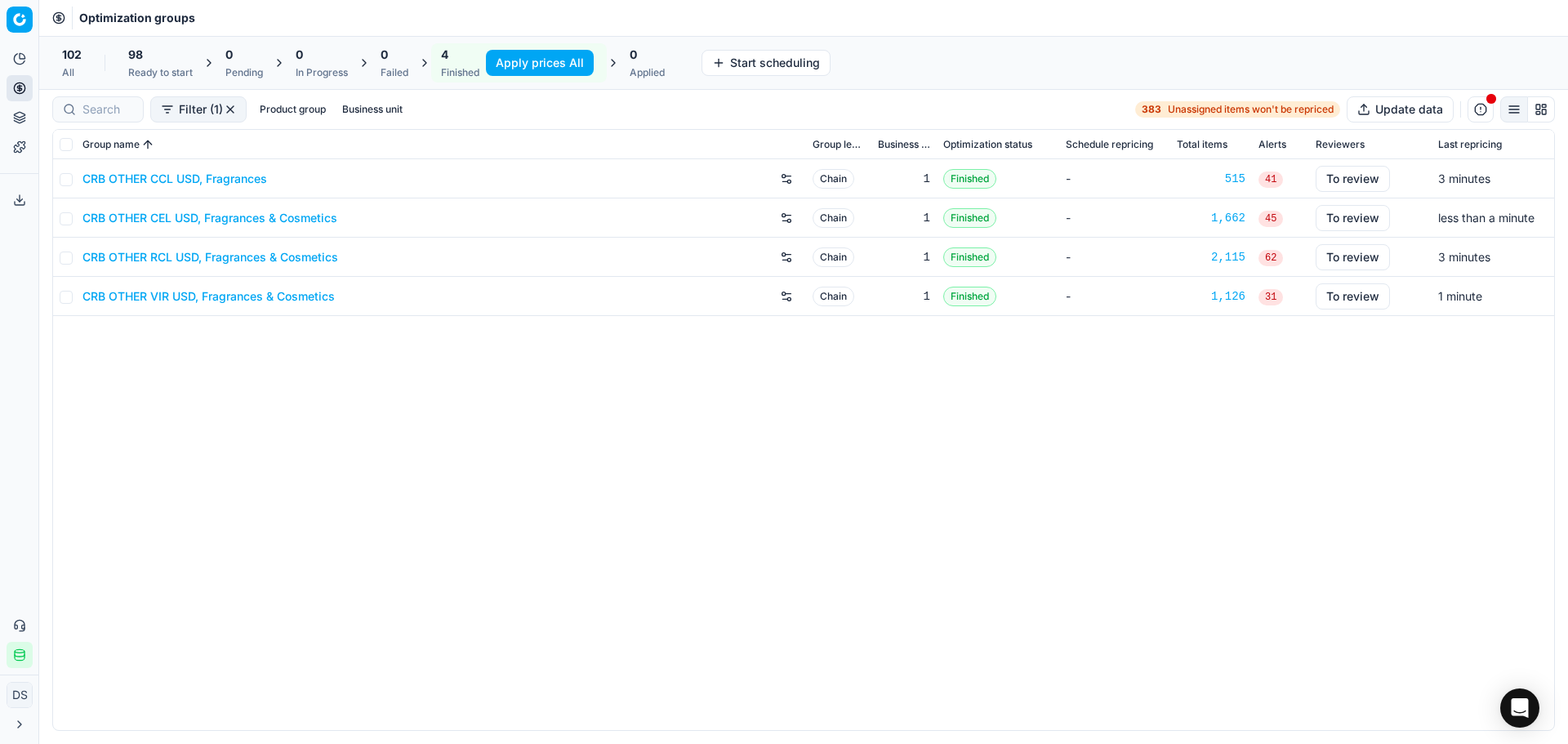
click at [13, 102] on ul "Analytics Pricing Product portfolio Templates" at bounding box center [18, 102] width 25 height 115
click at [18, 96] on button "Pricing" at bounding box center [19, 88] width 26 height 26
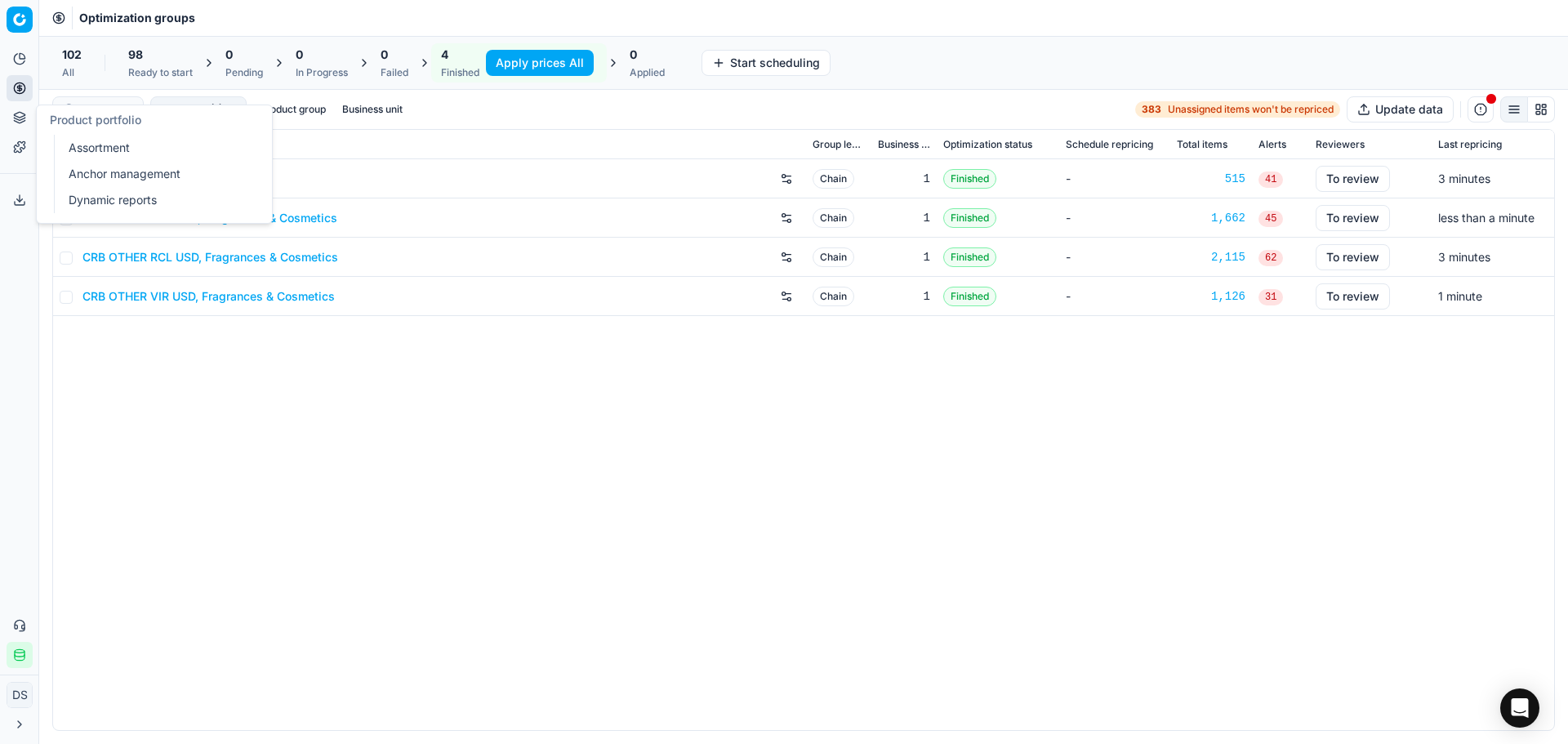
click at [18, 137] on link "Templates" at bounding box center [19, 147] width 26 height 26
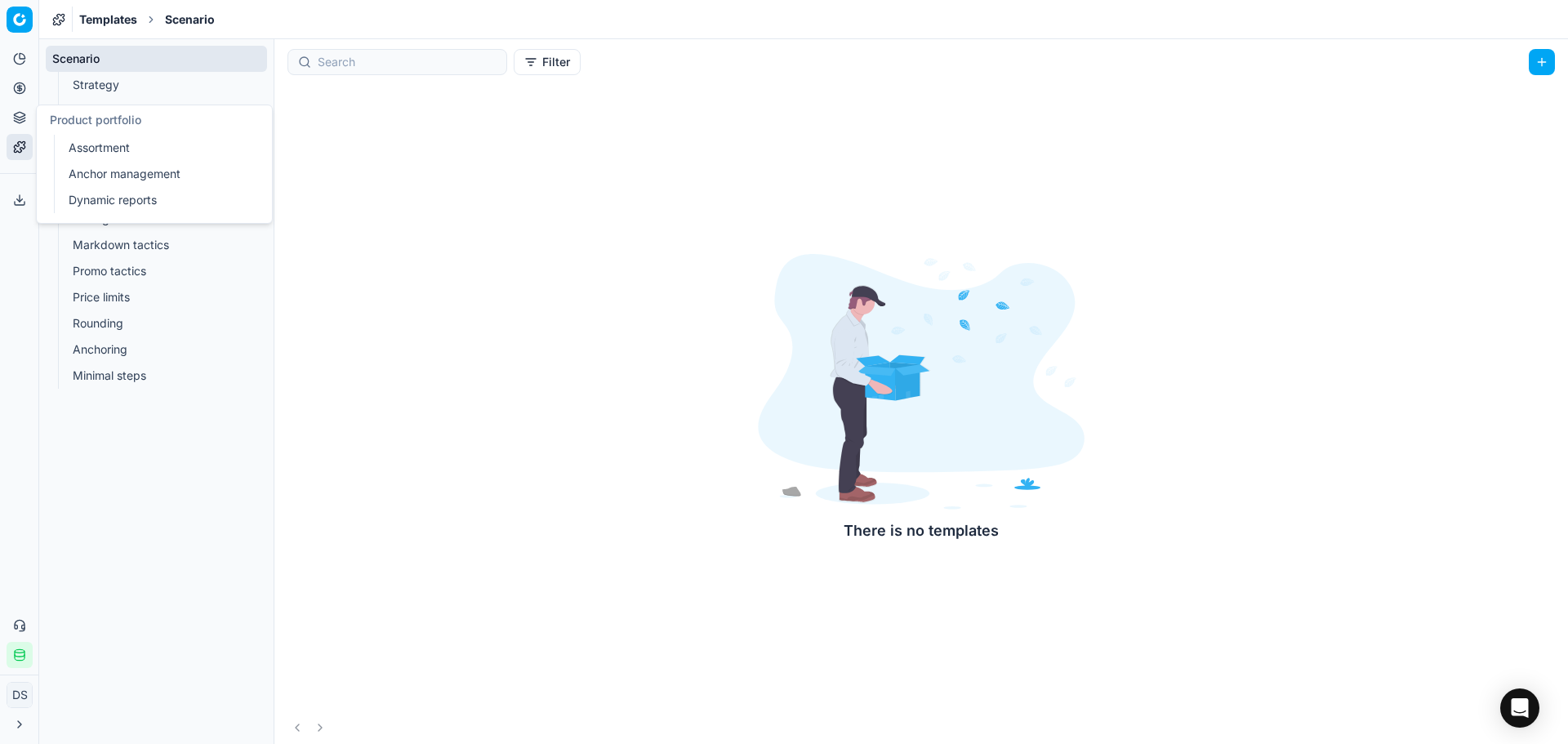
click at [18, 126] on button "Product portfolio" at bounding box center [19, 117] width 26 height 26
click at [113, 207] on link "Dynamic reports" at bounding box center [157, 200] width 190 height 23
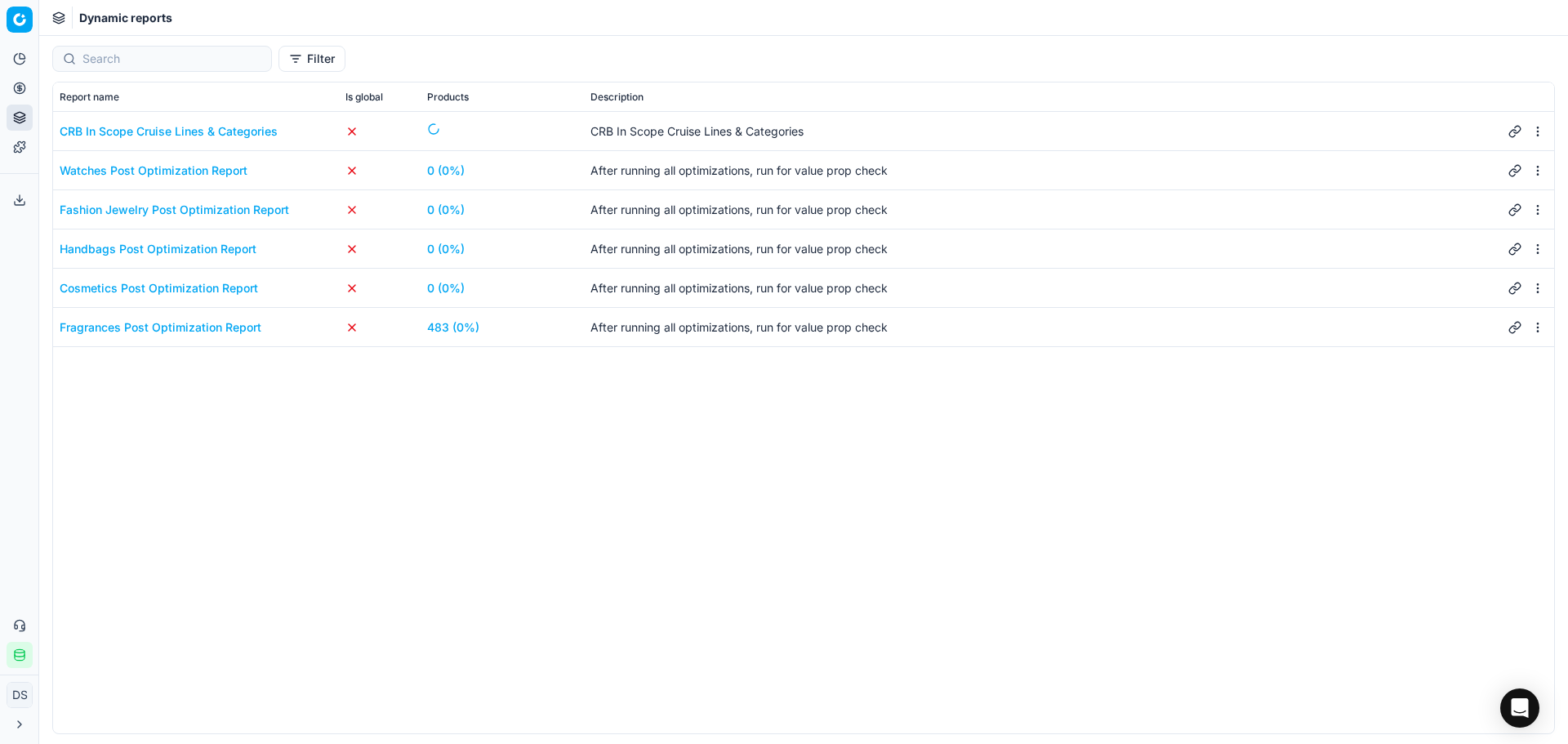
click at [456, 332] on link "483 (0%)" at bounding box center [454, 327] width 53 height 17
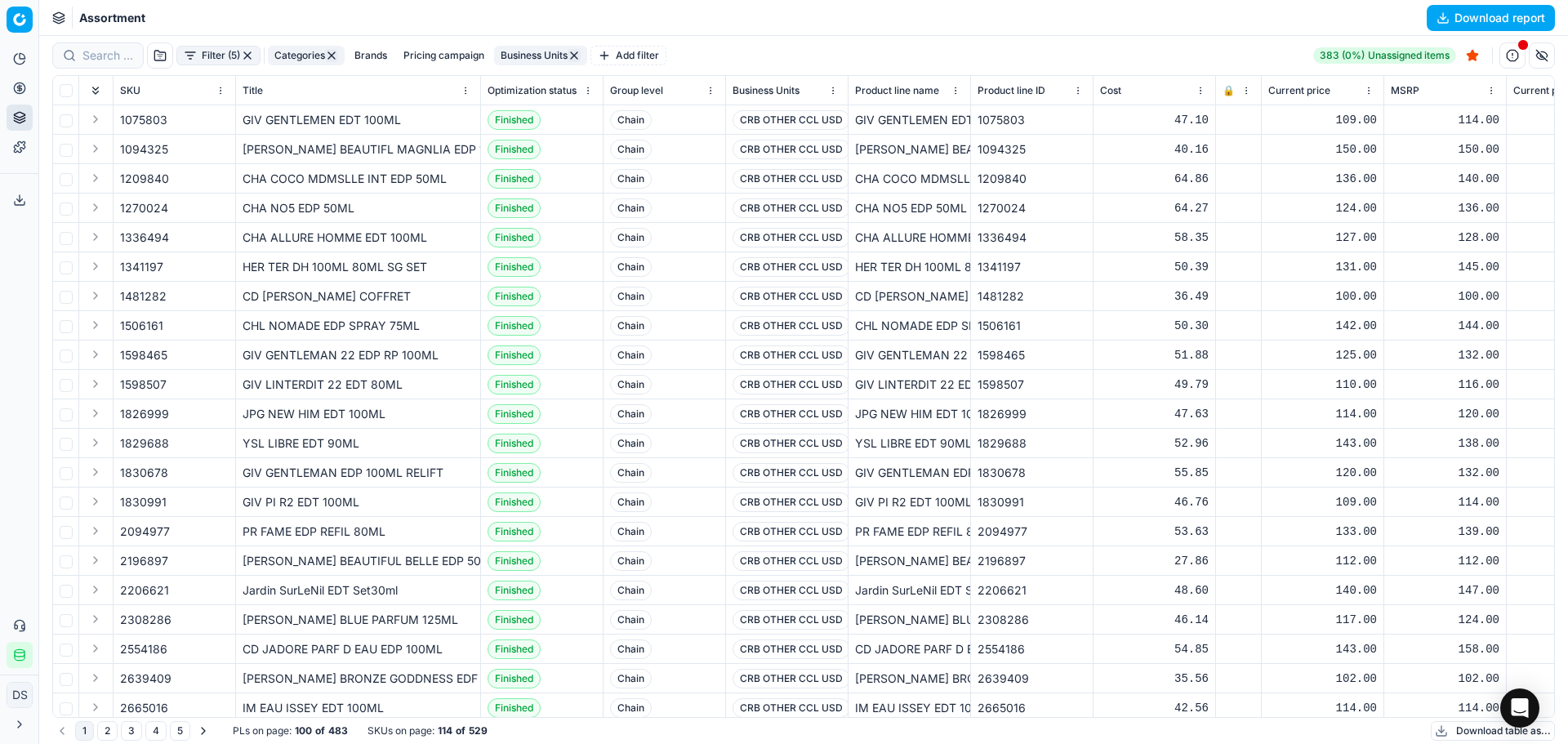
click at [1454, 27] on button "Download report" at bounding box center [1491, 18] width 128 height 26
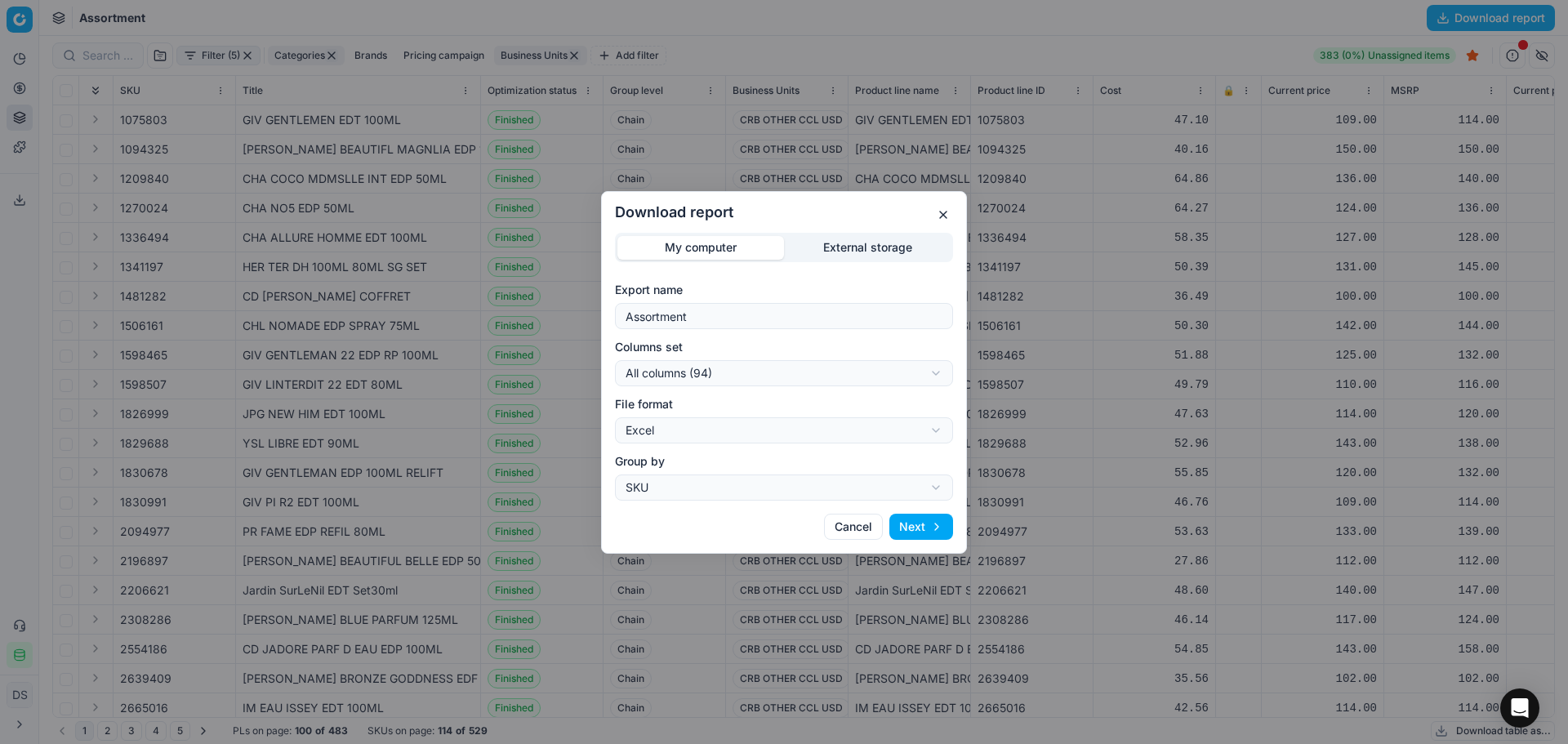
click at [784, 364] on div "Download report My computer External storage Export name Assortment Columns set…" at bounding box center [784, 372] width 1568 height 744
select select "custom"
click at [930, 527] on button "Next" at bounding box center [921, 527] width 64 height 26
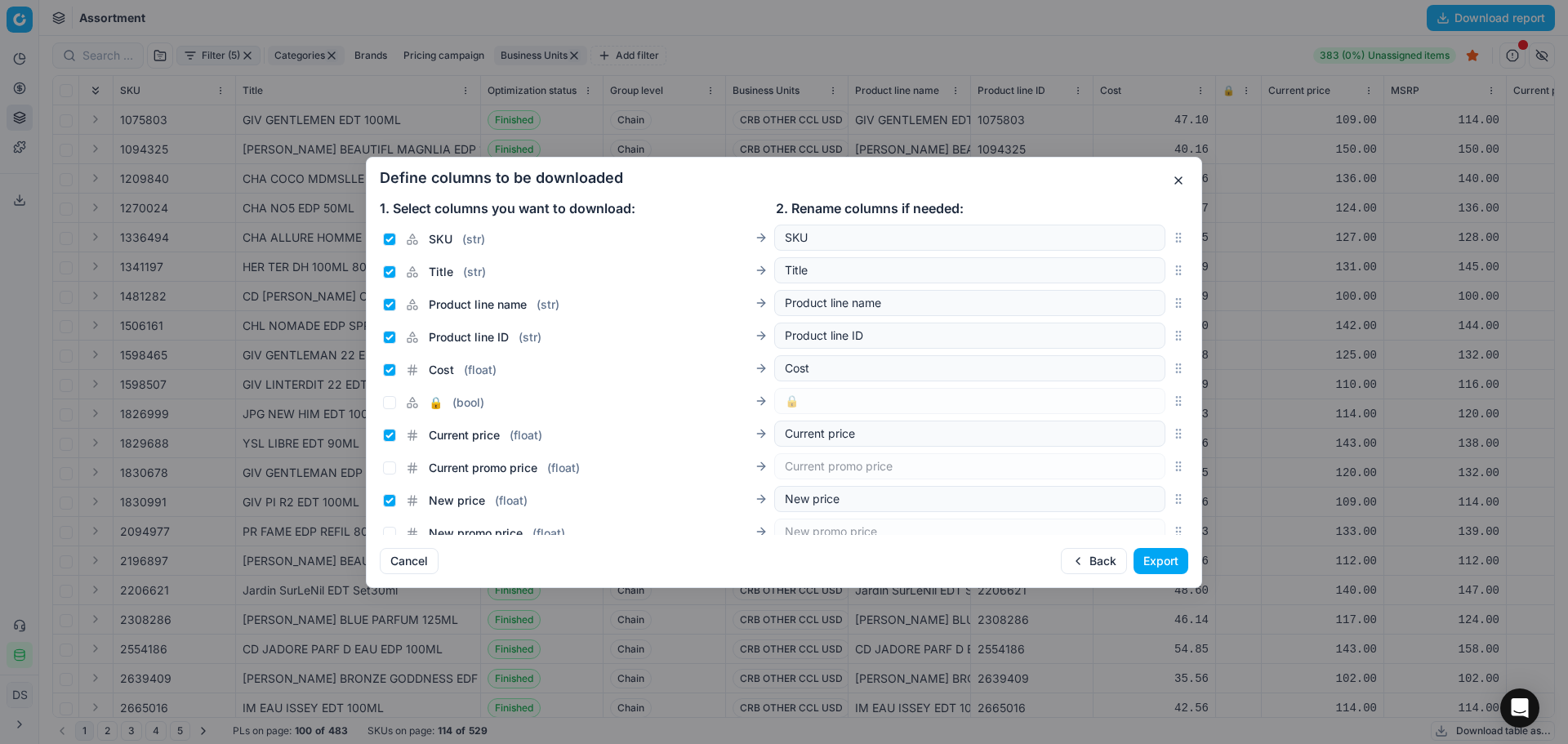
click at [1141, 543] on div "Define columns to be downloaded 1. Select columns you want to download: 2. Rena…" at bounding box center [784, 372] width 836 height 432
click at [1155, 574] on div "Define columns to be downloaded 1. Select columns you want to download: 2. Rena…" at bounding box center [784, 372] width 836 height 432
click at [1158, 565] on button "Export" at bounding box center [1161, 561] width 55 height 26
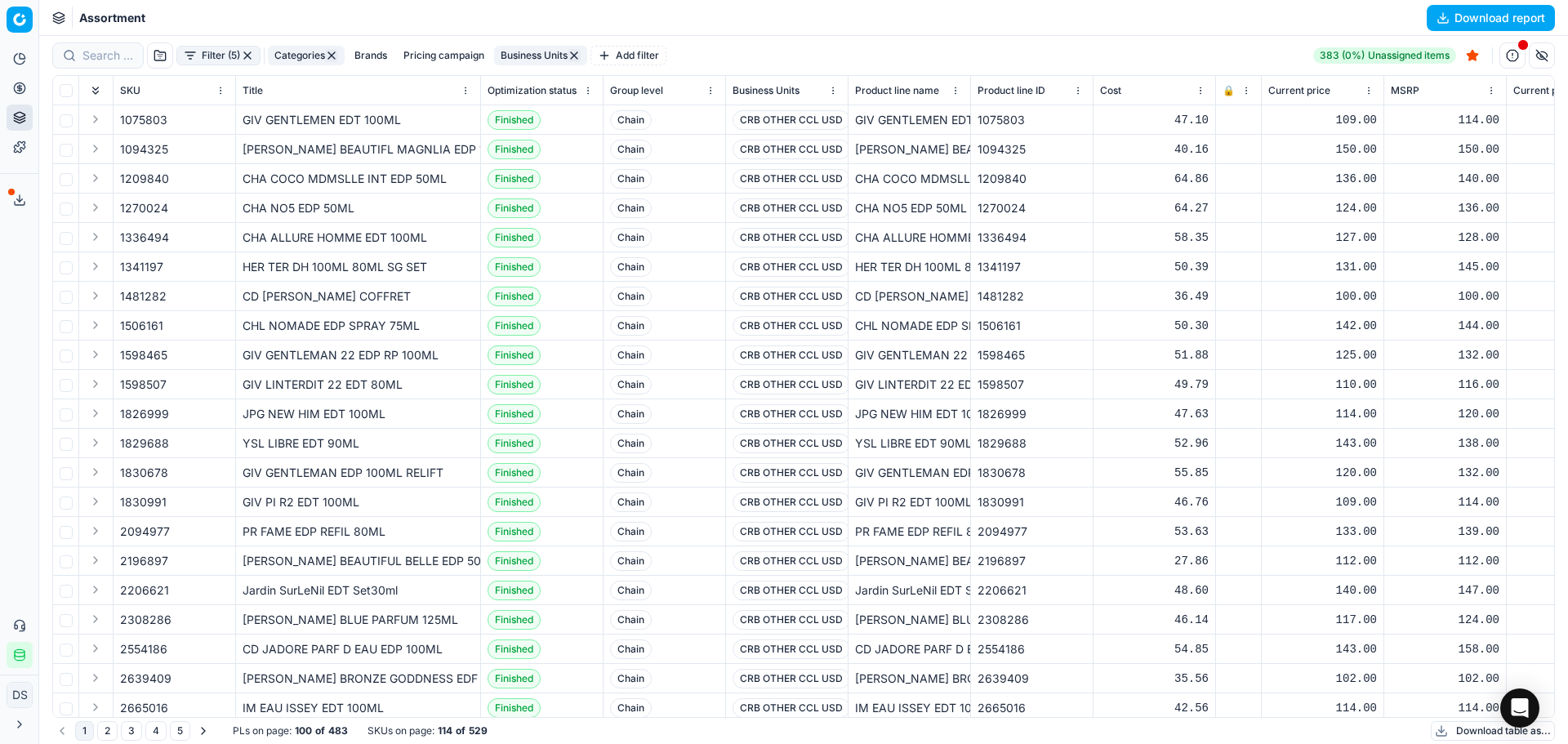
click at [2, 210] on div "Export service 36" at bounding box center [19, 200] width 39 height 39
click at [11, 199] on button "Export service" at bounding box center [19, 200] width 26 height 26
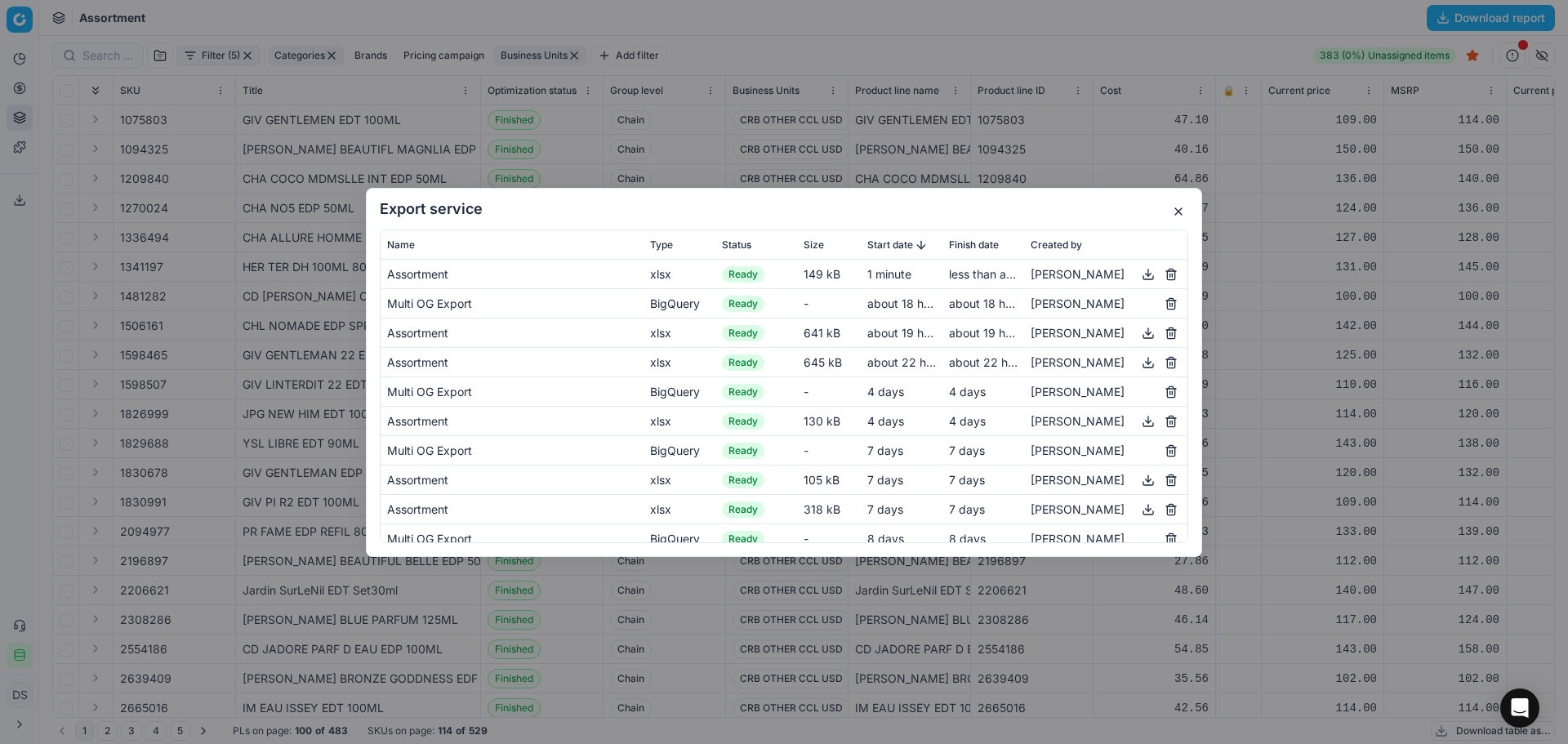
click at [1138, 277] on button "button" at bounding box center [1148, 273] width 19 height 19
click at [1185, 213] on button "button" at bounding box center [1178, 211] width 19 height 19
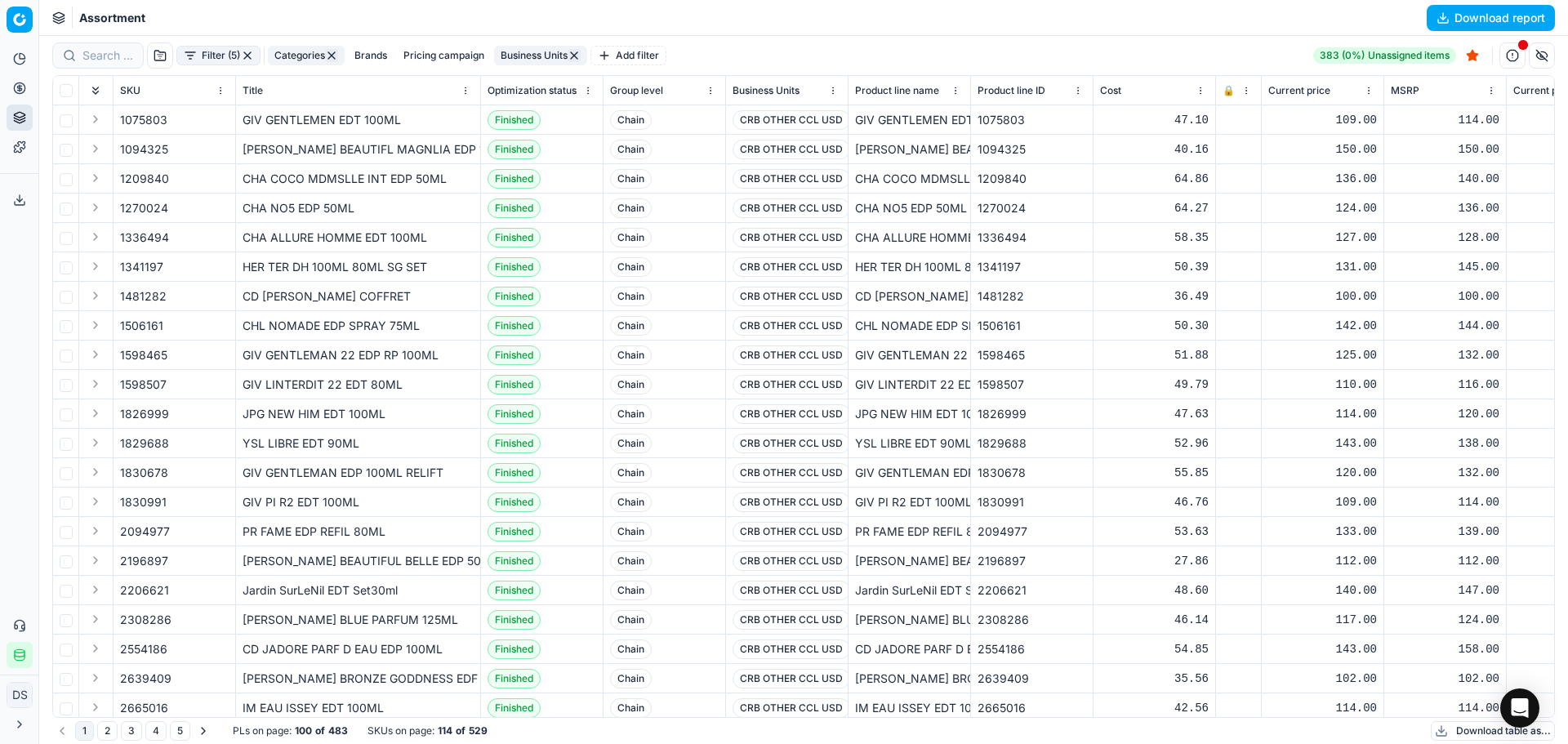
click at [32, 96] on button "Toggle Sidebar" at bounding box center [38, 372] width 13 height 744
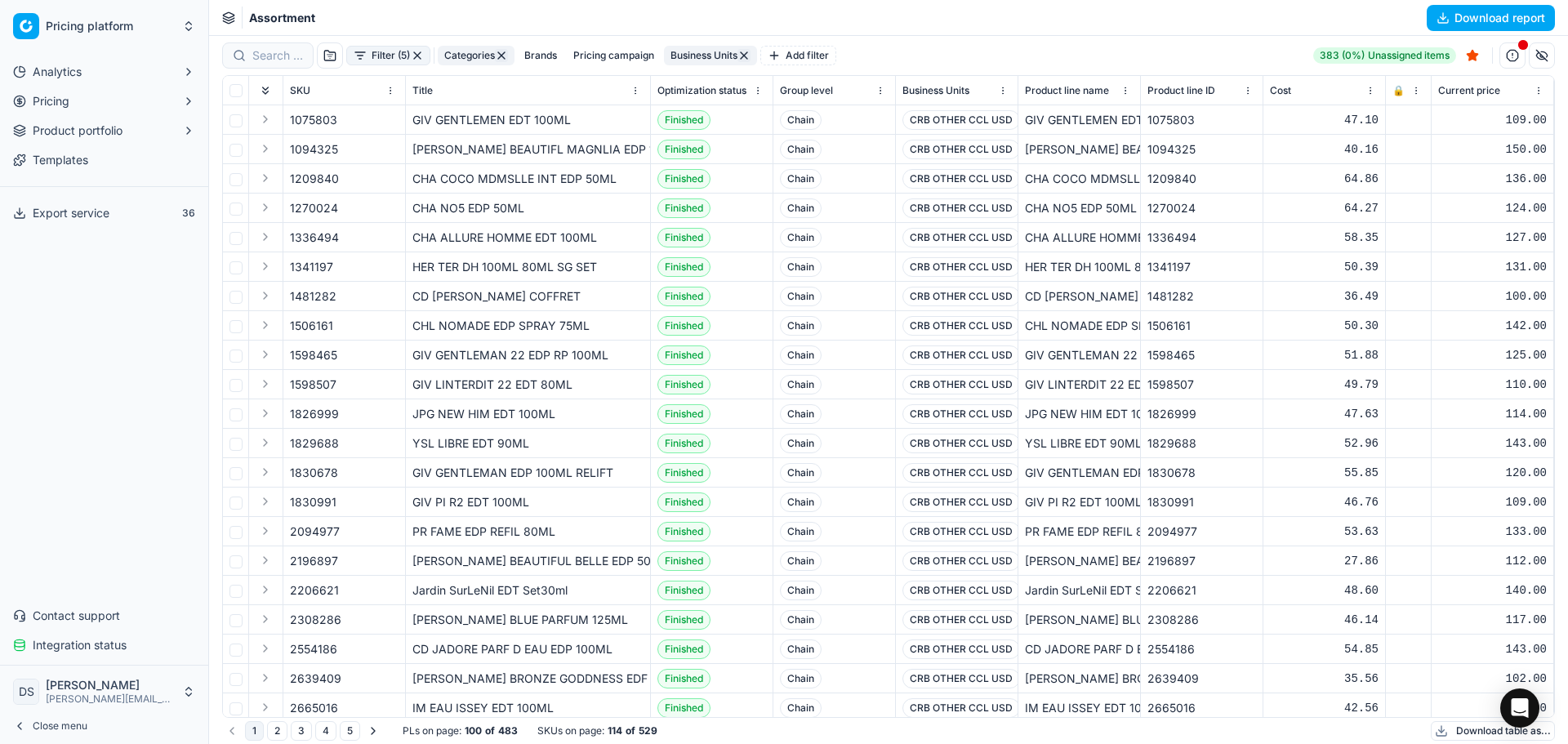
click at [25, 91] on button "Pricing" at bounding box center [103, 102] width 195 height 26
click at [74, 136] on link "Optimization groups" at bounding box center [104, 127] width 155 height 23
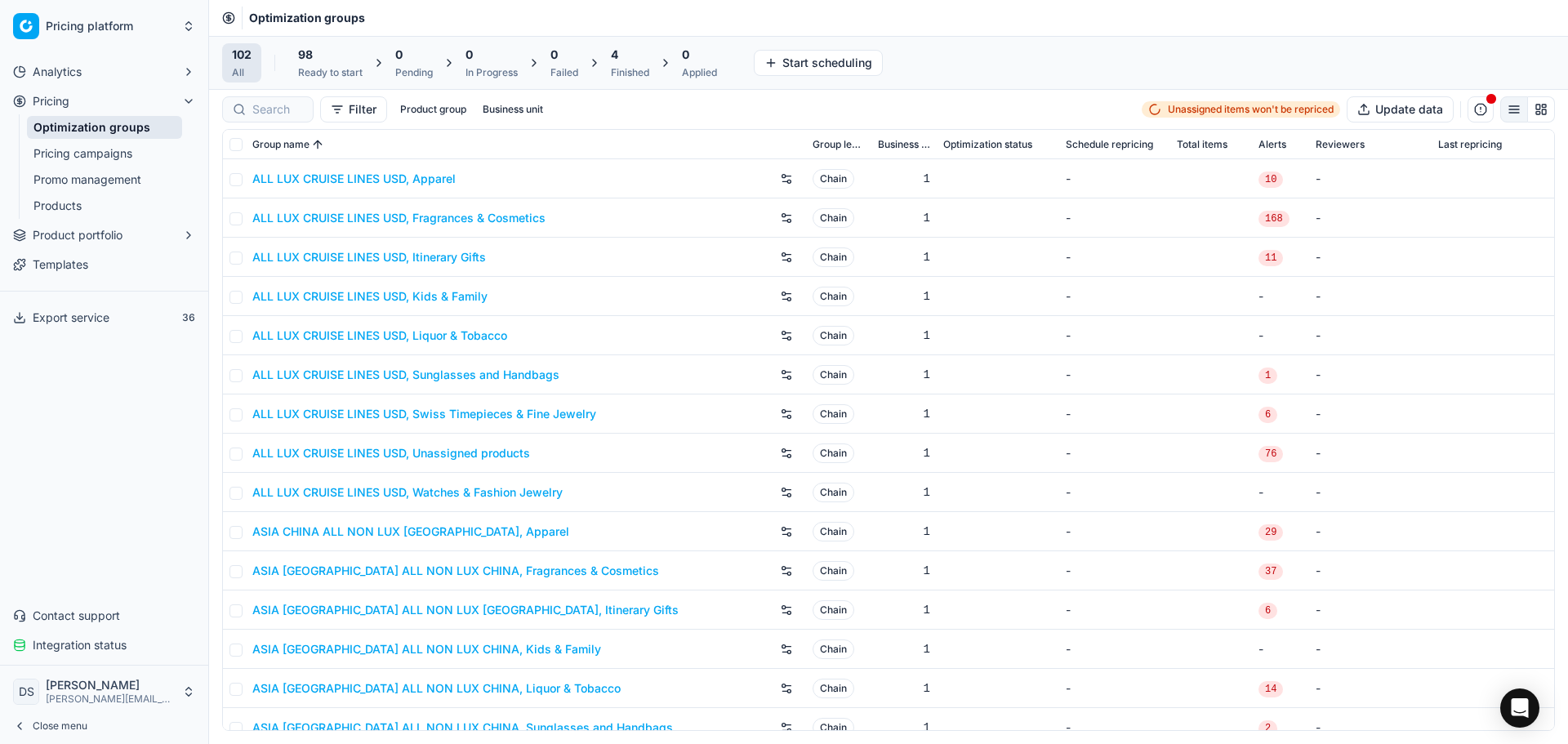
click at [95, 721] on button "Close menu" at bounding box center [103, 726] width 195 height 23
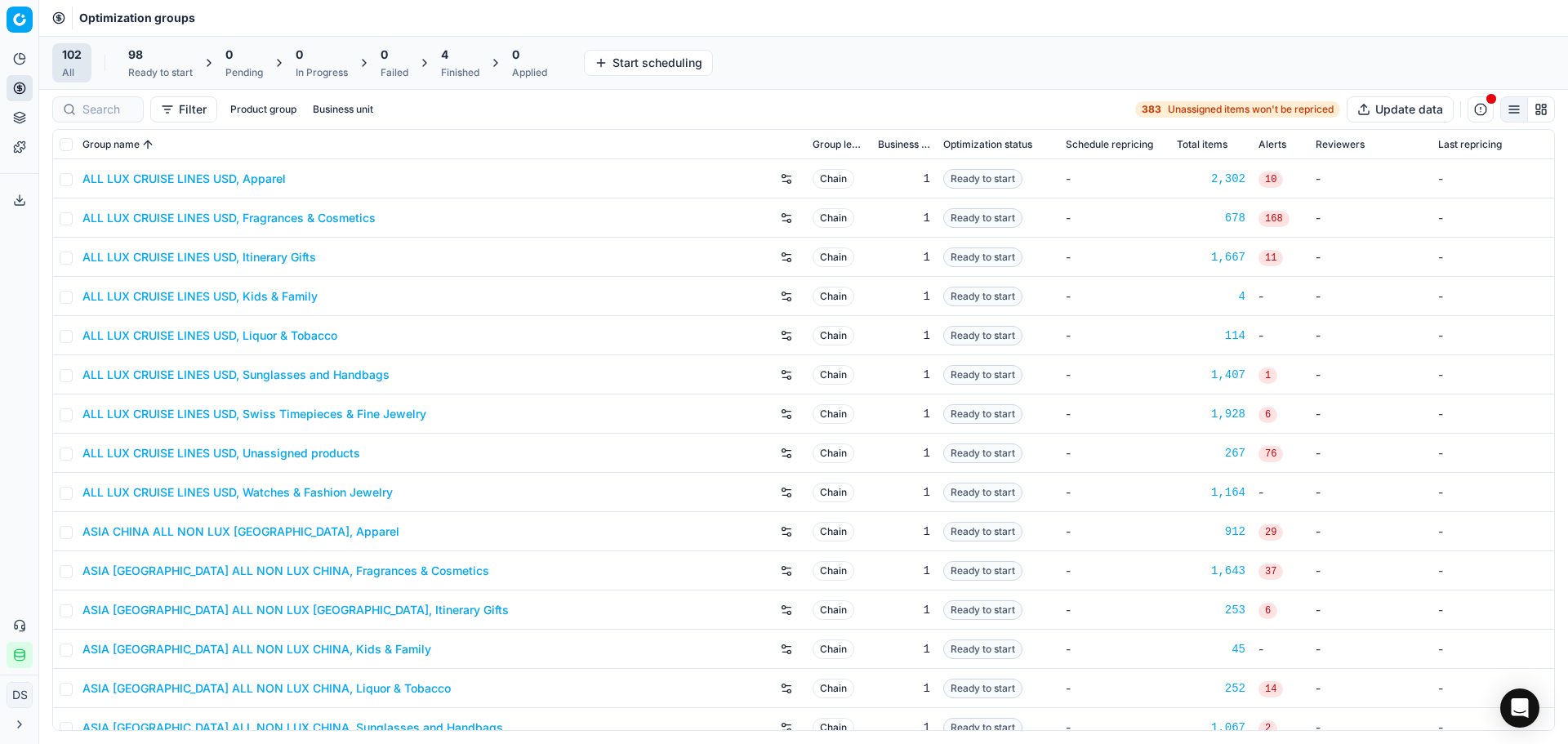
click at [468, 58] on div "4" at bounding box center [461, 54] width 39 height 17
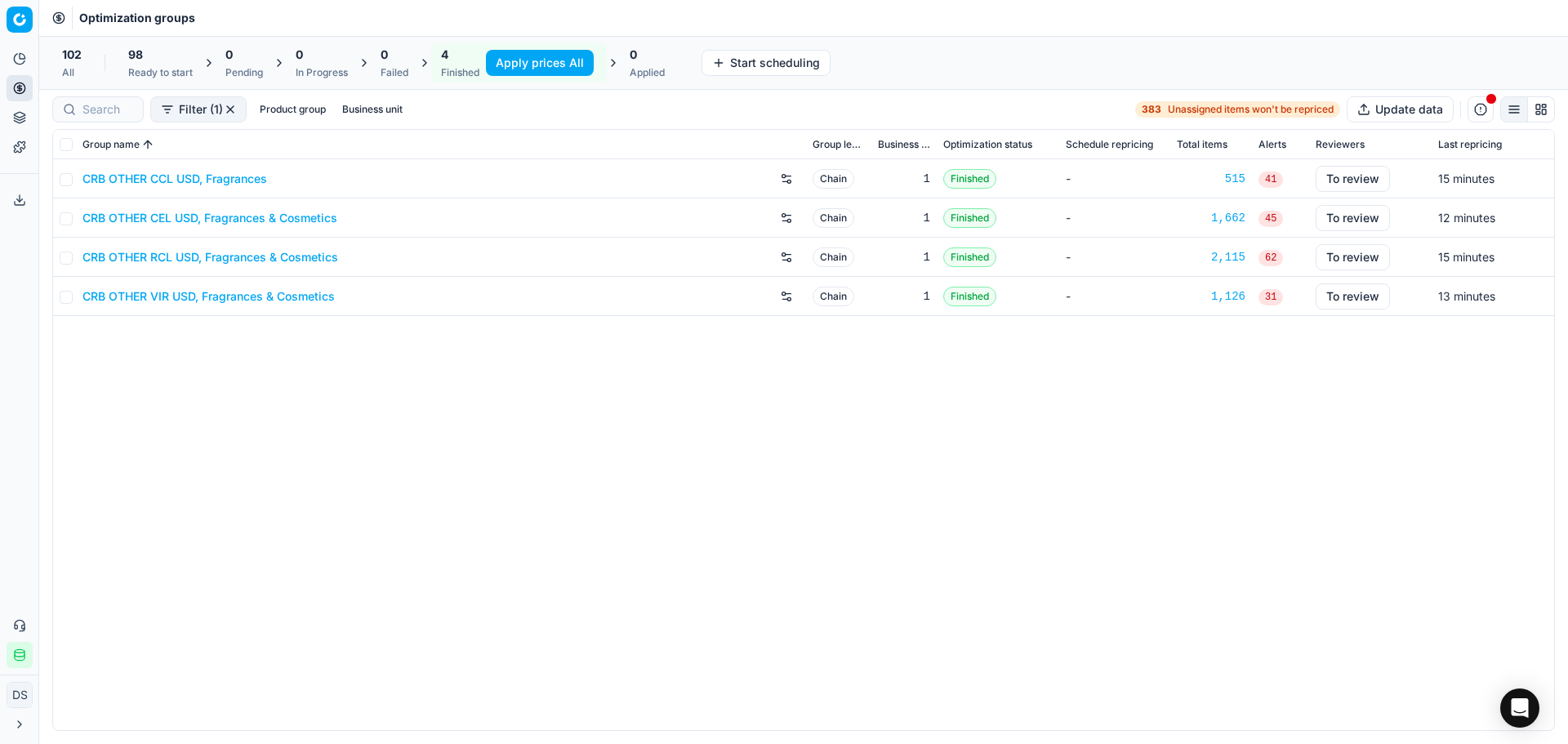
click at [213, 263] on link "CRB OTHER RCL USD, Fragrances & Cosmetics" at bounding box center [210, 257] width 256 height 17
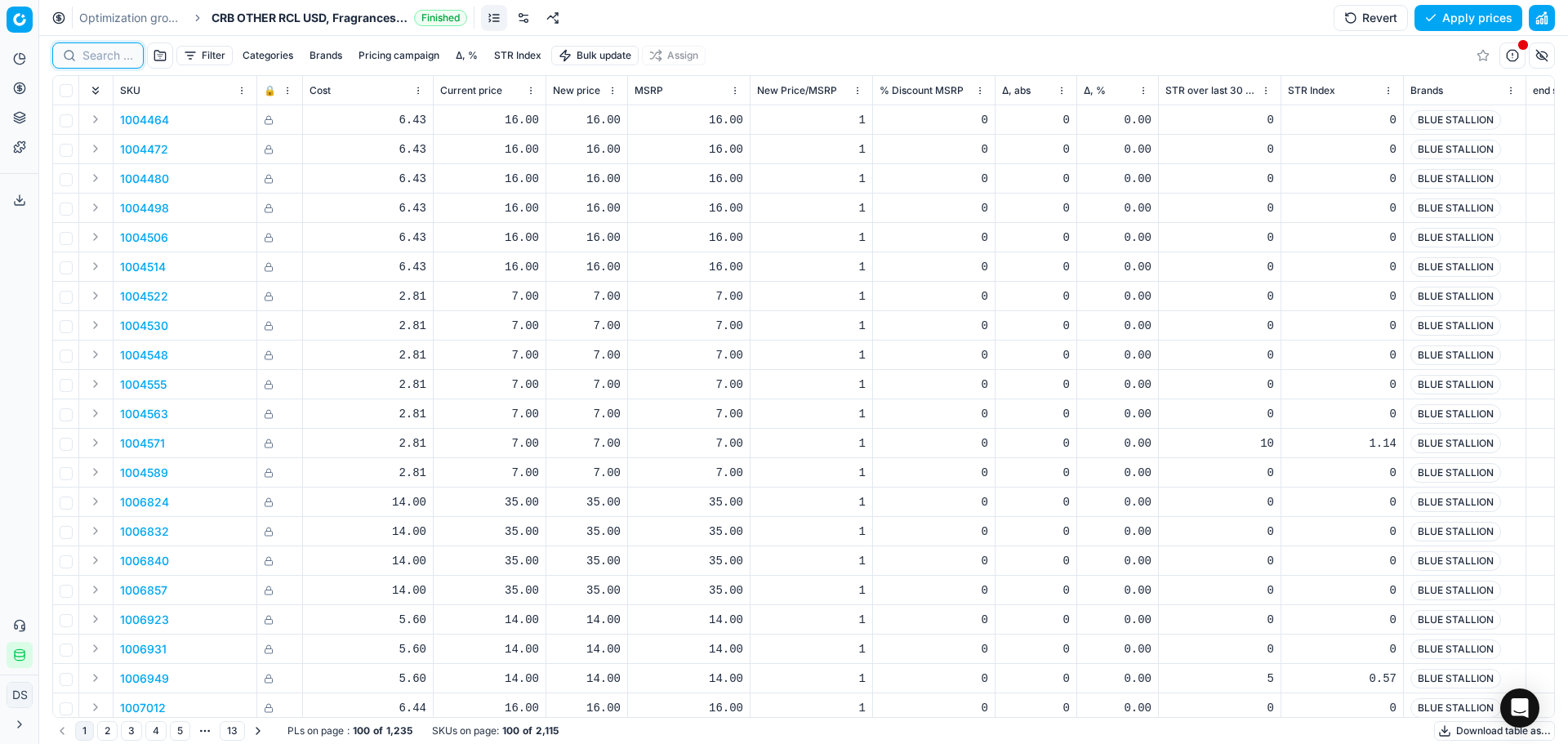
click at [115, 54] on input at bounding box center [108, 55] width 51 height 17
paste input "MARC_JACOBS_EDP_100ML"
type input "MARC_JACOBS_EDP_100ML"
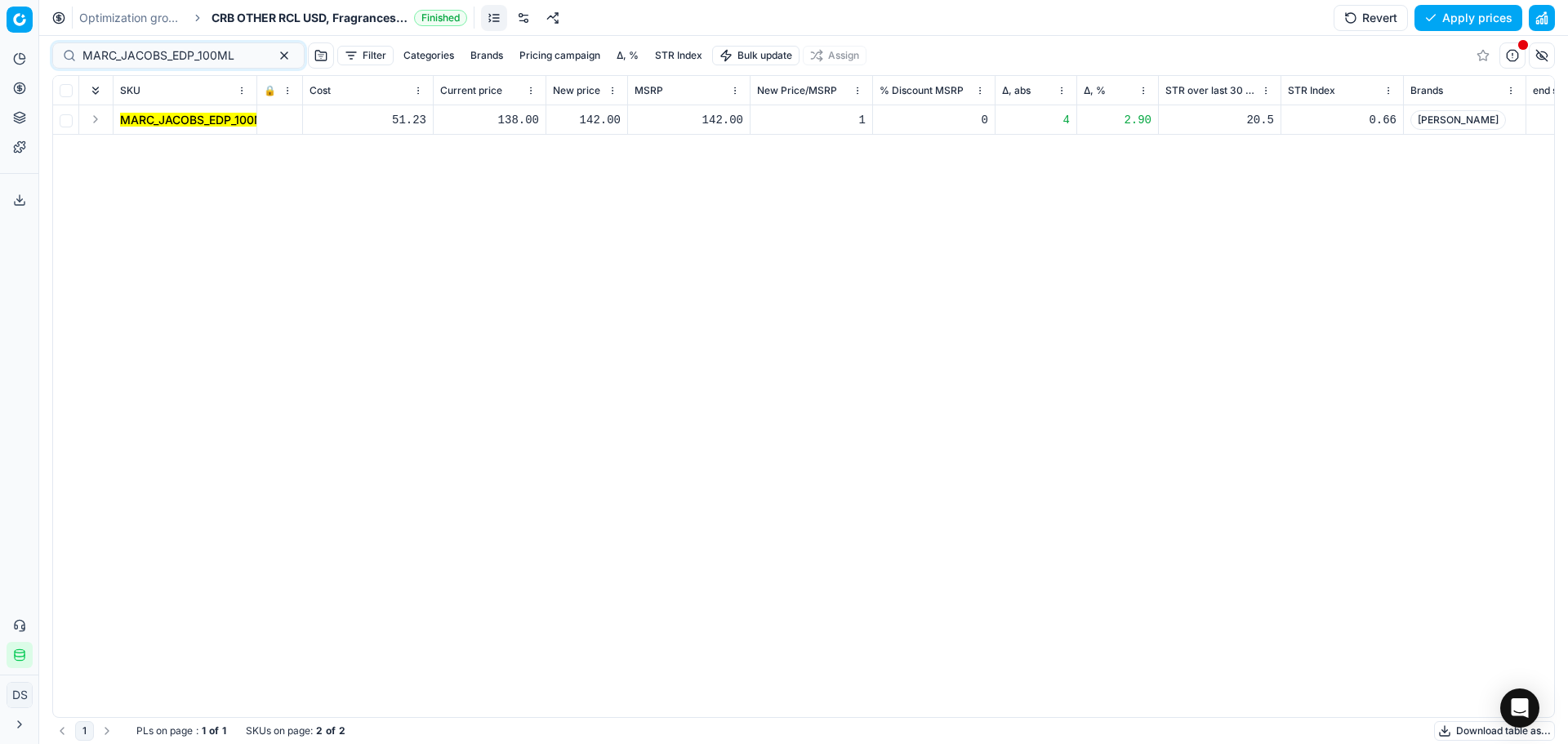
click at [102, 116] on button "Expand" at bounding box center [95, 119] width 19 height 19
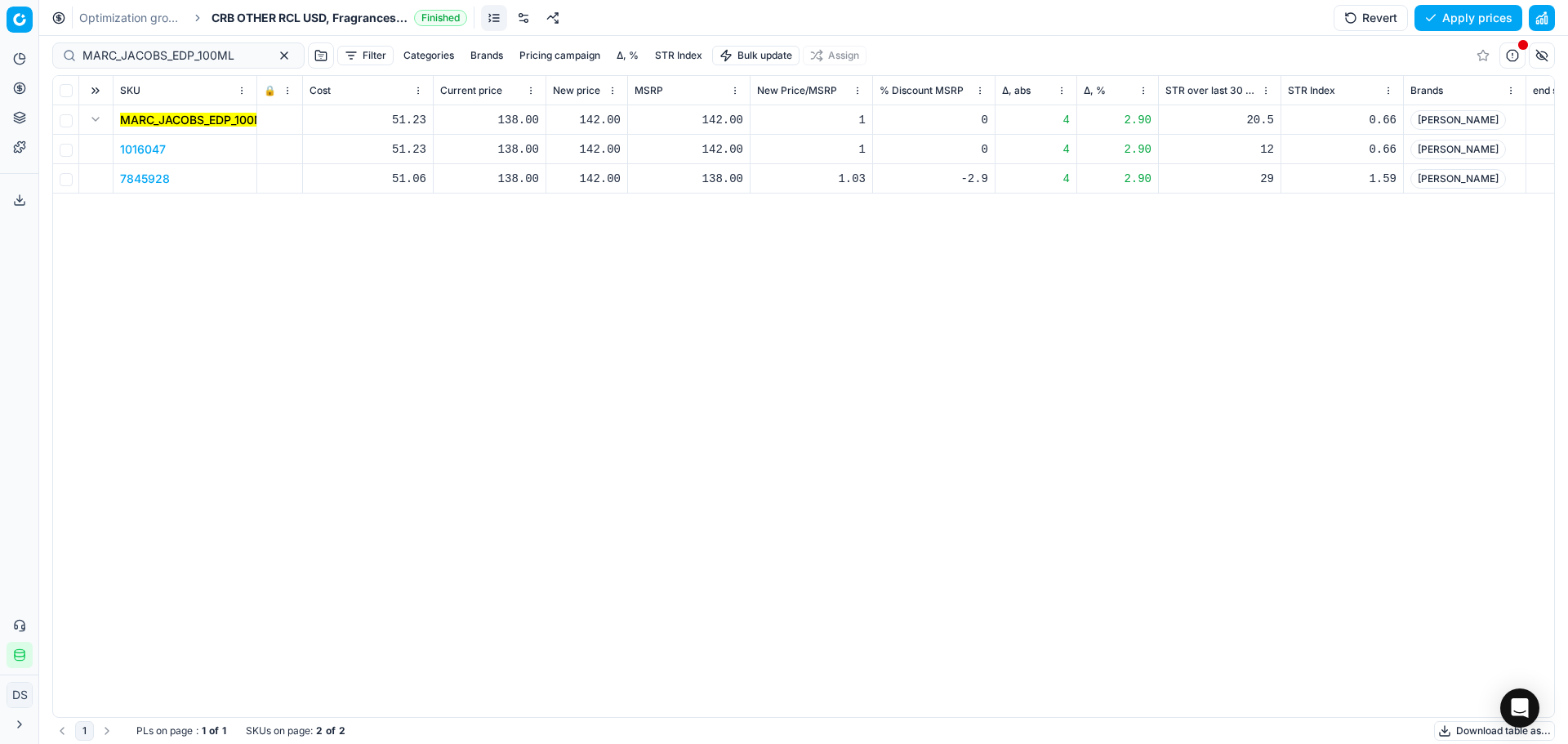
click at [158, 23] on link "Optimization groups" at bounding box center [130, 18] width 104 height 17
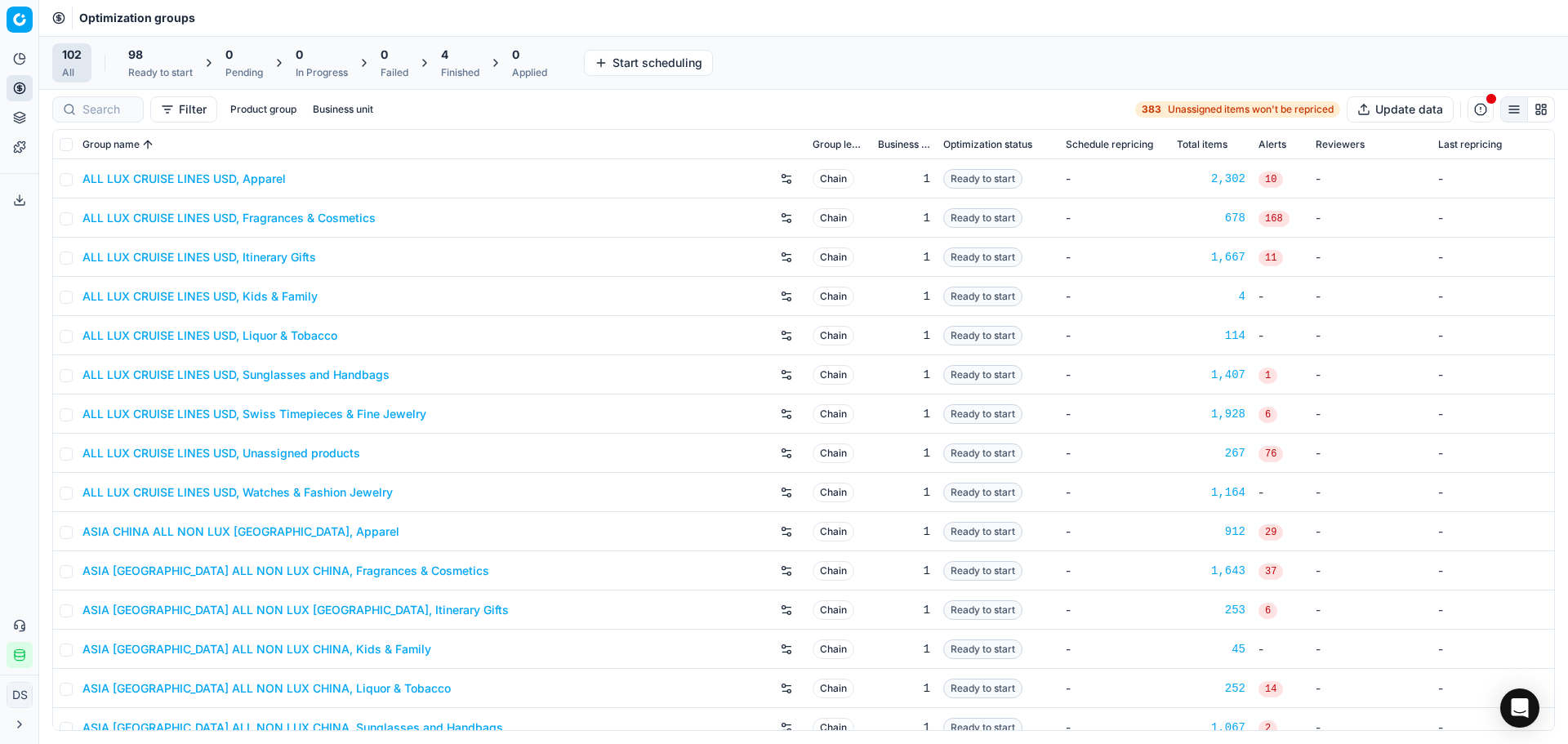
click at [477, 64] on div "4 Finished" at bounding box center [461, 62] width 39 height 32
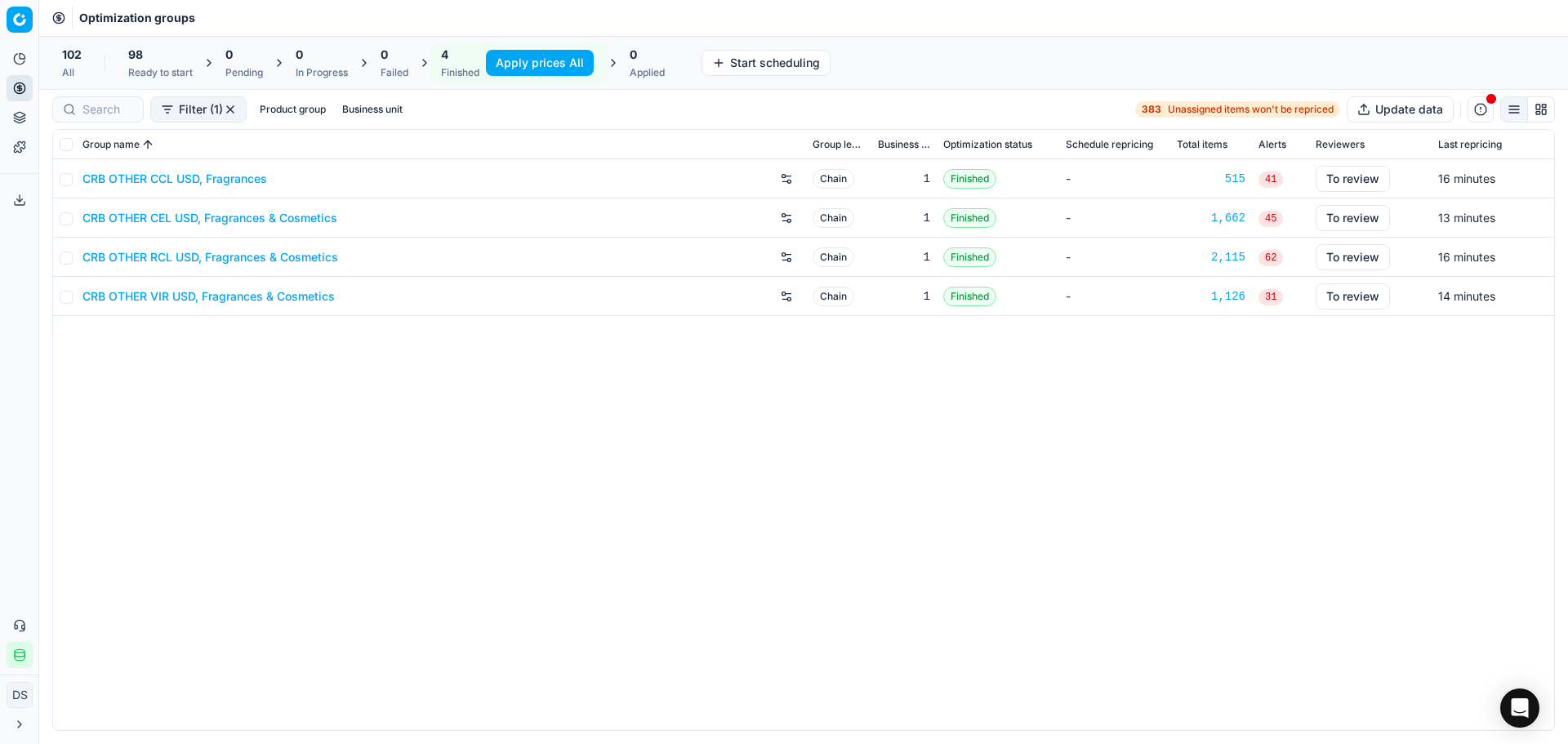
click at [214, 259] on link "CRB OTHER RCL USD, Fragrances & Cosmetics" at bounding box center [210, 257] width 256 height 17
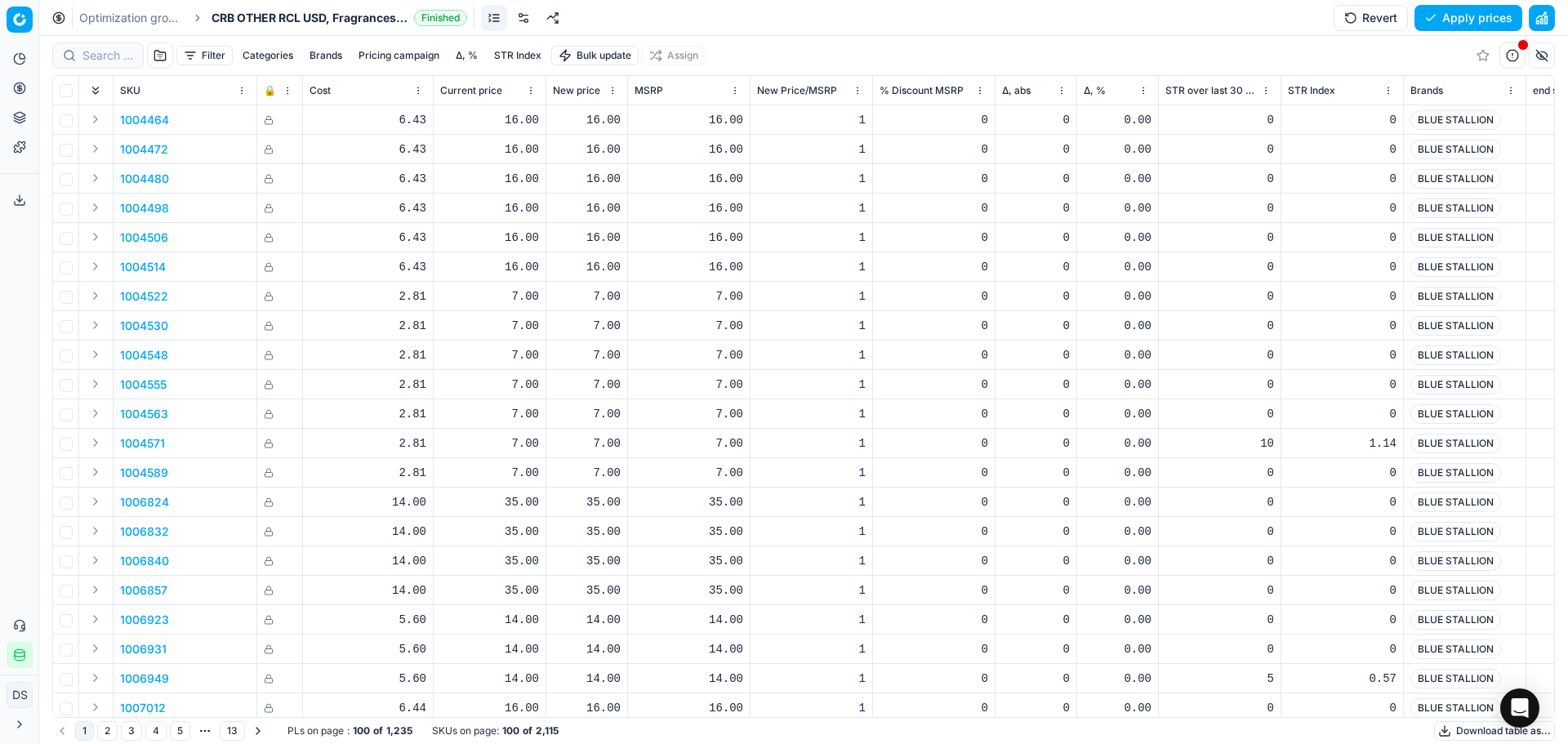
click at [1536, 20] on button "button" at bounding box center [1542, 18] width 26 height 26
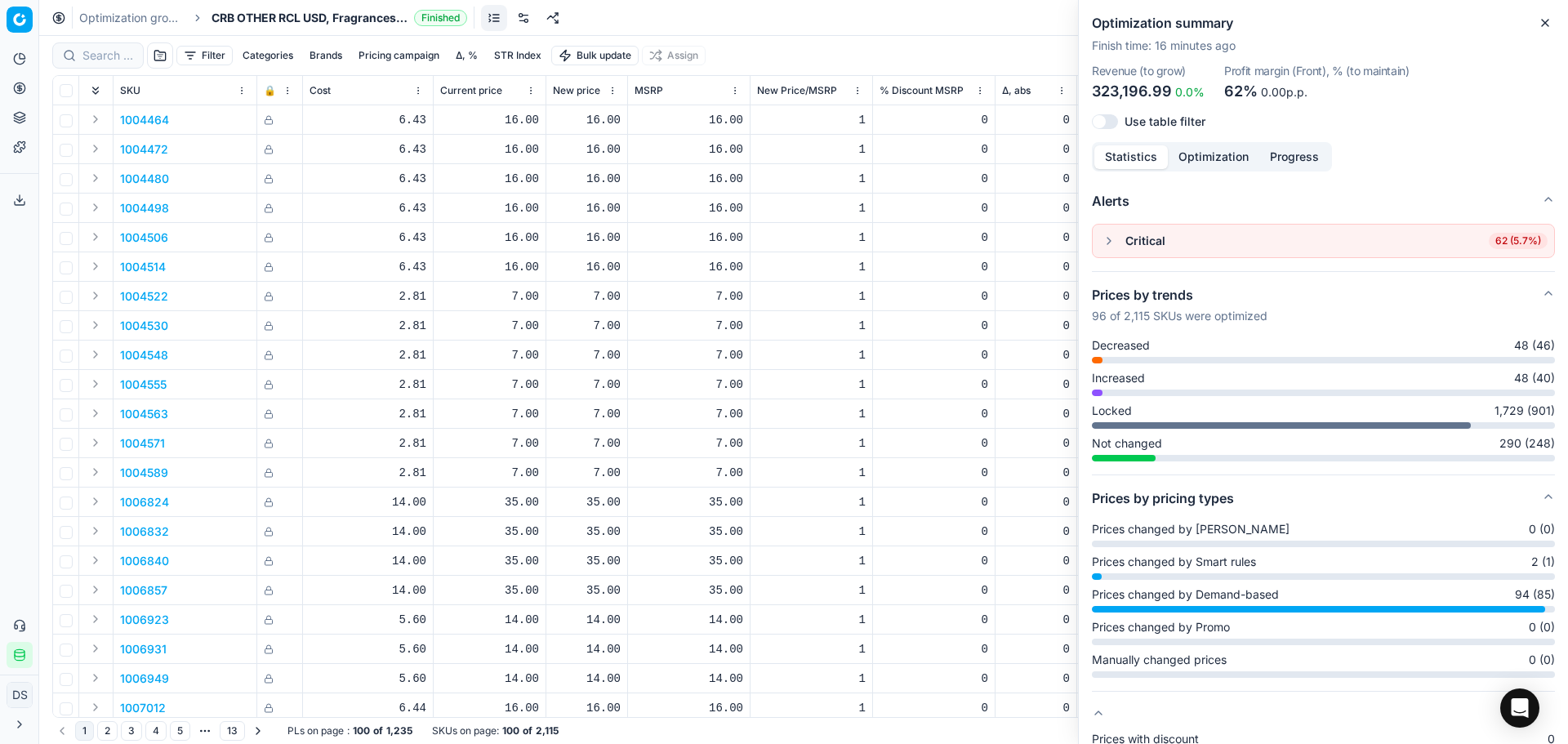
click at [1495, 244] on span "62 (5.7%)" at bounding box center [1518, 241] width 59 height 17
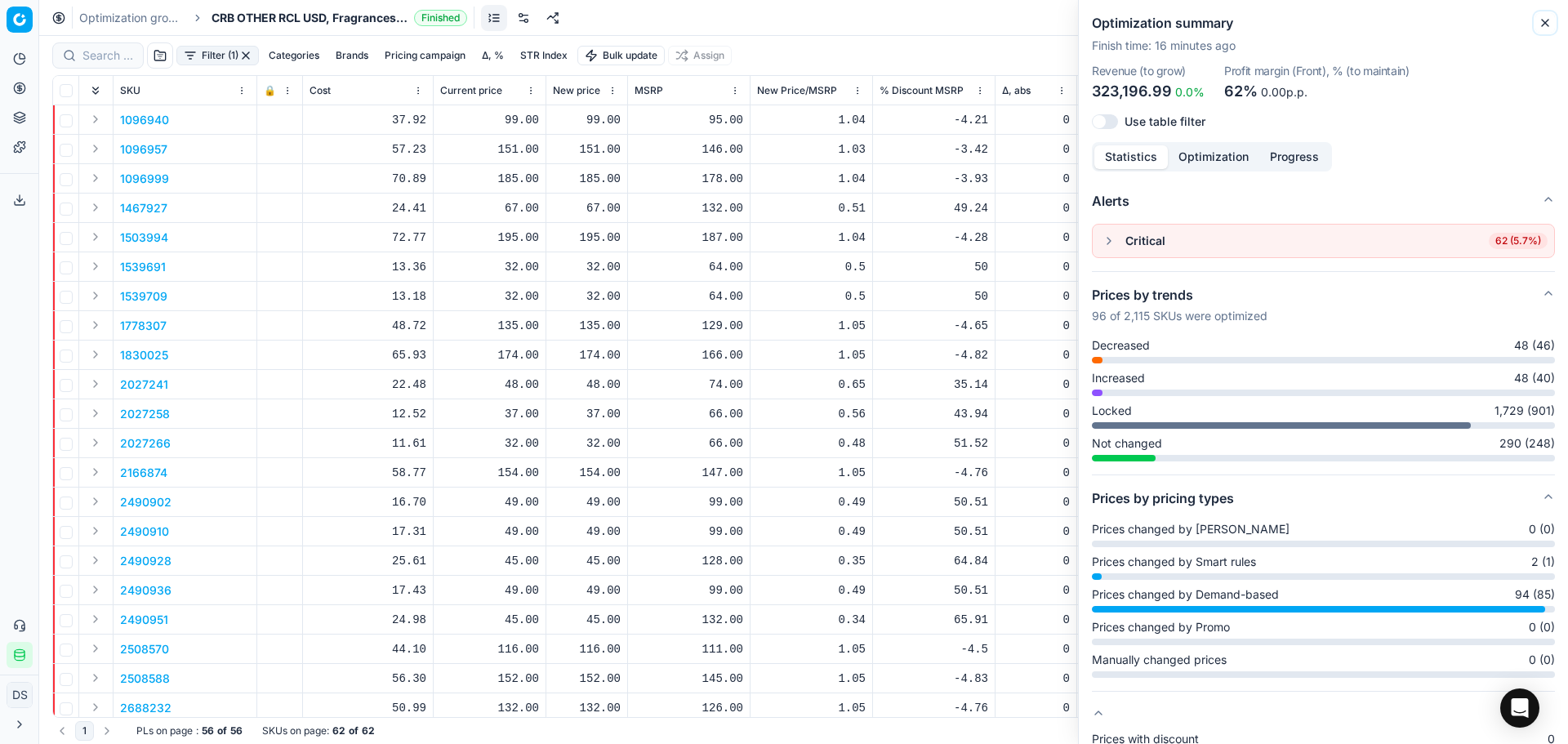
click at [1540, 18] on icon "button" at bounding box center [1545, 23] width 13 height 13
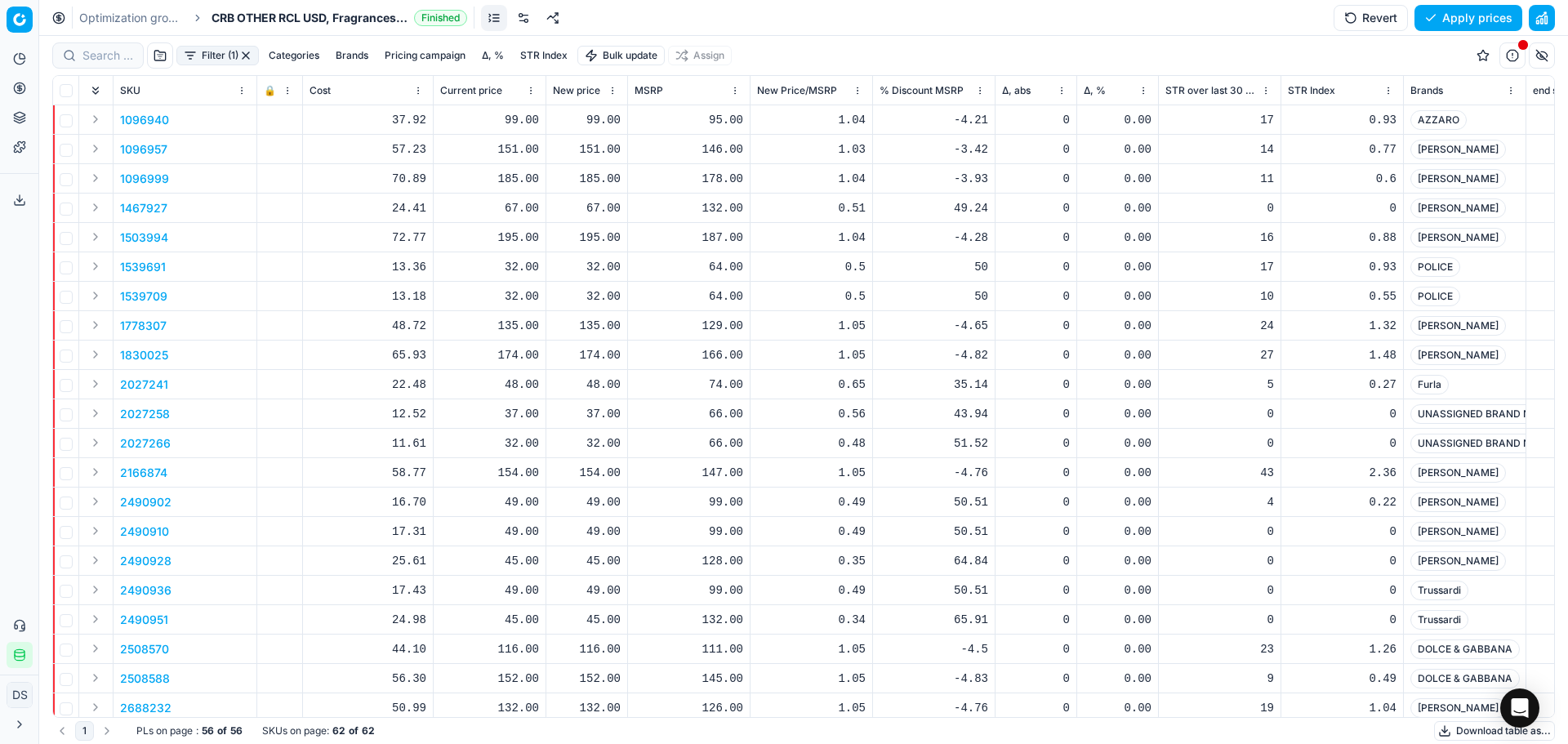
click at [88, 120] on button "Expand" at bounding box center [95, 119] width 19 height 19
click at [152, 149] on p "1096940" at bounding box center [144, 149] width 49 height 17
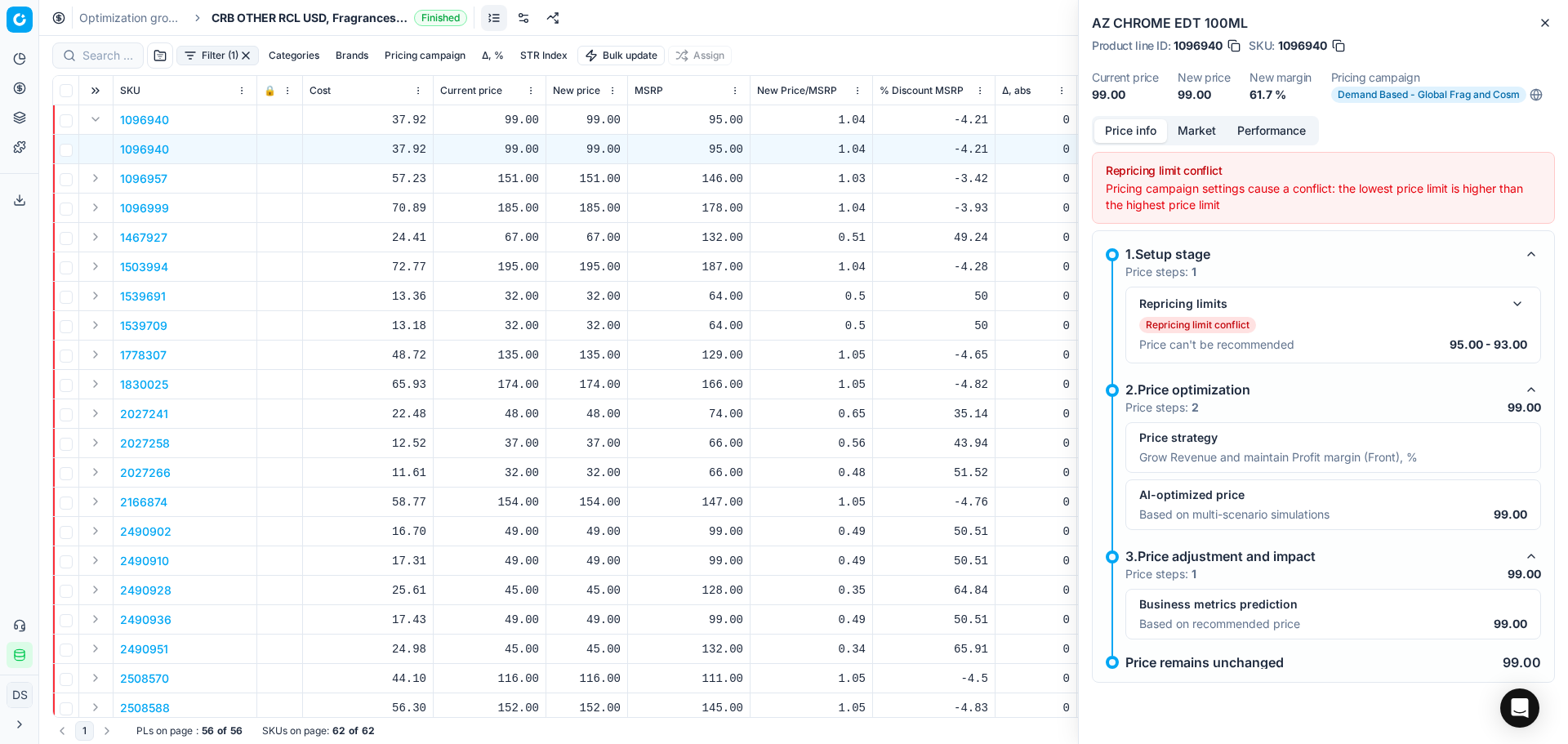
click at [1521, 303] on button "button" at bounding box center [1517, 304] width 19 height 19
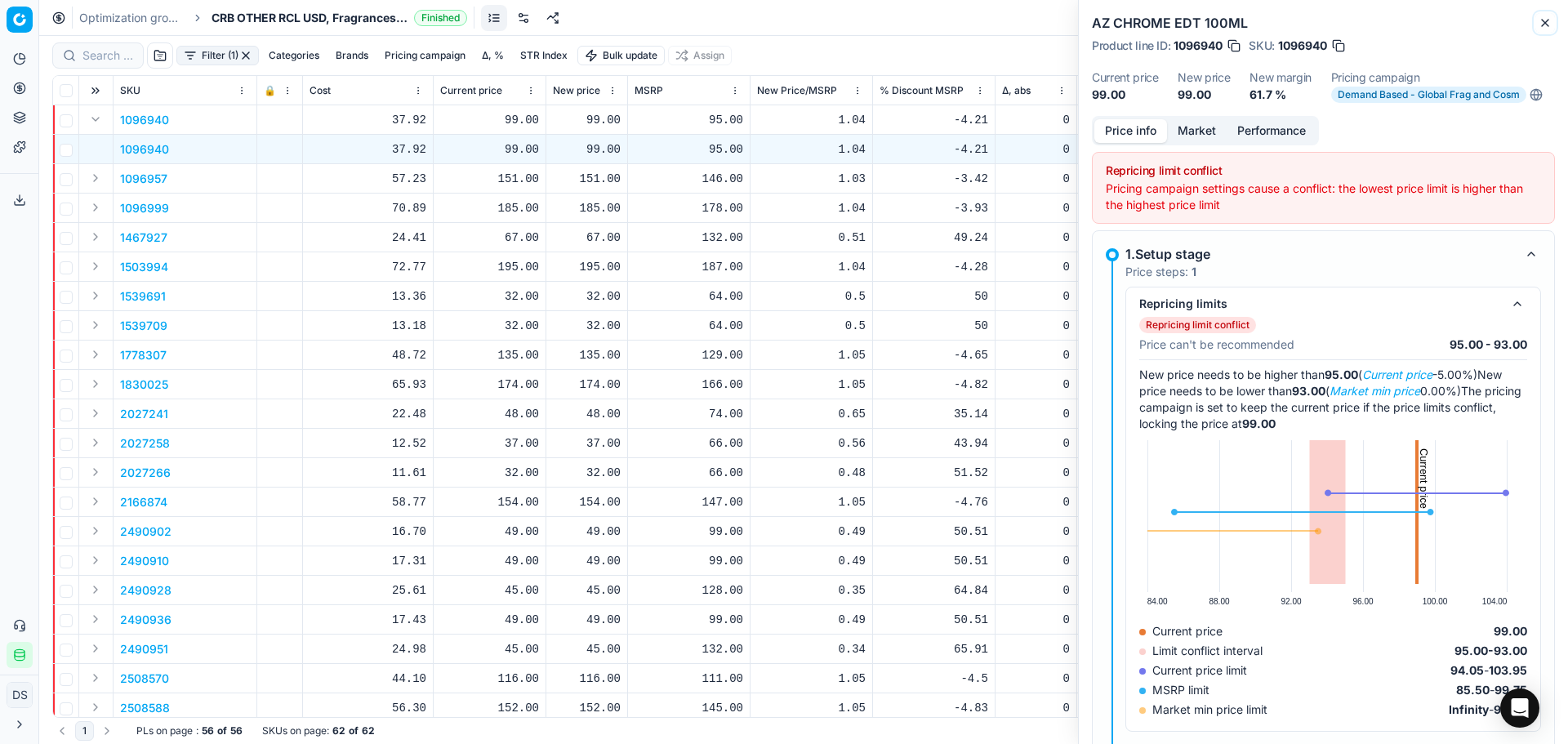
click at [1543, 31] on button "Close" at bounding box center [1545, 23] width 19 height 19
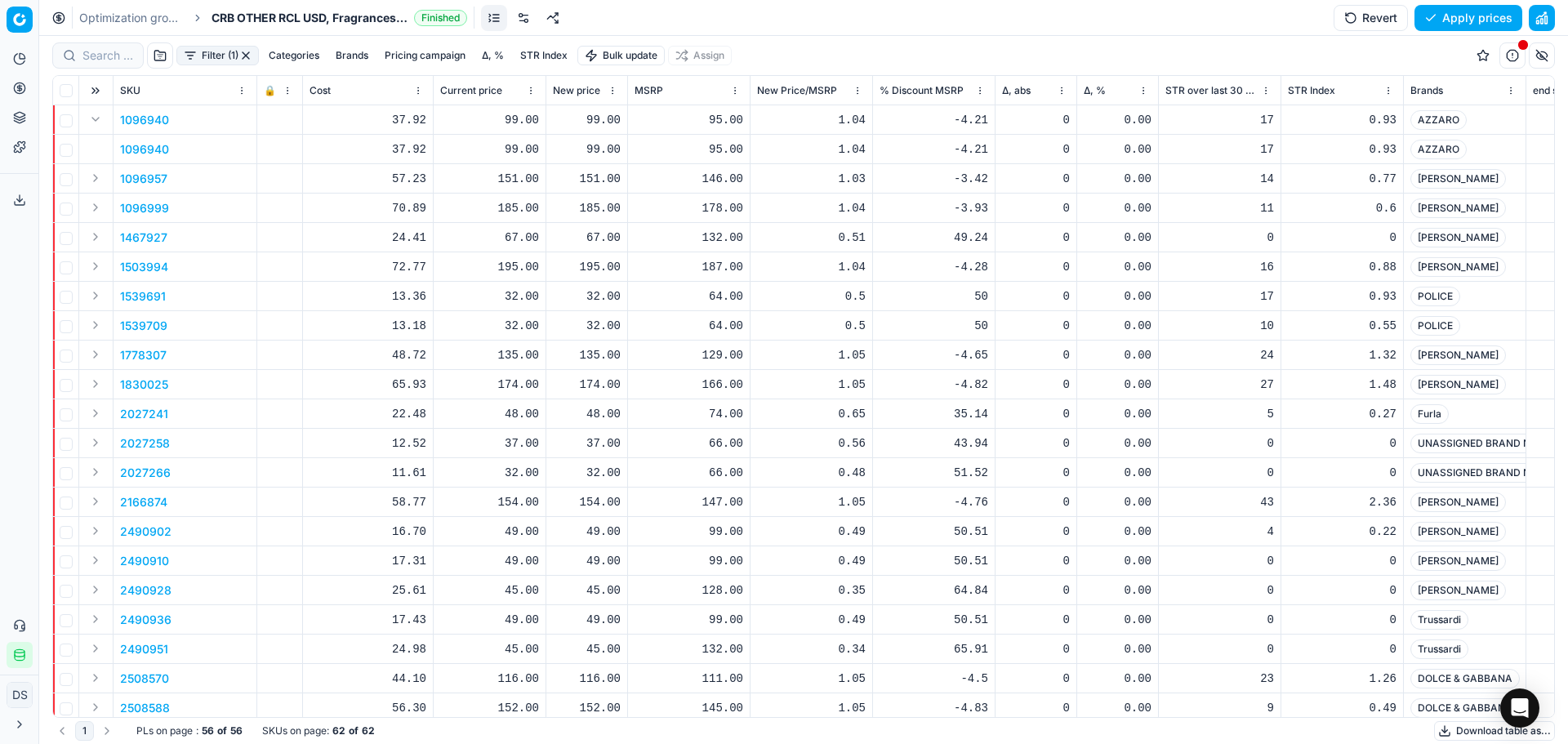
click at [100, 117] on button "Expand" at bounding box center [95, 119] width 19 height 19
click at [592, 117] on div "99.00" at bounding box center [587, 120] width 67 height 17
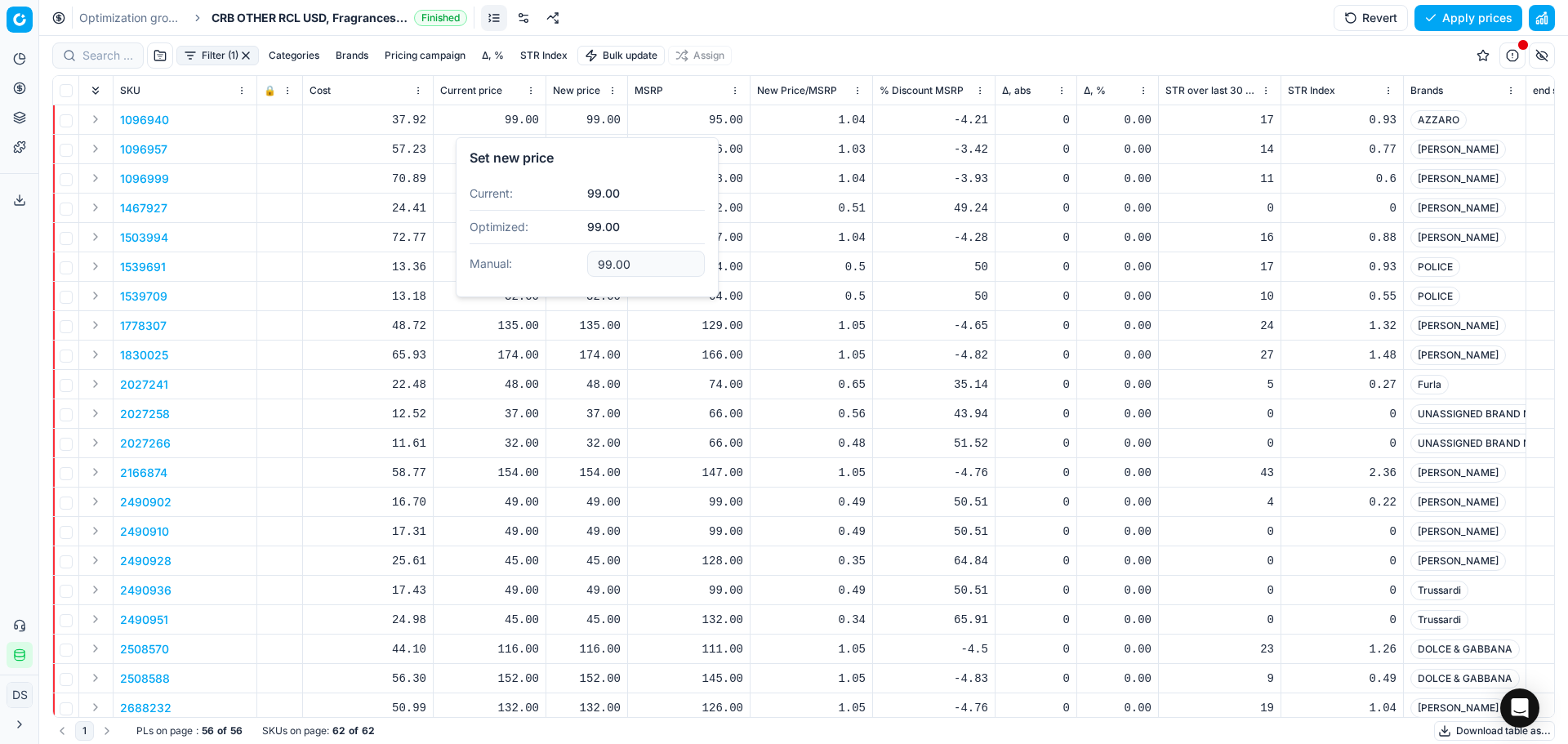
drag, startPoint x: 655, startPoint y: 263, endPoint x: 461, endPoint y: 235, distance: 196.0
click at [461, 235] on div "Set new price Current: 99.00 Optimized: 99.00 Manual: 99.00" at bounding box center [587, 217] width 263 height 160
type input "9"
click at [761, 20] on div "Optimization groups CRB OTHER RCL USD, Fragrances & Cosmetics Finished Revert A…" at bounding box center [804, 18] width 1529 height 36
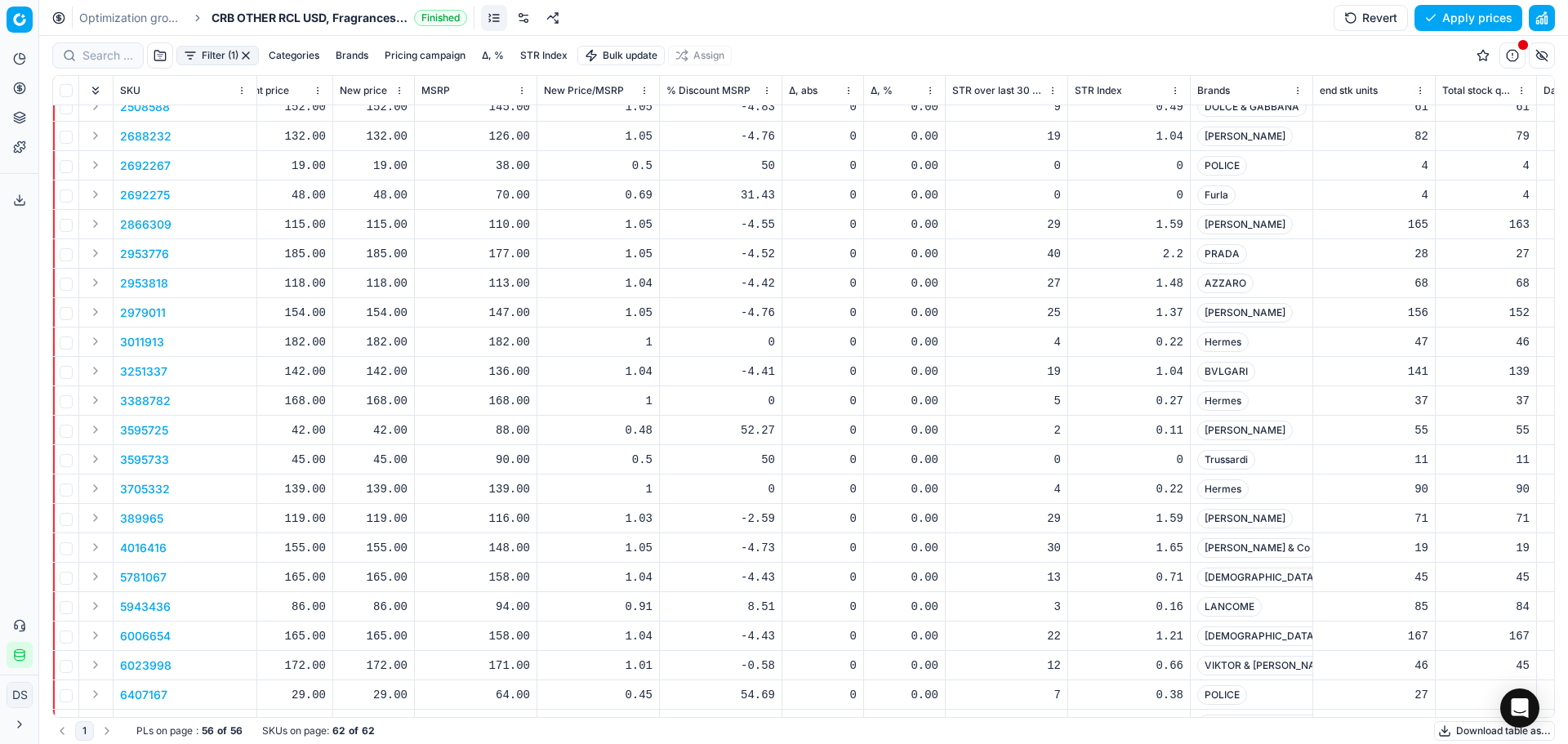
scroll to position [572, 0]
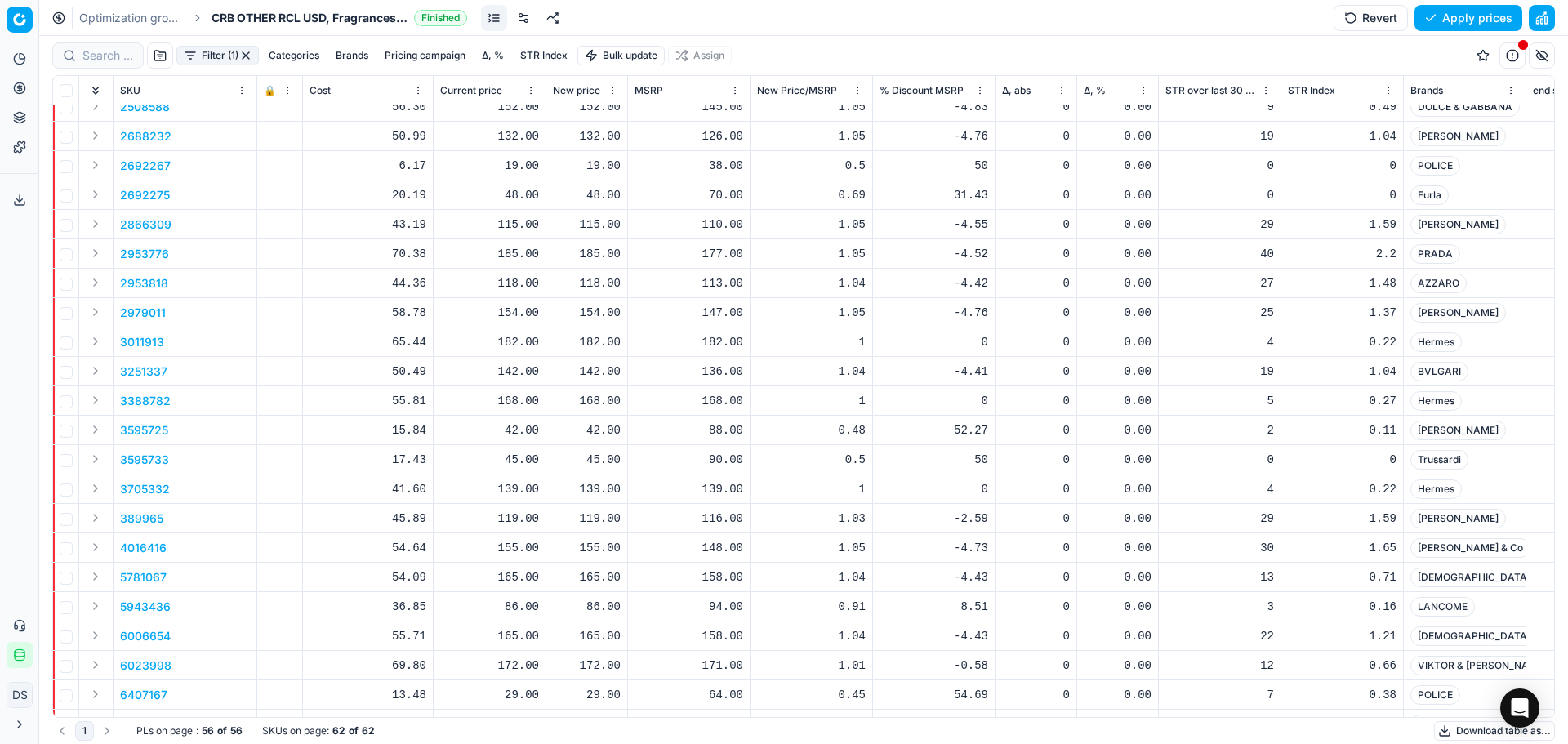
click at [136, 632] on p "6006654" at bounding box center [145, 635] width 51 height 17
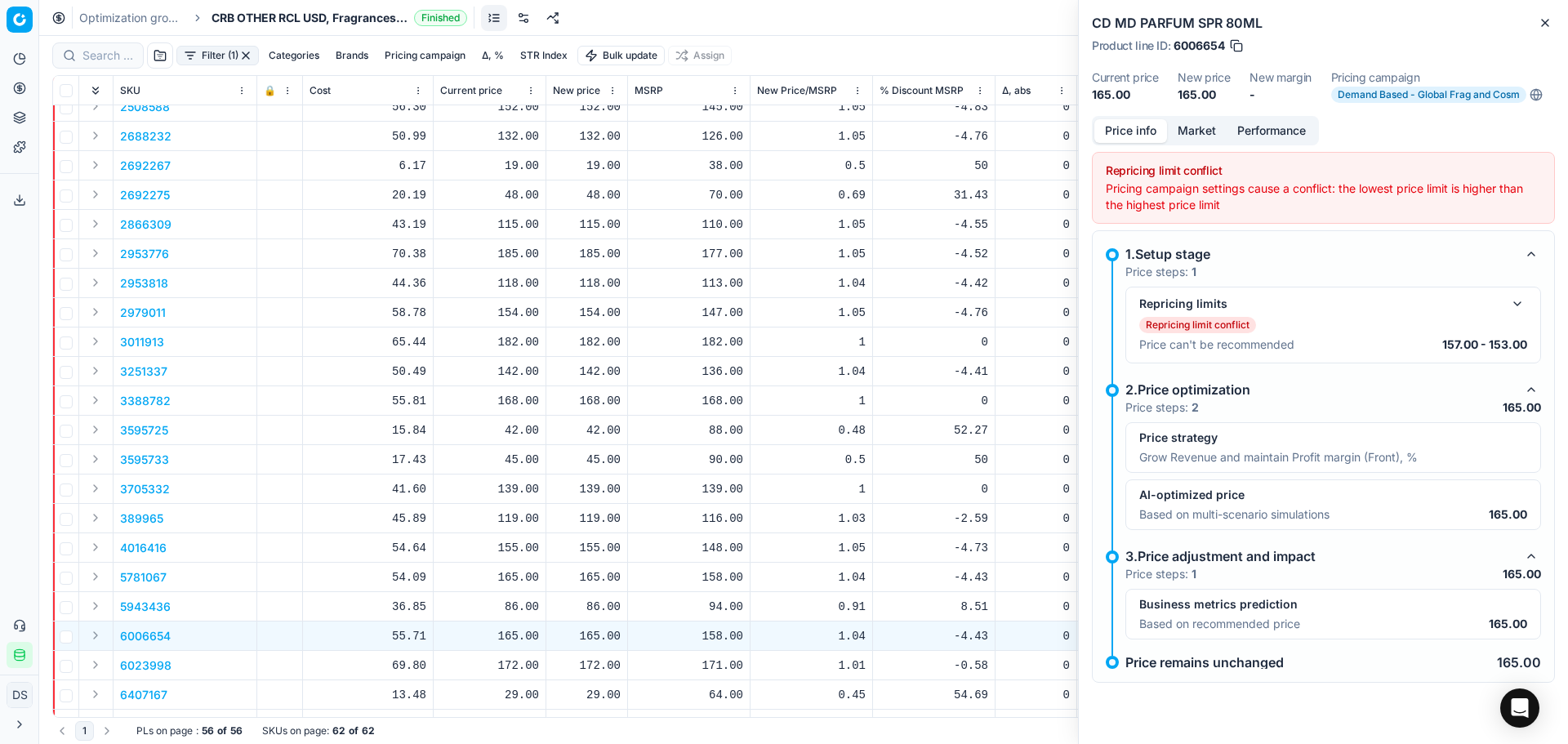
click at [142, 613] on p "5943436" at bounding box center [145, 607] width 51 height 17
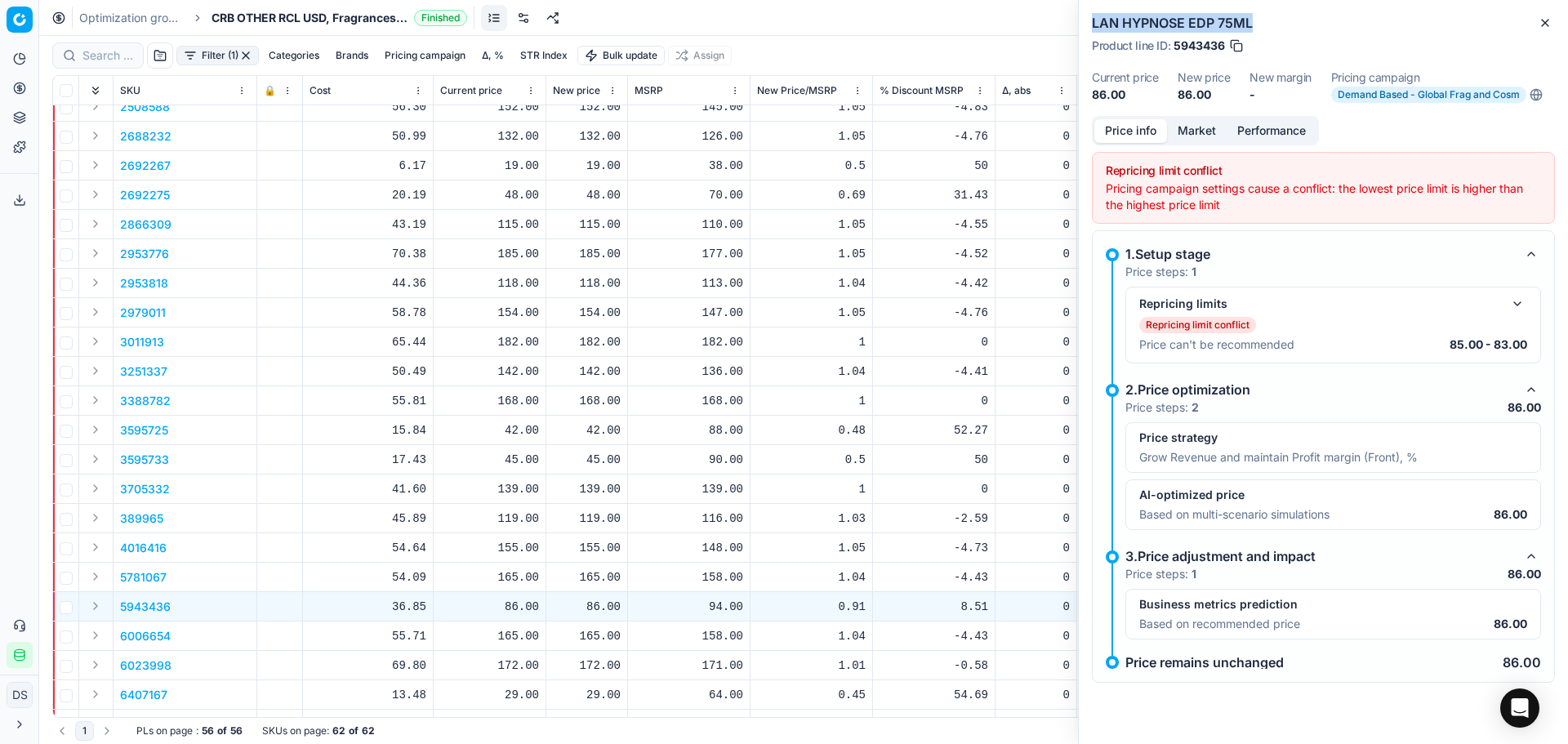
drag, startPoint x: 1255, startPoint y: 26, endPoint x: 1082, endPoint y: 26, distance: 173.0
click at [1082, 26] on div "LAN HYPNOSE EDP 75ML Product line ID : 5943436 Current price 86.00 New price 86…" at bounding box center [1323, 58] width 489 height 116
copy h2 "LAN HYPNOSE EDP 75ML"
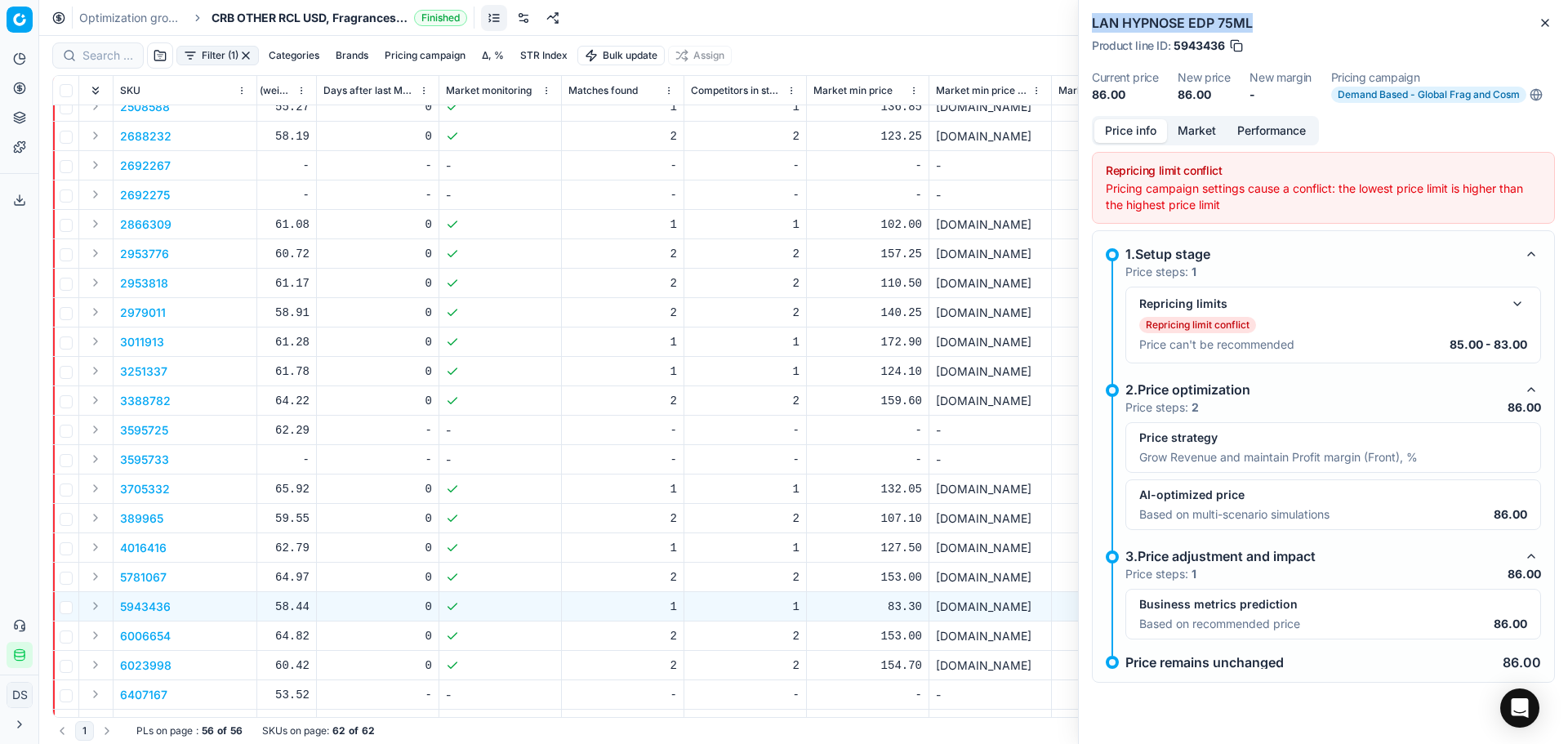
scroll to position [572, 4480]
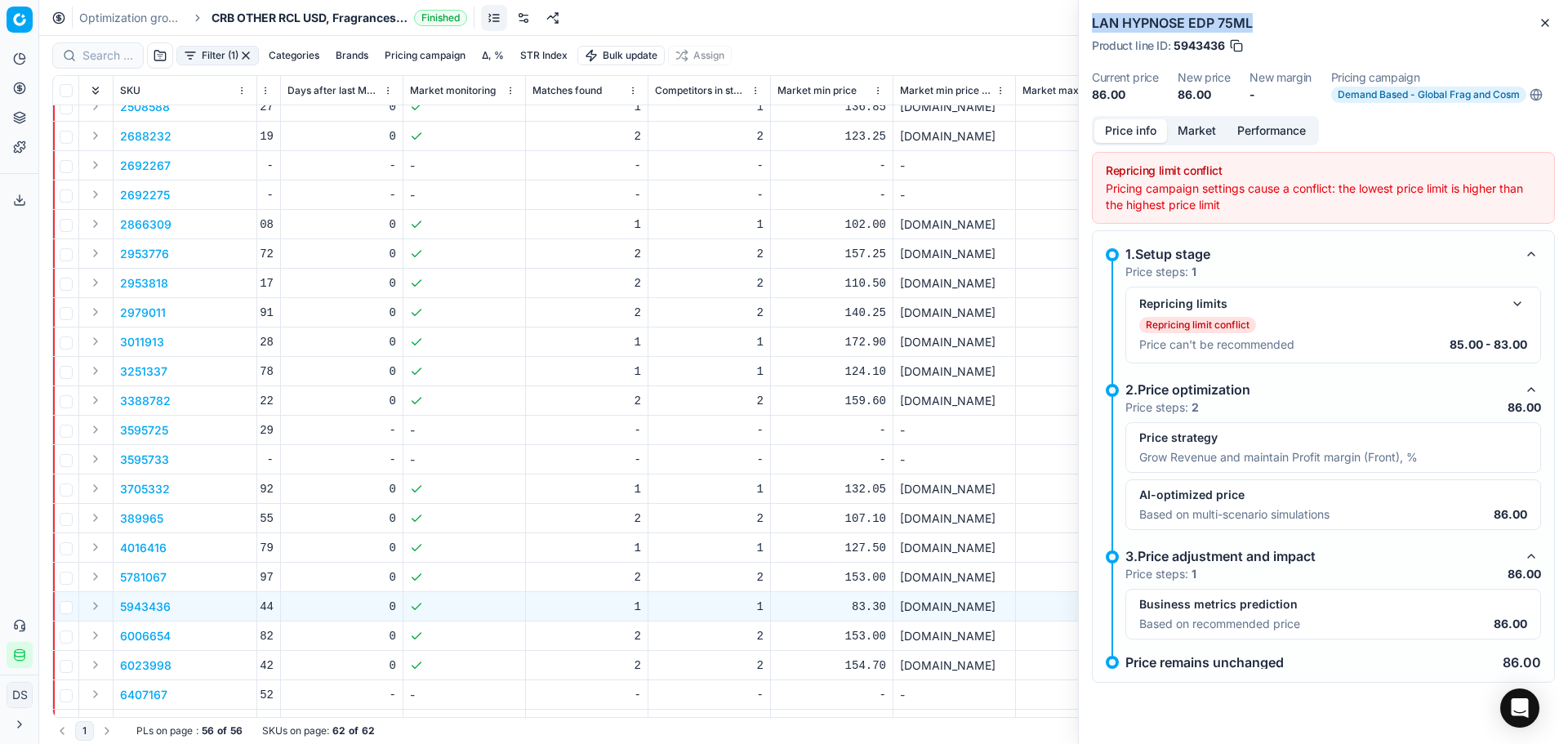
click at [113, 18] on link "Optimization groups" at bounding box center [130, 18] width 104 height 17
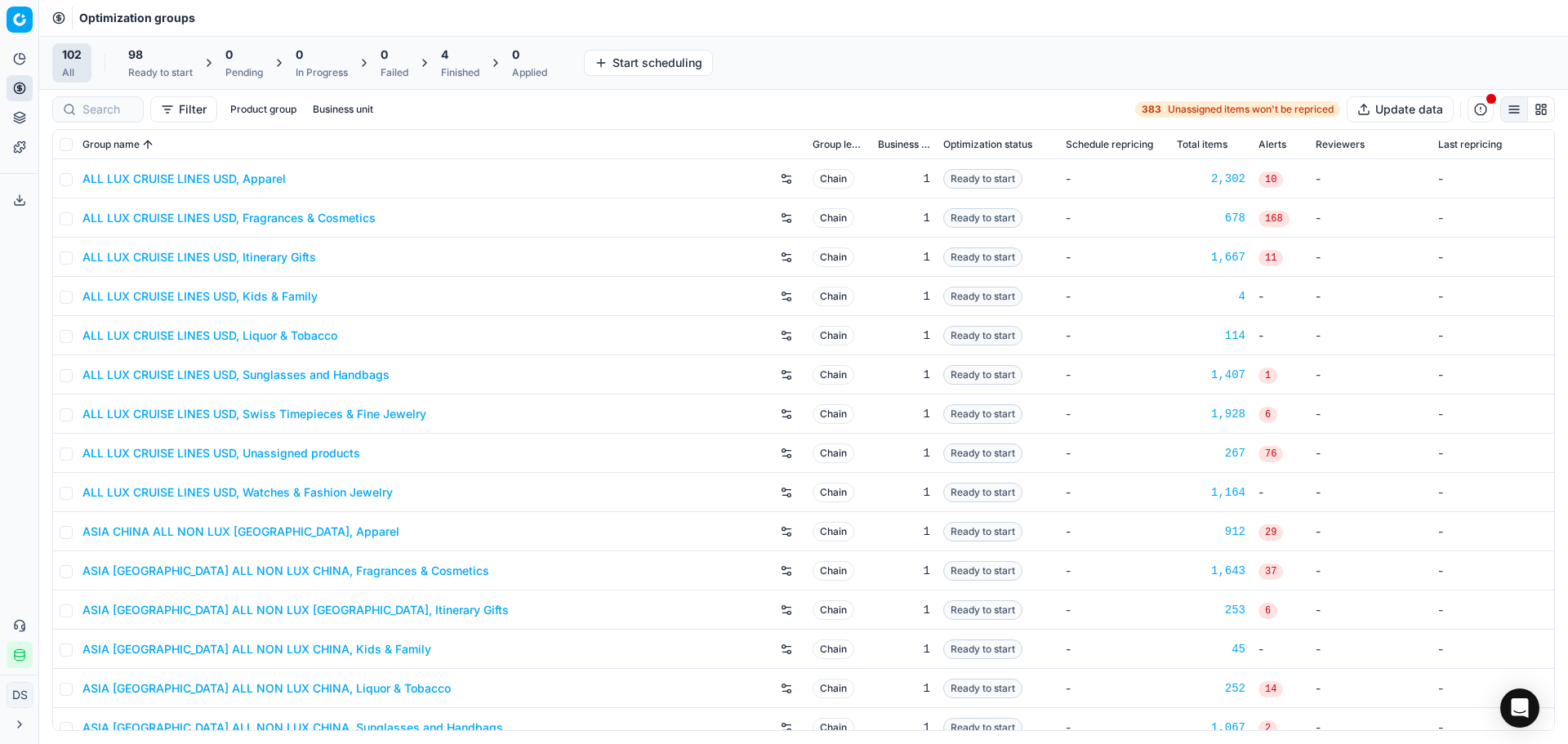
click at [462, 63] on div "4 Finished" at bounding box center [461, 62] width 39 height 32
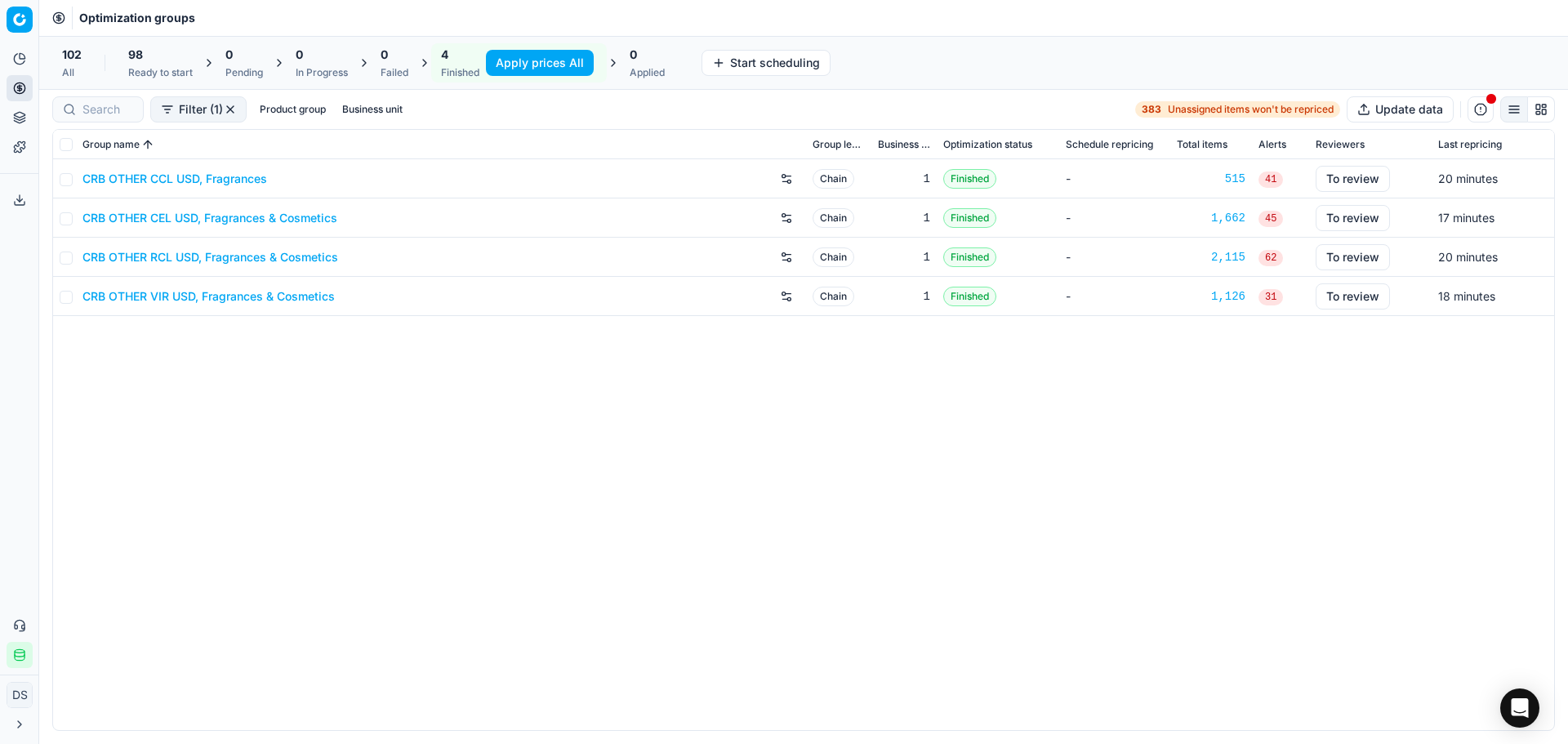
click at [200, 222] on link "CRB OTHER CEL USD, Fragrances & Cosmetics" at bounding box center [209, 218] width 255 height 17
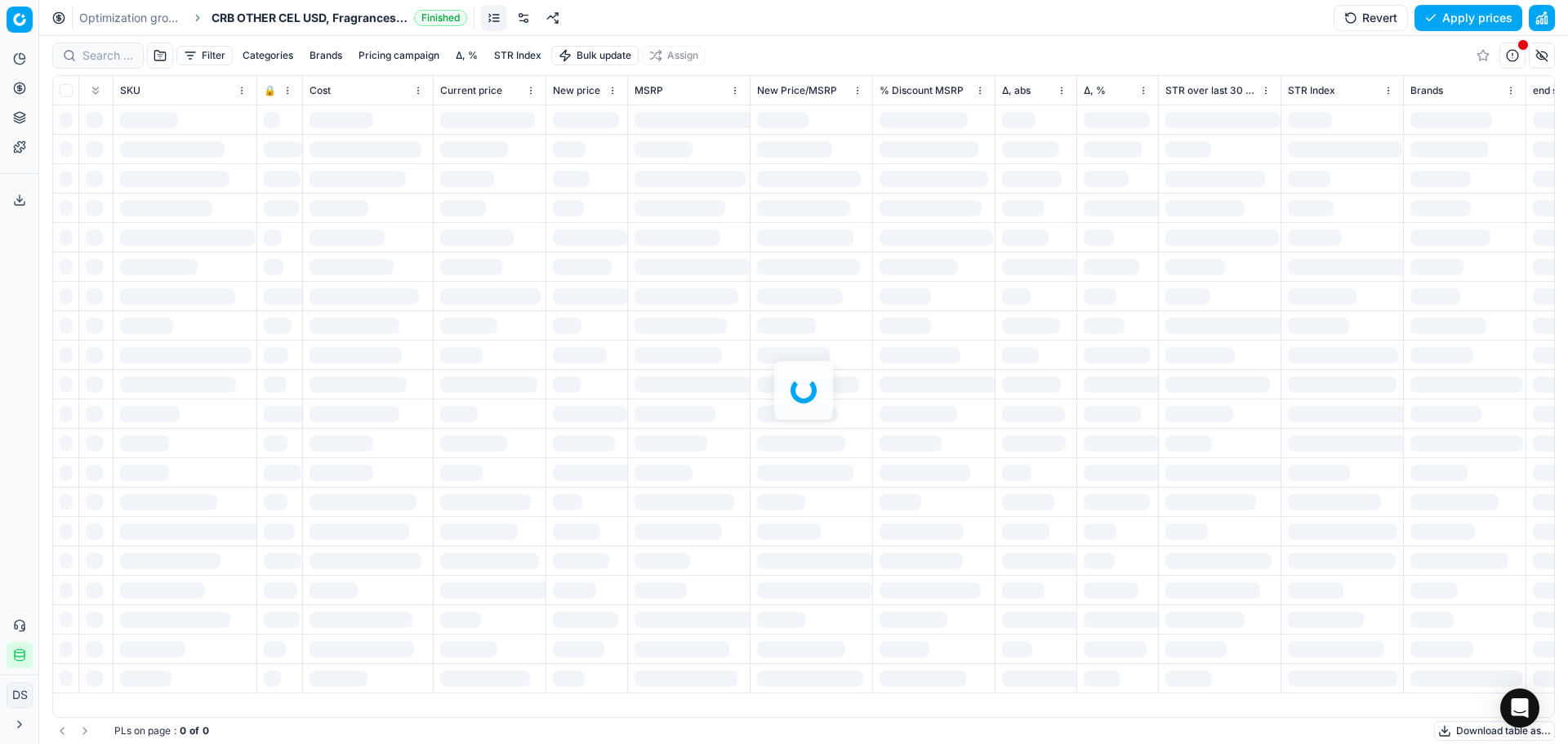
click at [1542, 18] on button "button" at bounding box center [1542, 18] width 26 height 26
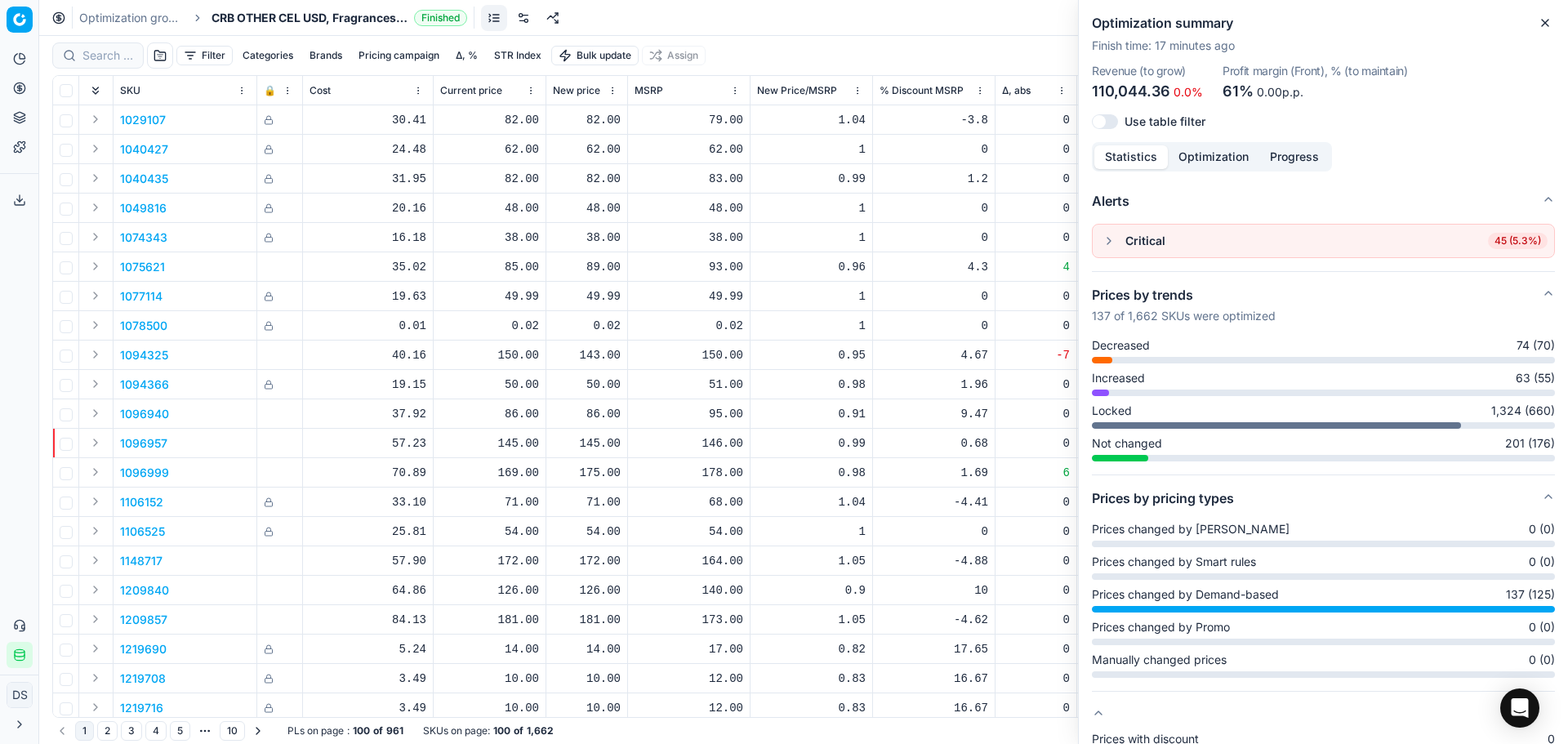
click at [1112, 237] on button "button" at bounding box center [1109, 241] width 19 height 19
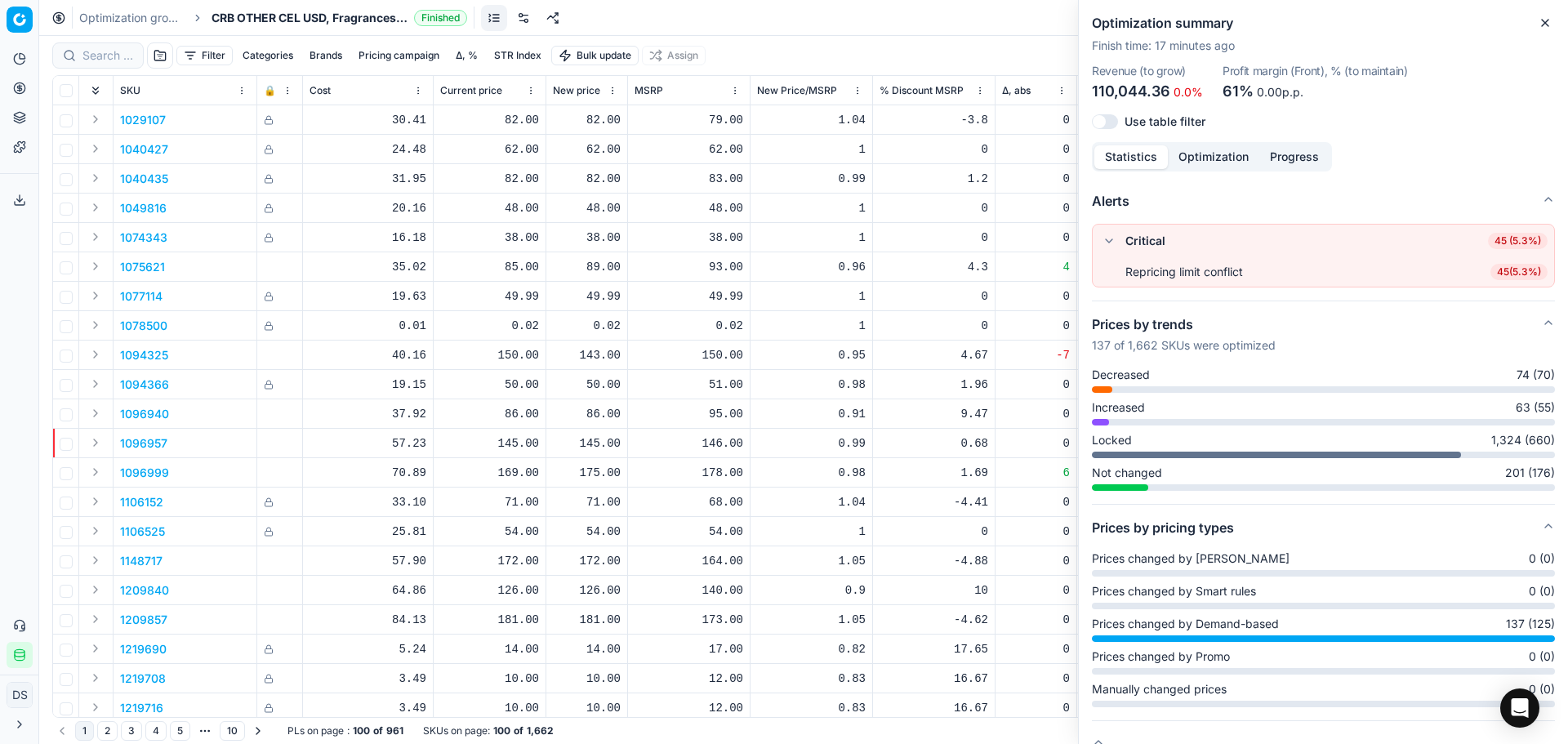
click at [1494, 269] on span "45 ( 5.3% )" at bounding box center [1519, 271] width 57 height 17
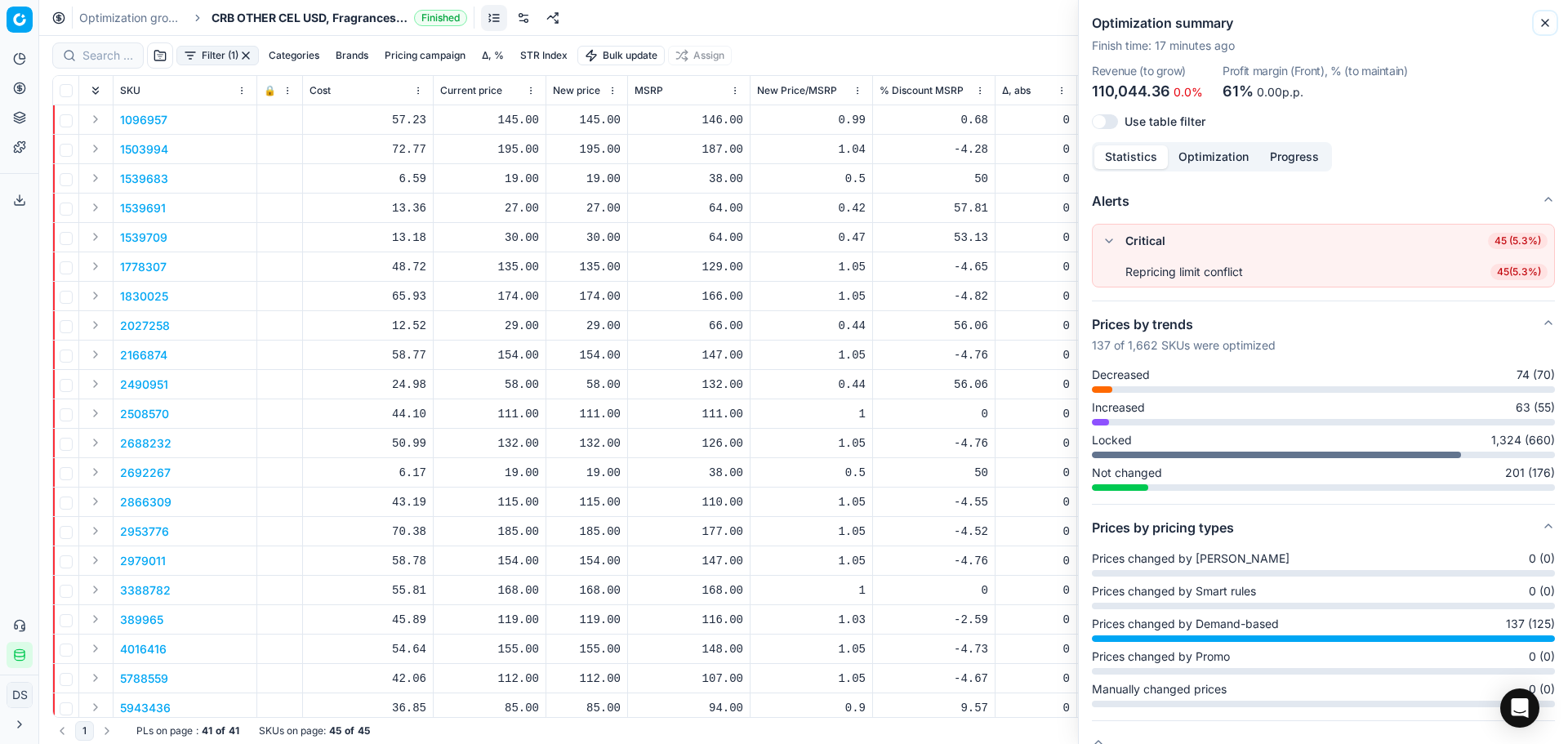
click at [1540, 25] on icon "button" at bounding box center [1545, 23] width 13 height 13
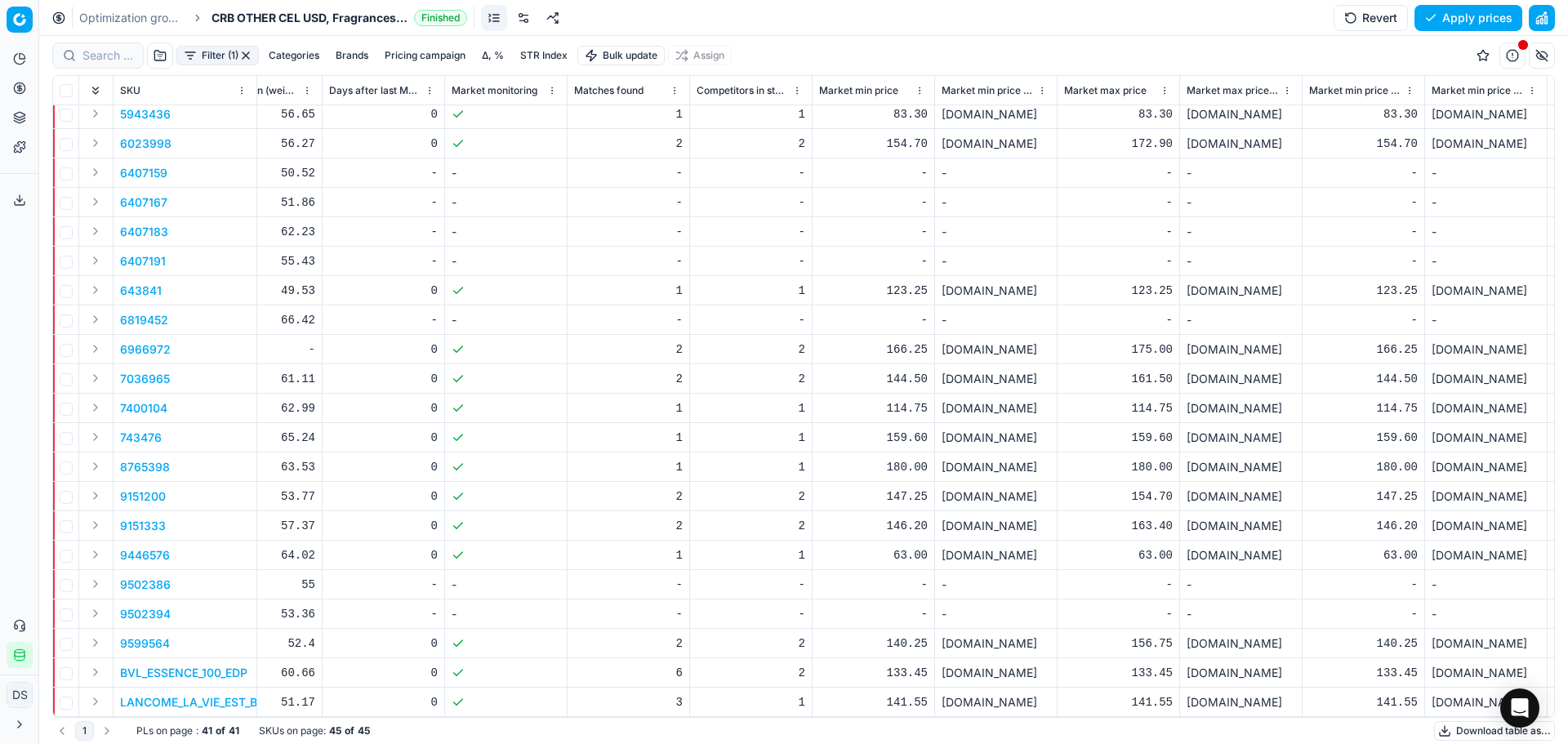
scroll to position [606, 4475]
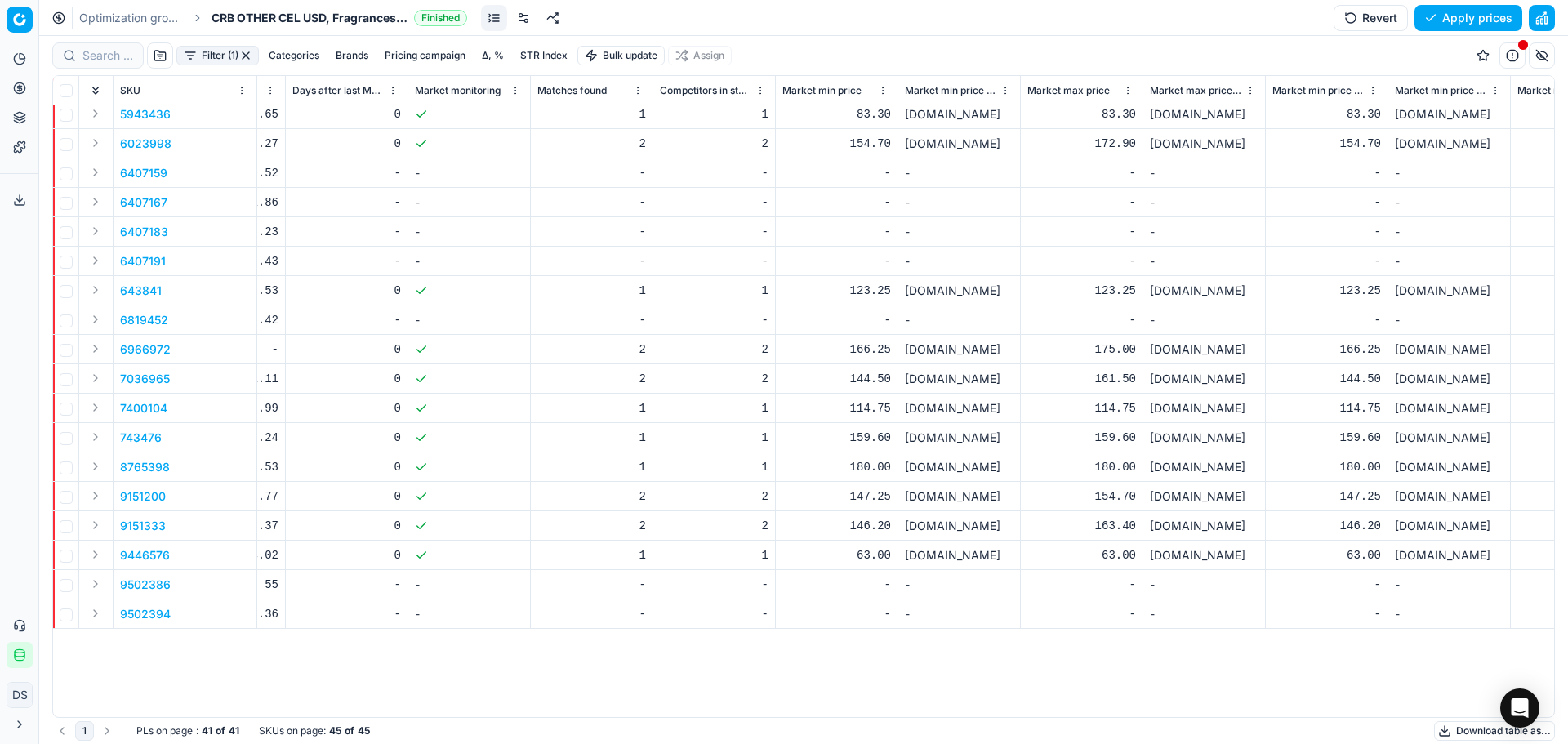
scroll to position [0, 4475]
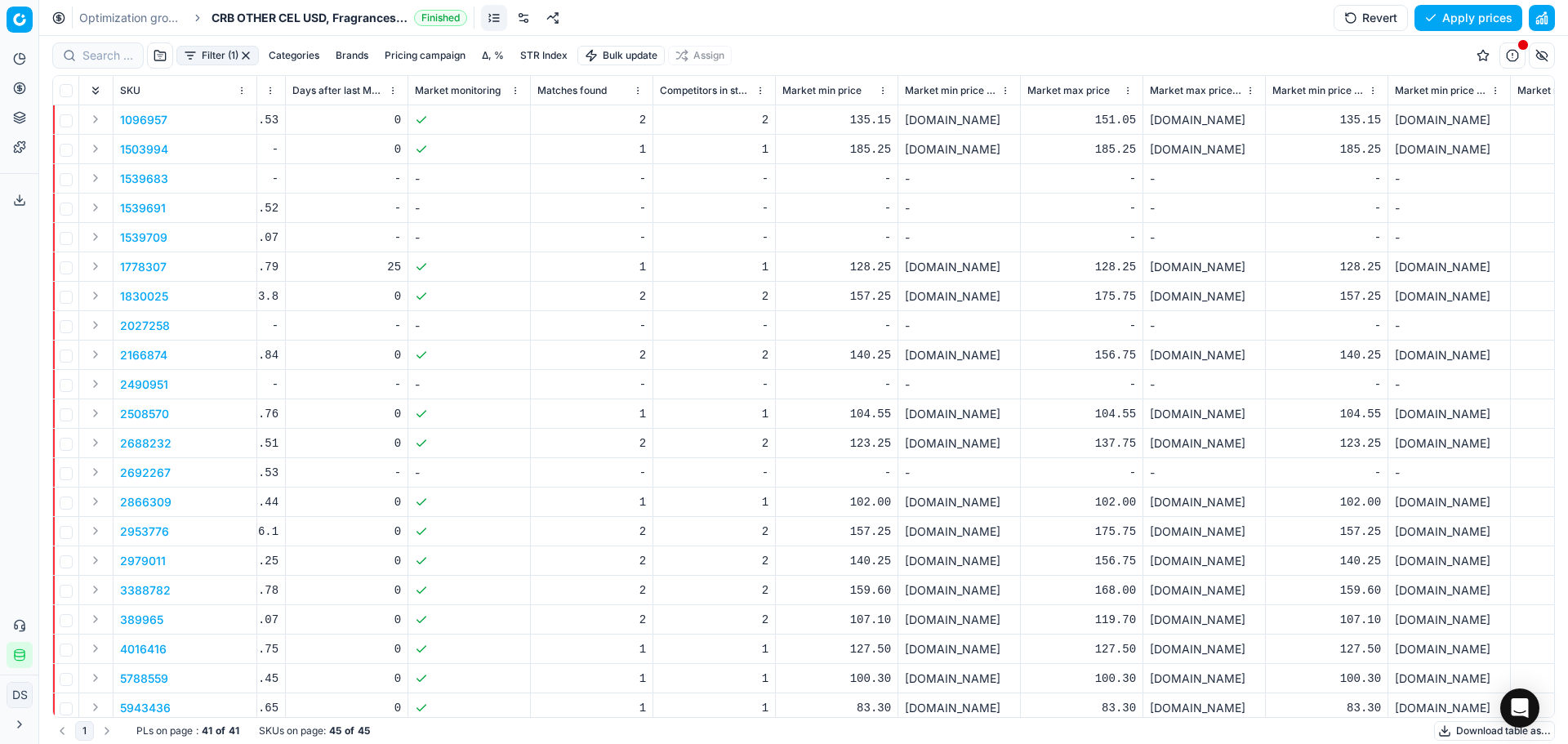
click at [95, 622] on button "Expand" at bounding box center [95, 619] width 19 height 19
click at [147, 621] on p "389965" at bounding box center [141, 620] width 43 height 17
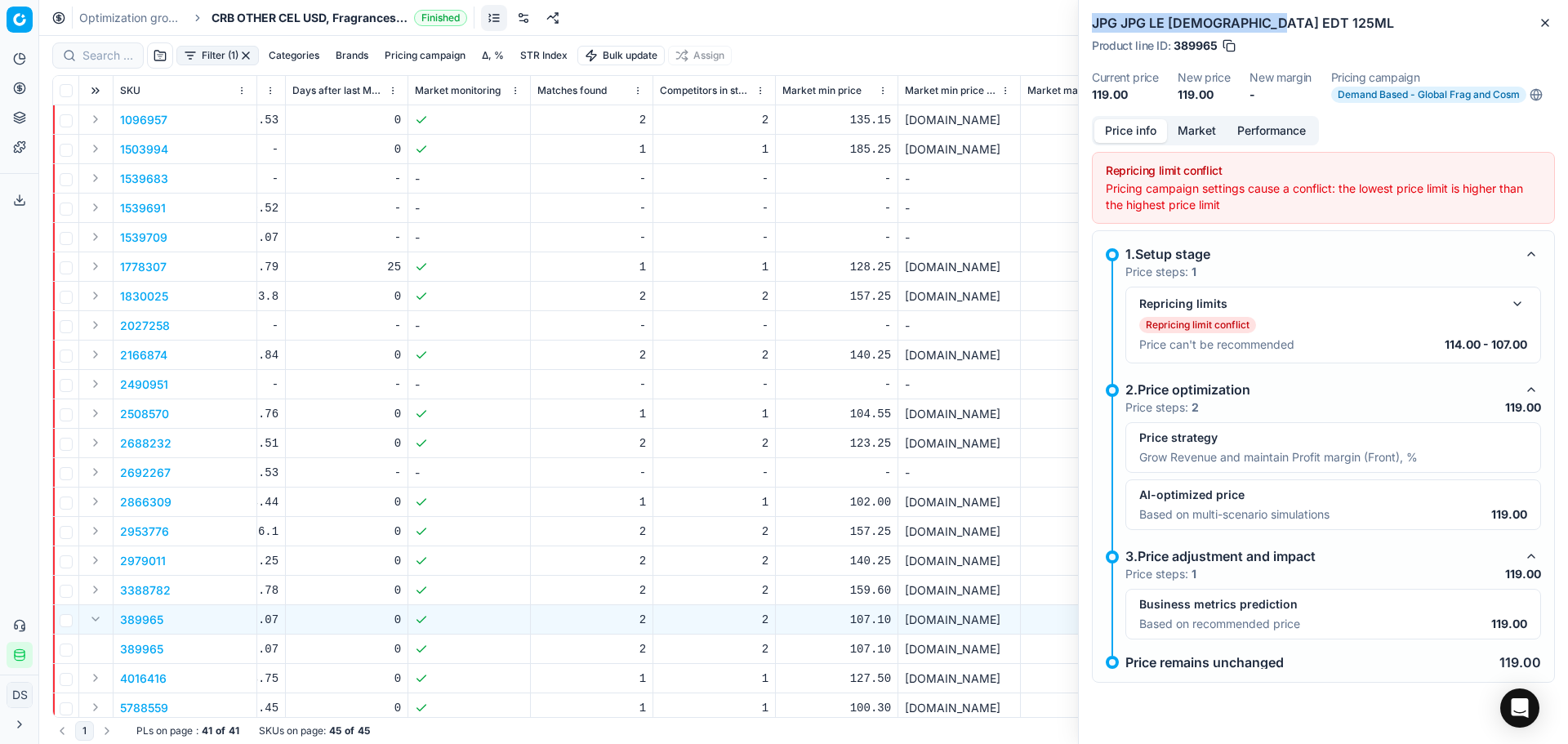
drag, startPoint x: 1290, startPoint y: 25, endPoint x: 1093, endPoint y: 23, distance: 197.0
click at [1093, 23] on h2 "JPG JPG LE [DEMOGRAPHIC_DATA] EDT 125ML" at bounding box center [1323, 23] width 463 height 19
copy h2 "JPG JPG LE [DEMOGRAPHIC_DATA] EDT 125ML"
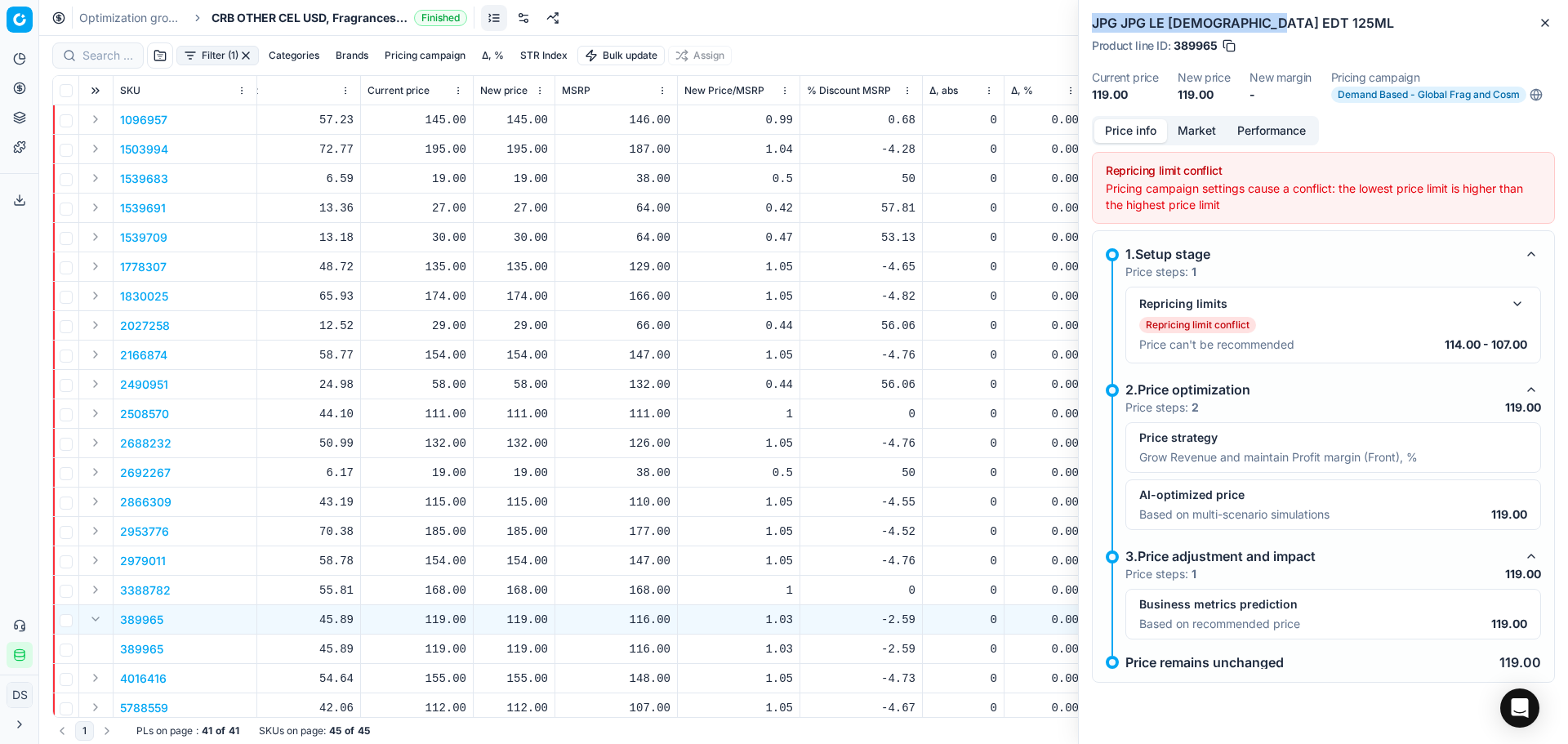
scroll to position [0, 0]
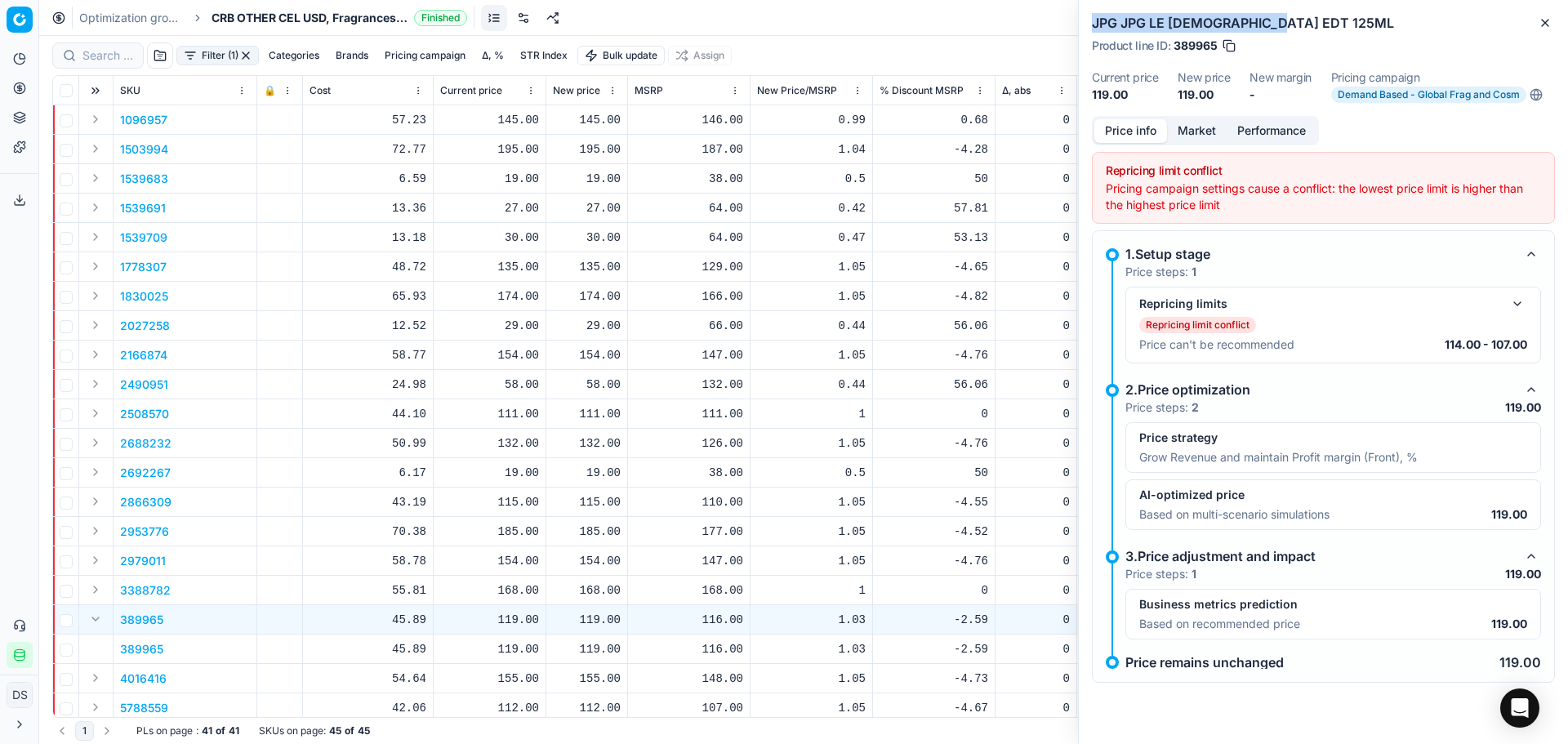
click at [92, 626] on button "Expand" at bounding box center [95, 619] width 19 height 19
click at [67, 621] on input "checkbox" at bounding box center [66, 621] width 13 height 13
checkbox input "true"
click at [1543, 24] on icon "button" at bounding box center [1545, 23] width 13 height 13
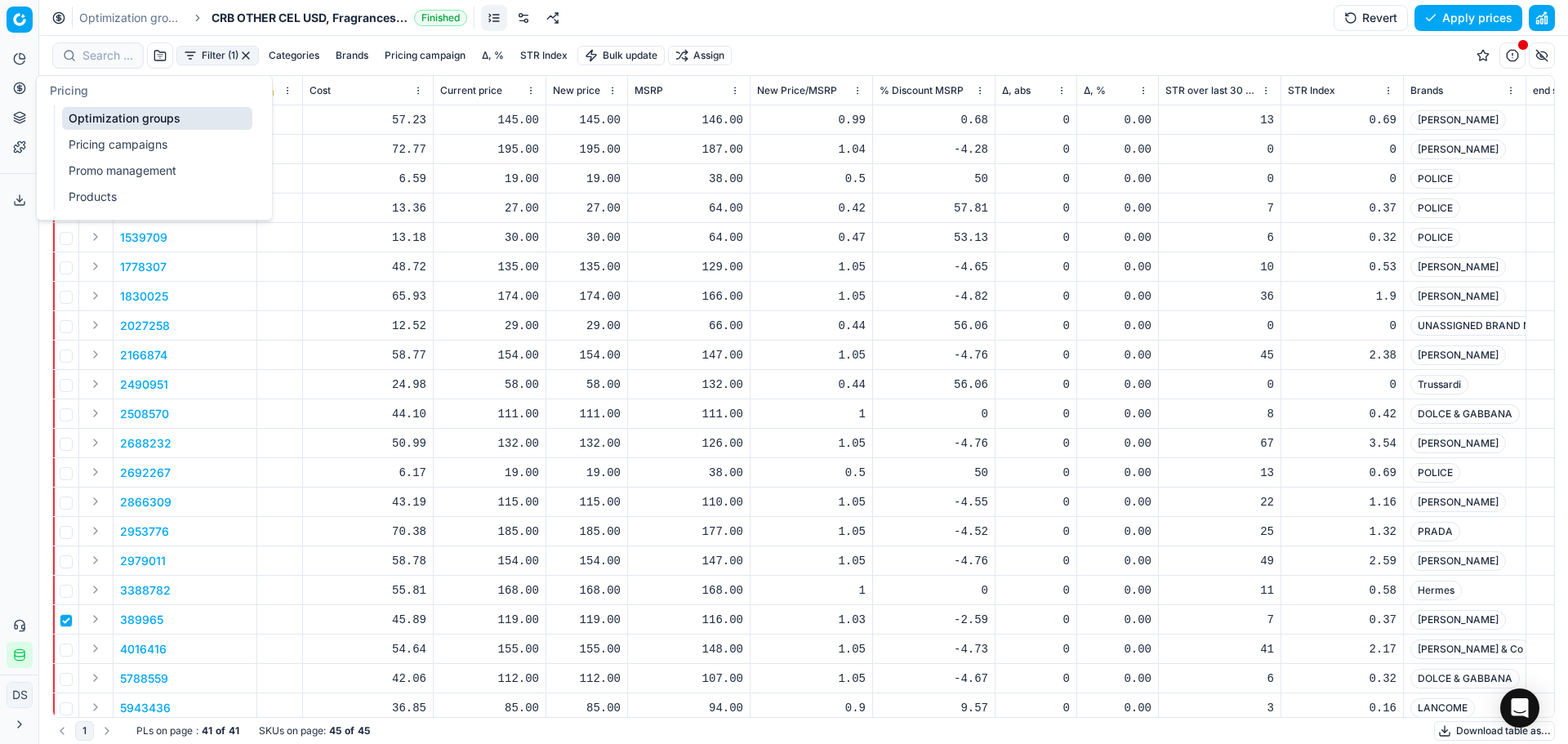
click at [97, 197] on link "Products" at bounding box center [157, 197] width 190 height 23
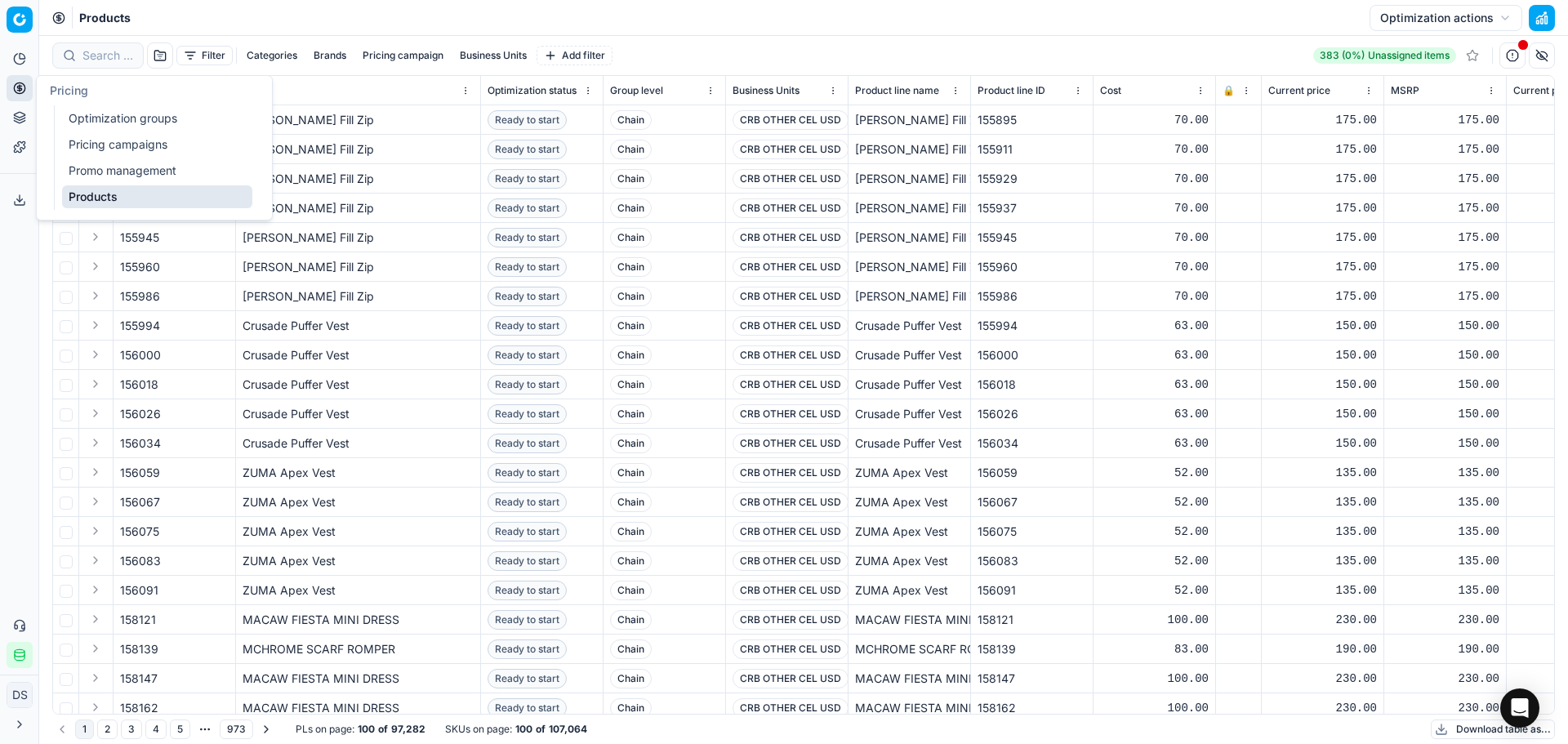
click at [102, 117] on link "Optimization groups" at bounding box center [157, 118] width 190 height 23
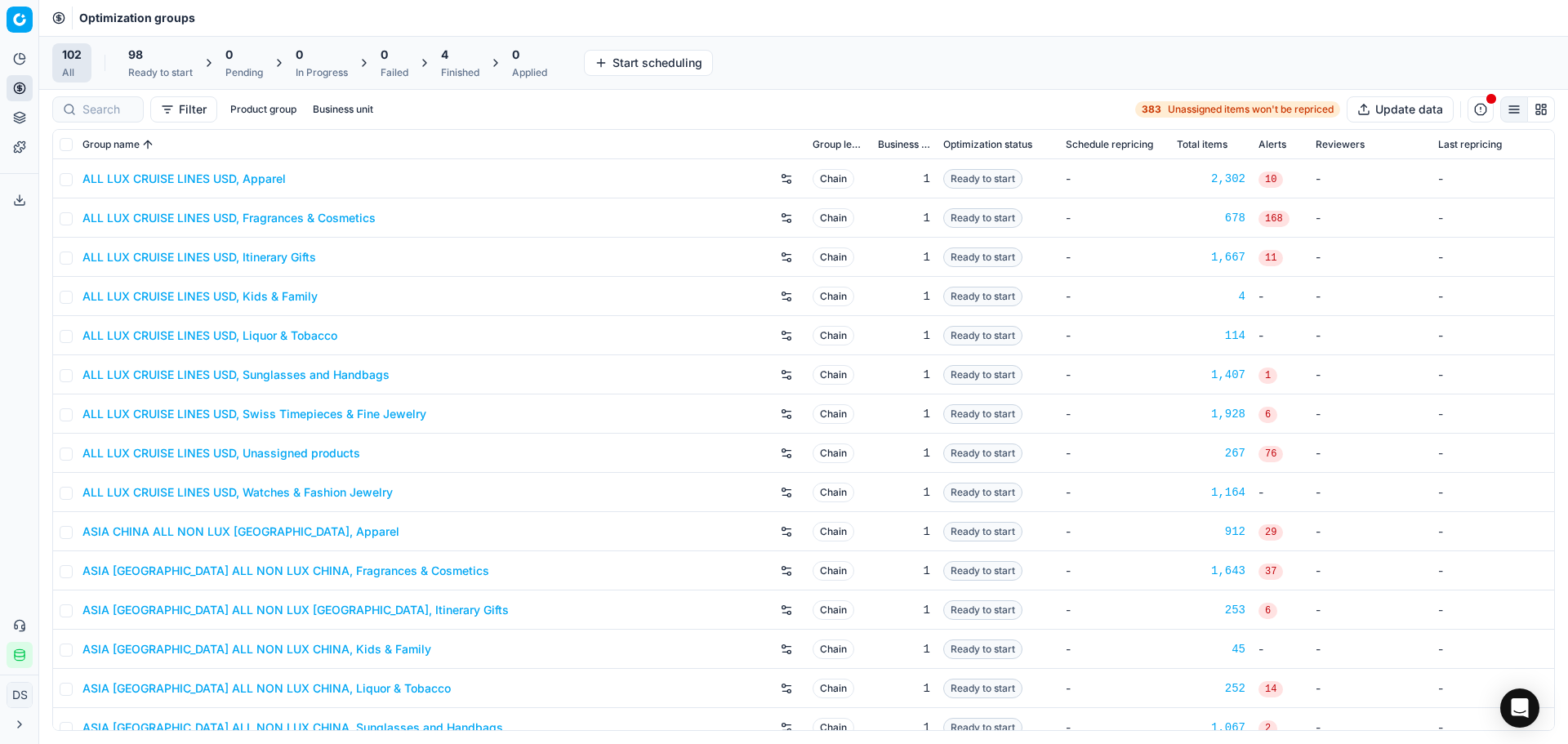
click at [473, 67] on div "Finished" at bounding box center [461, 73] width 39 height 13
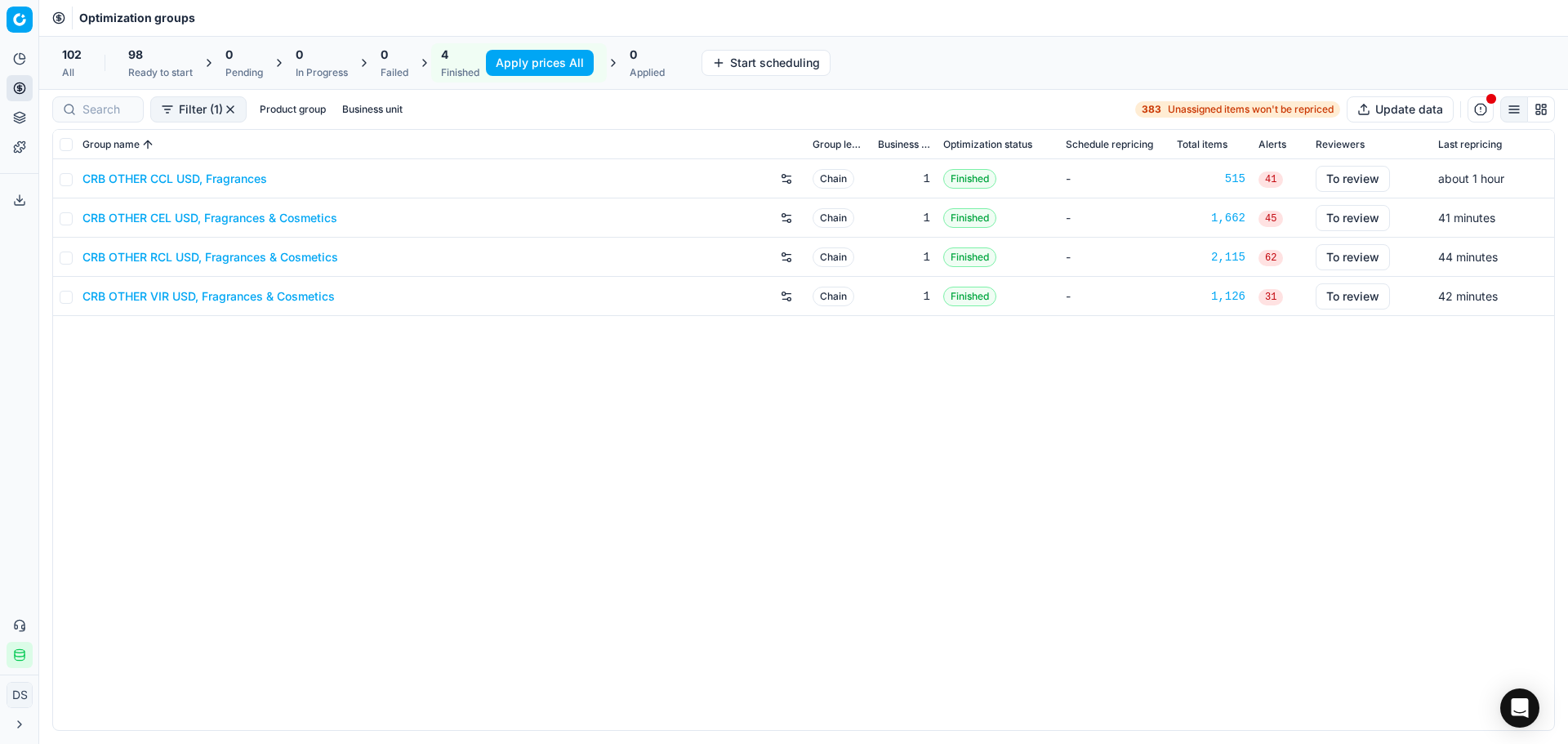
click at [518, 65] on button "Apply prices All" at bounding box center [539, 63] width 108 height 26
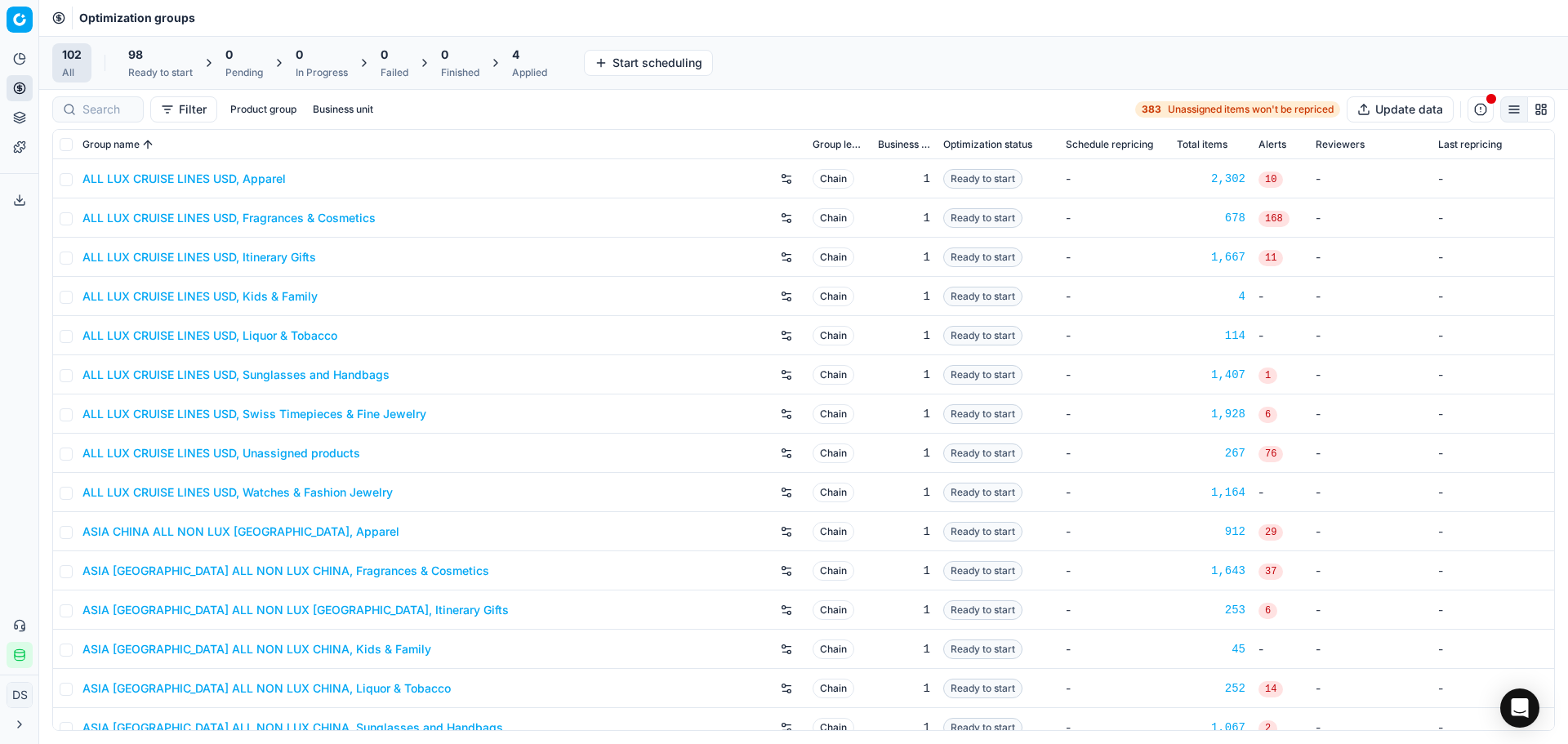
click at [518, 77] on div "Applied" at bounding box center [530, 73] width 35 height 13
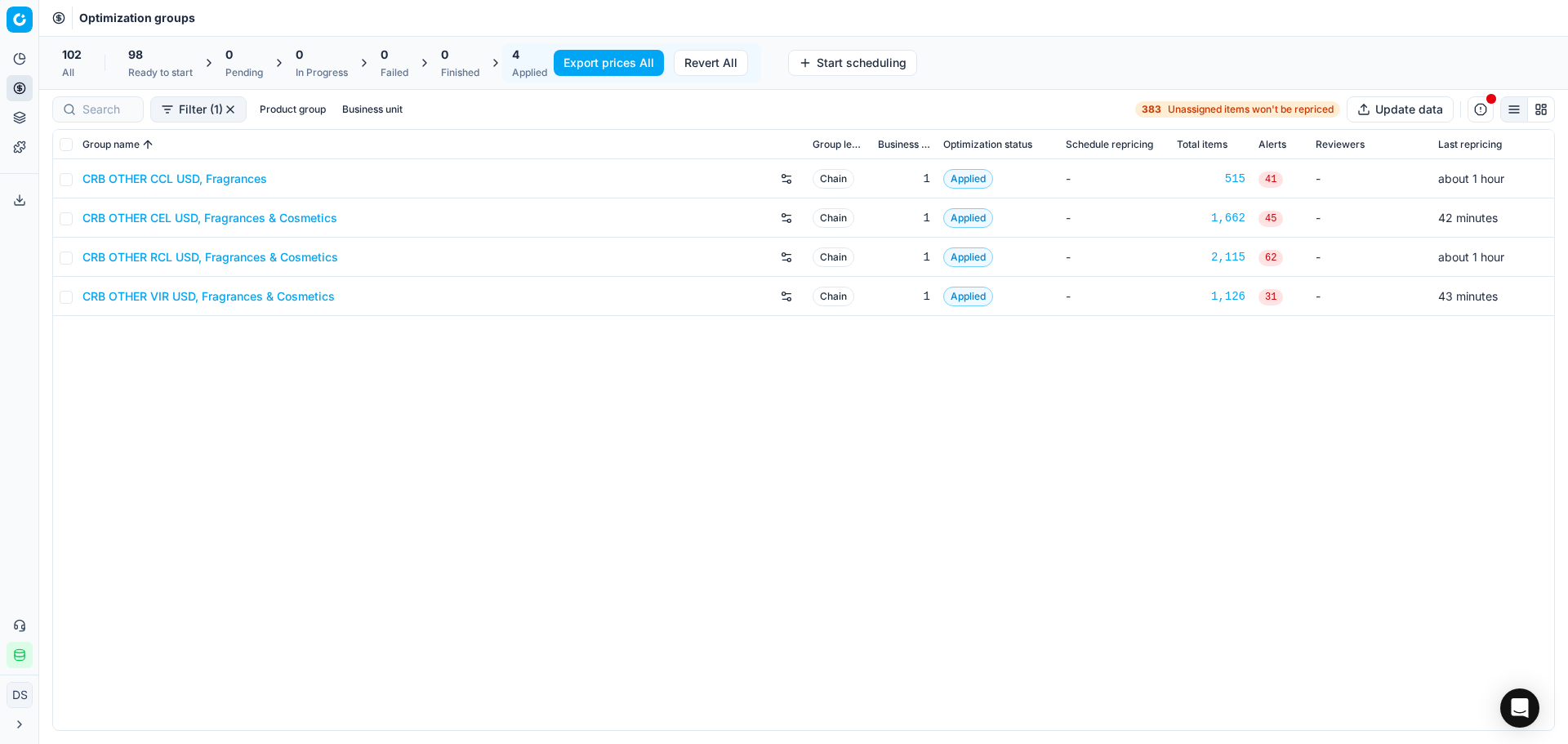
click at [604, 71] on button "Export prices All" at bounding box center [609, 63] width 110 height 26
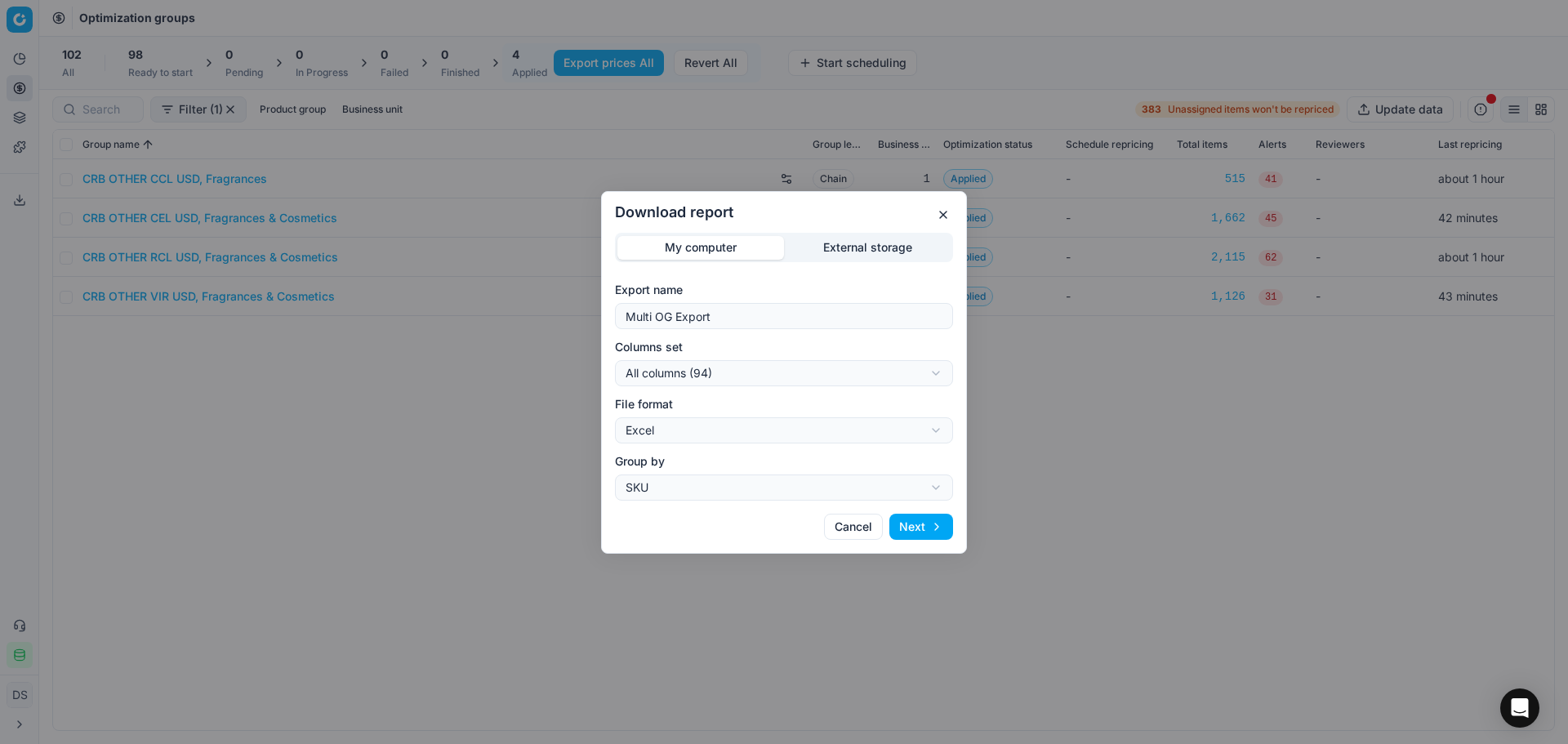
click at [858, 249] on div "Download report My computer External storage Export name Multi OG Export Column…" at bounding box center [784, 372] width 1568 height 744
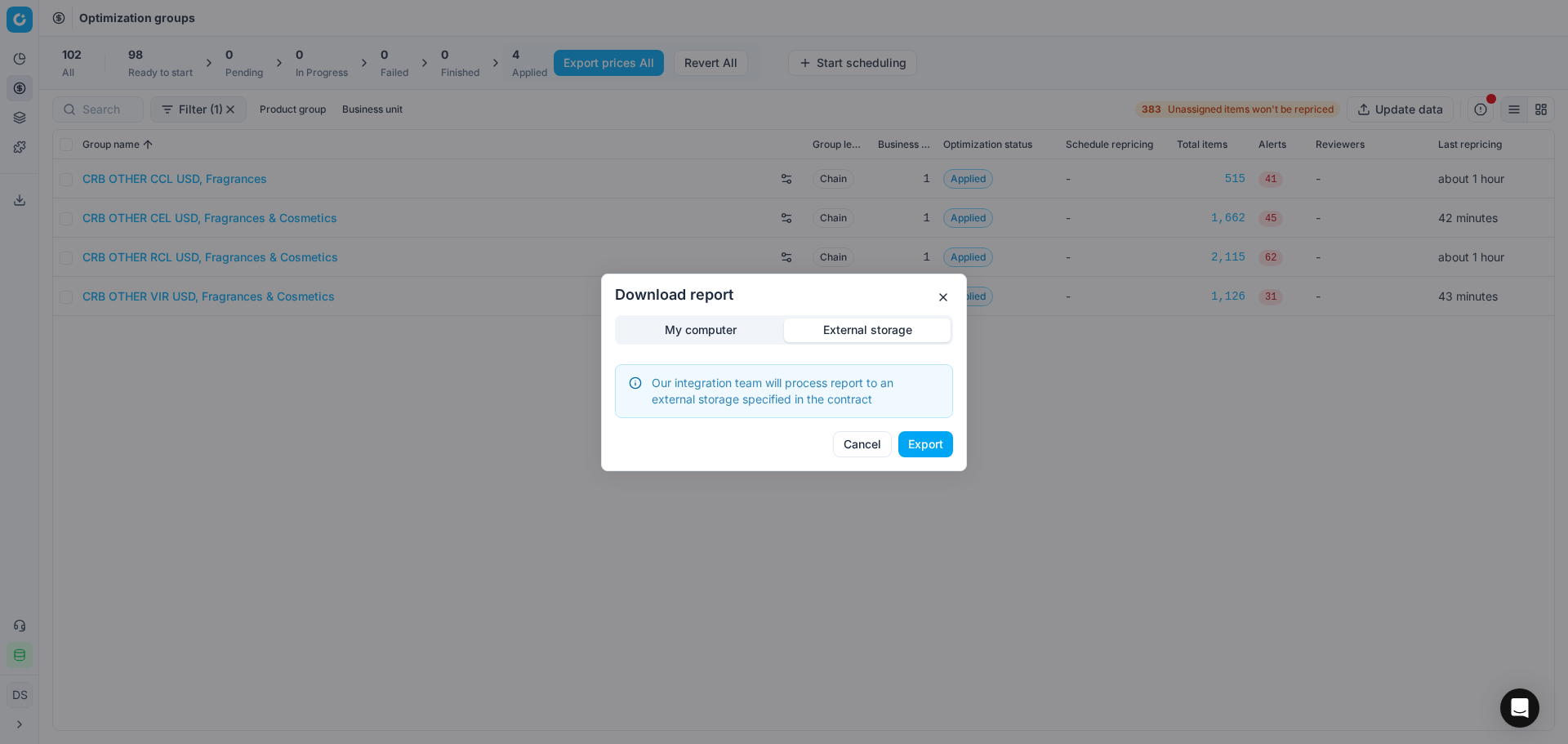
click at [921, 456] on button "Export" at bounding box center [925, 445] width 55 height 26
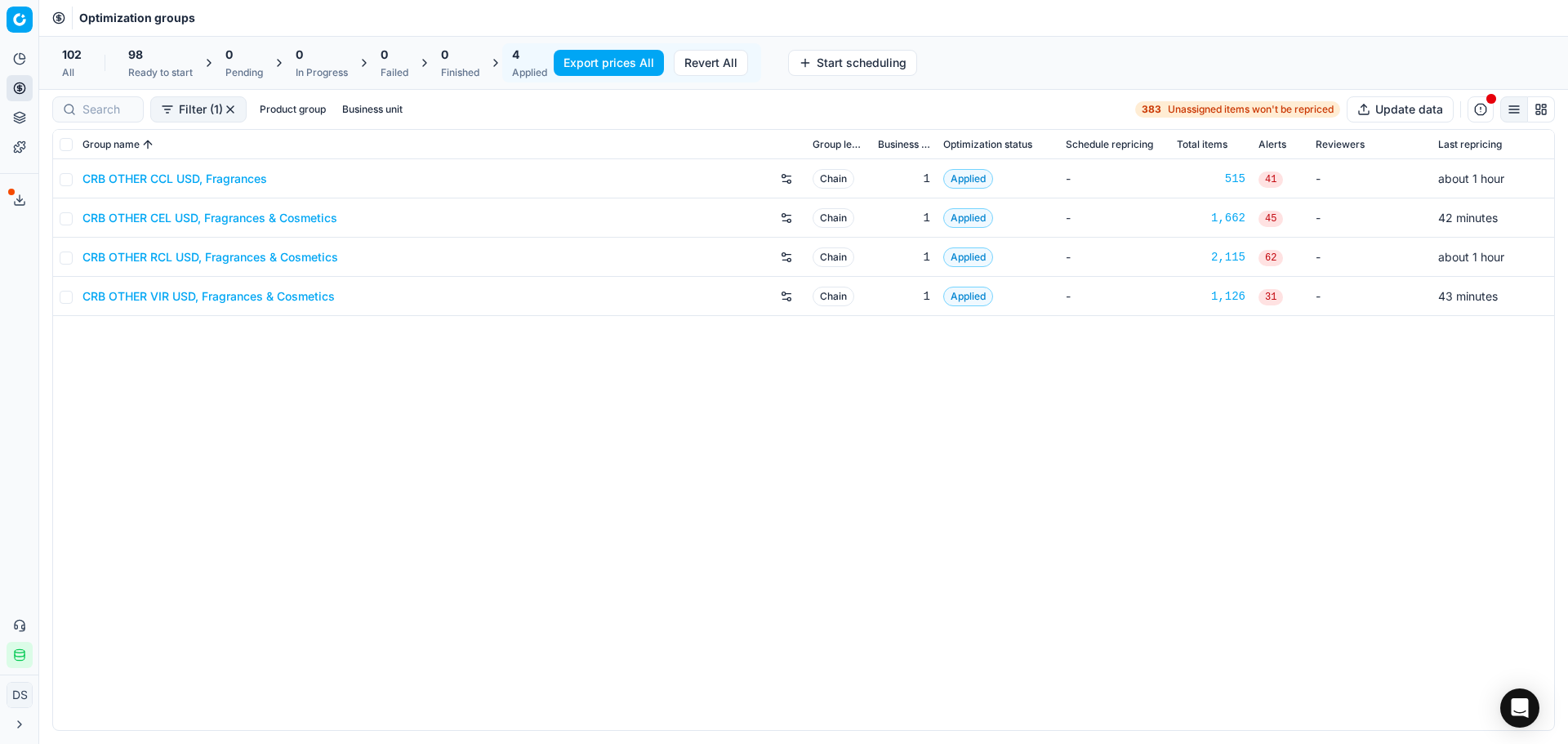
click at [18, 206] on icon at bounding box center [19, 200] width 13 height 13
click at [252, 501] on div "Export service Name Type Status Size Start date Finish date Created by Multi OG…" at bounding box center [784, 372] width 1568 height 744
